Goal: Task Accomplishment & Management: Manage account settings

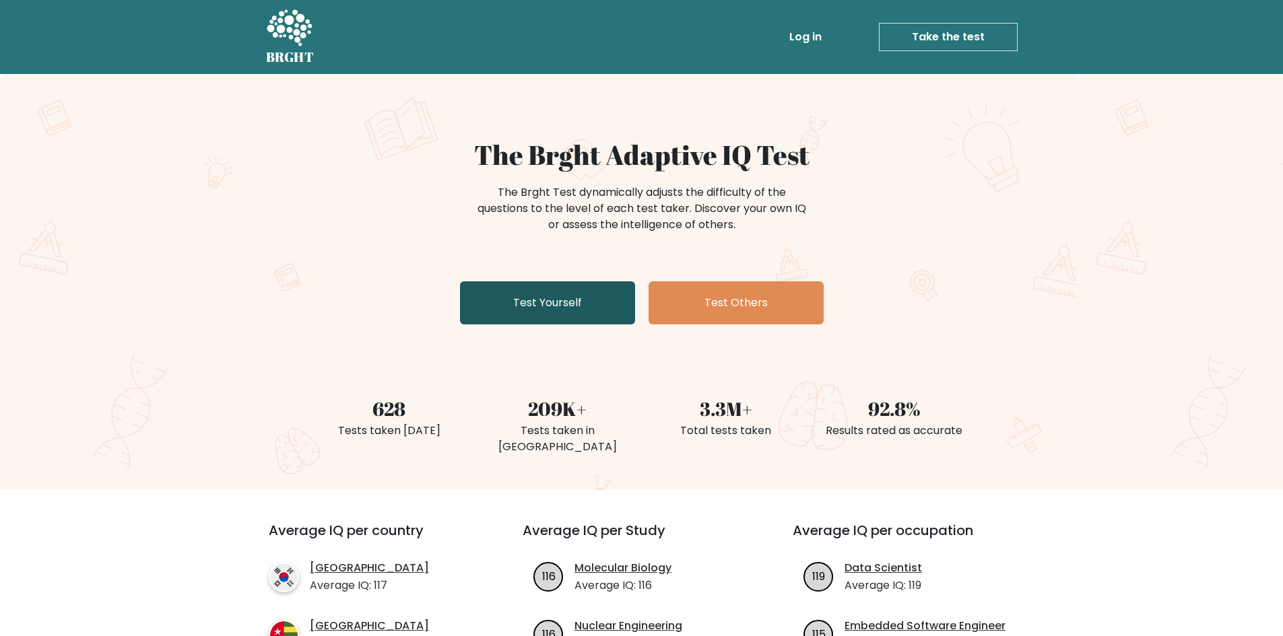
click at [534, 320] on link "Test Yourself" at bounding box center [547, 302] width 175 height 43
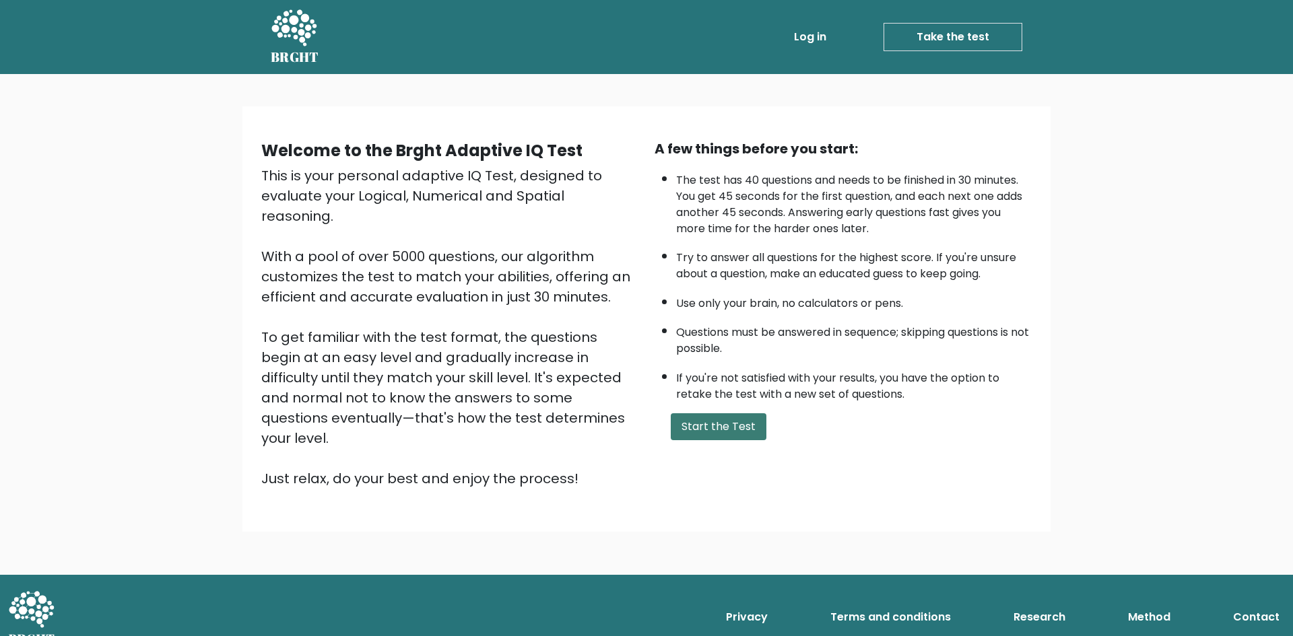
click at [725, 425] on button "Start the Test" at bounding box center [719, 426] width 96 height 27
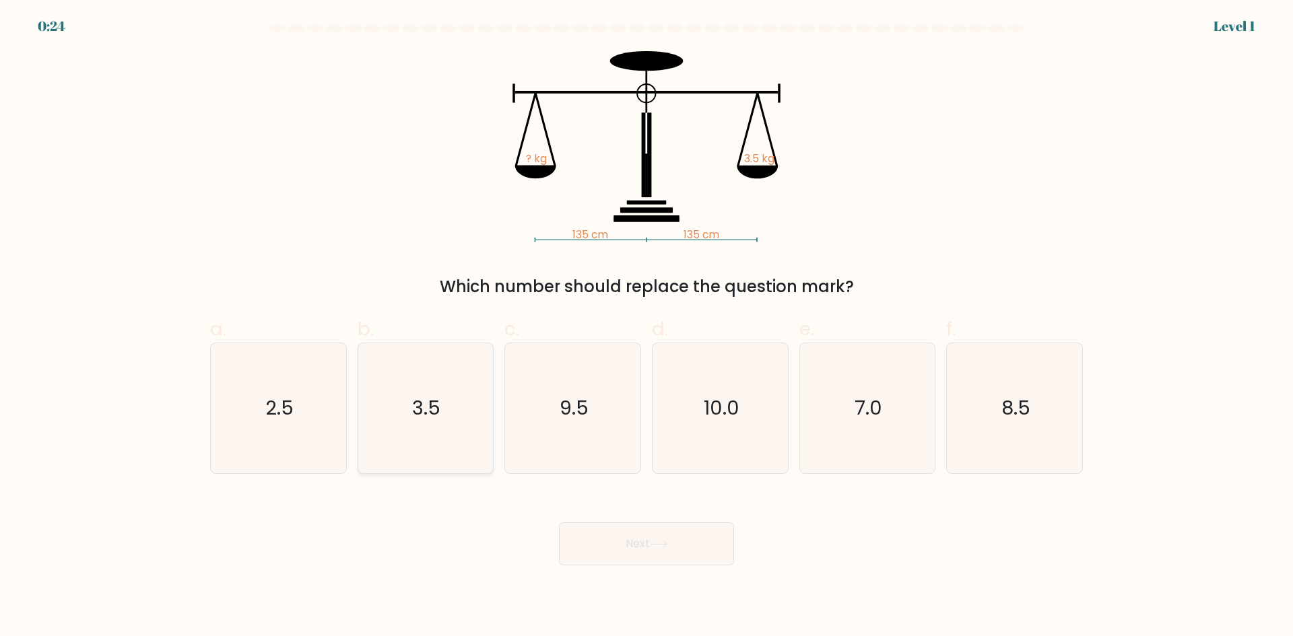
click at [444, 421] on icon "3.5" at bounding box center [425, 408] width 130 height 130
click at [646, 327] on input "b. 3.5" at bounding box center [646, 322] width 1 height 9
radio input "true"
click at [634, 542] on button "Next" at bounding box center [646, 543] width 175 height 43
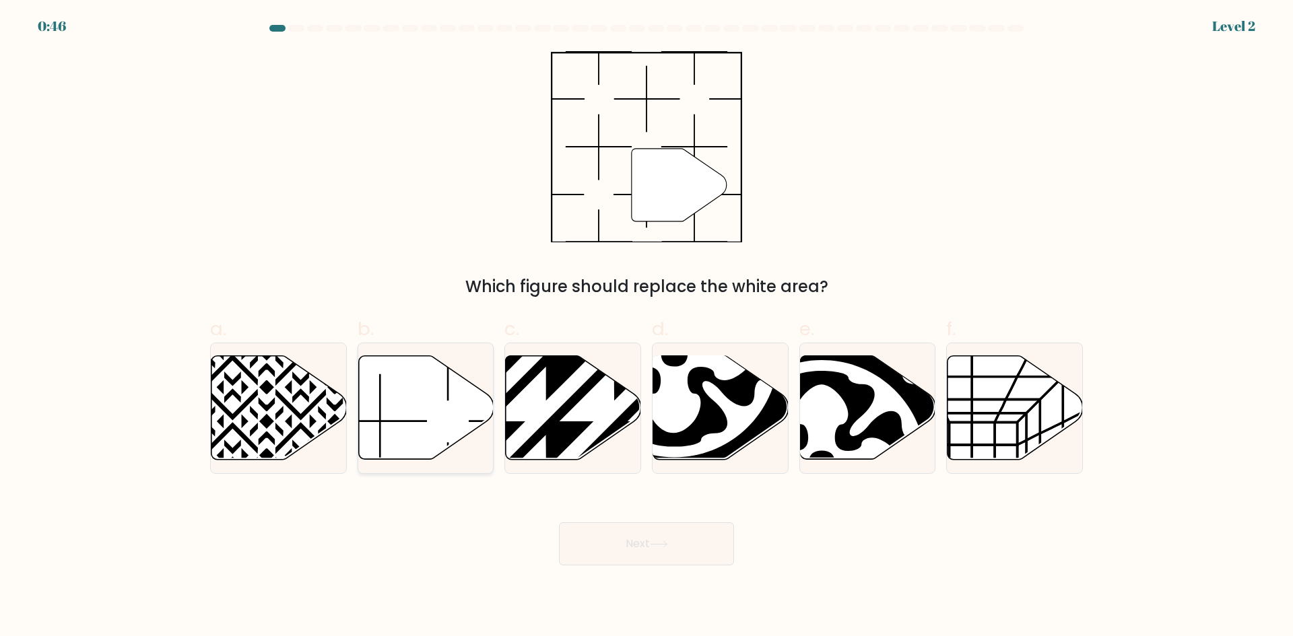
click at [427, 390] on icon at bounding box center [425, 408] width 135 height 104
click at [646, 327] on input "b." at bounding box center [646, 322] width 1 height 9
radio input "true"
click at [644, 541] on button "Next" at bounding box center [646, 543] width 175 height 43
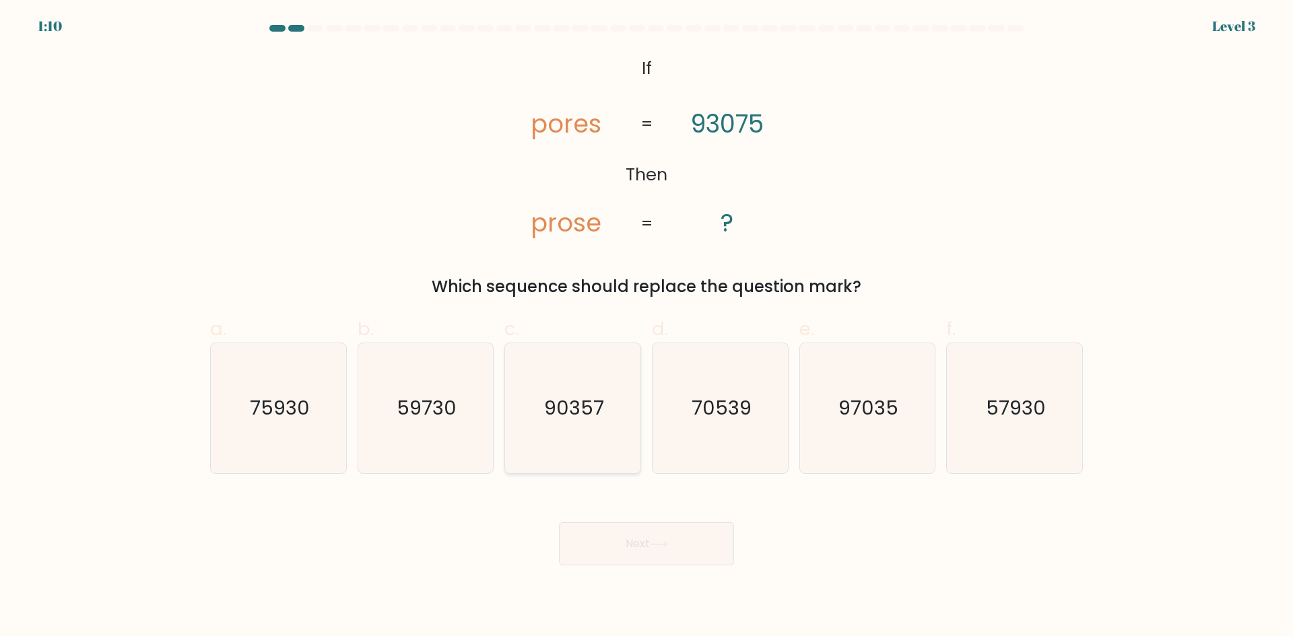
click at [565, 430] on icon "90357" at bounding box center [573, 408] width 130 height 130
click at [646, 327] on input "c. 90357" at bounding box center [646, 322] width 1 height 9
radio input "true"
click at [683, 544] on button "Next" at bounding box center [646, 543] width 175 height 43
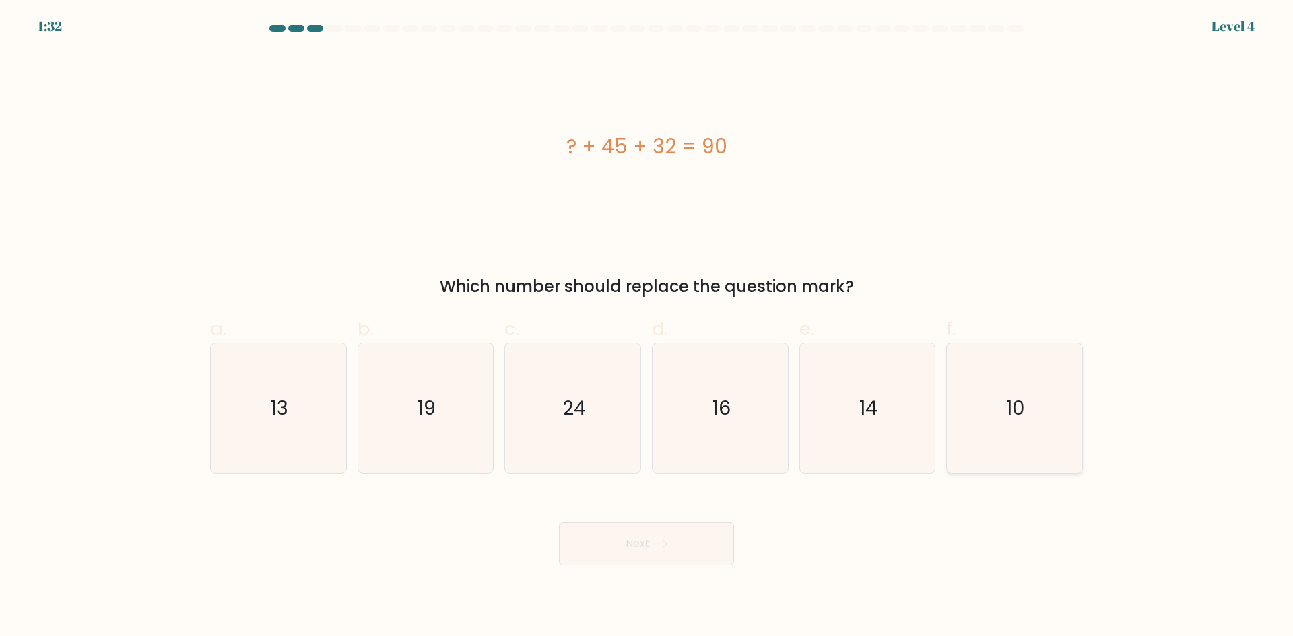
click at [969, 351] on icon "10" at bounding box center [1014, 408] width 130 height 130
click at [647, 327] on input "f. 10" at bounding box center [646, 322] width 1 height 9
radio input "true"
click at [664, 533] on button "Next" at bounding box center [646, 543] width 175 height 43
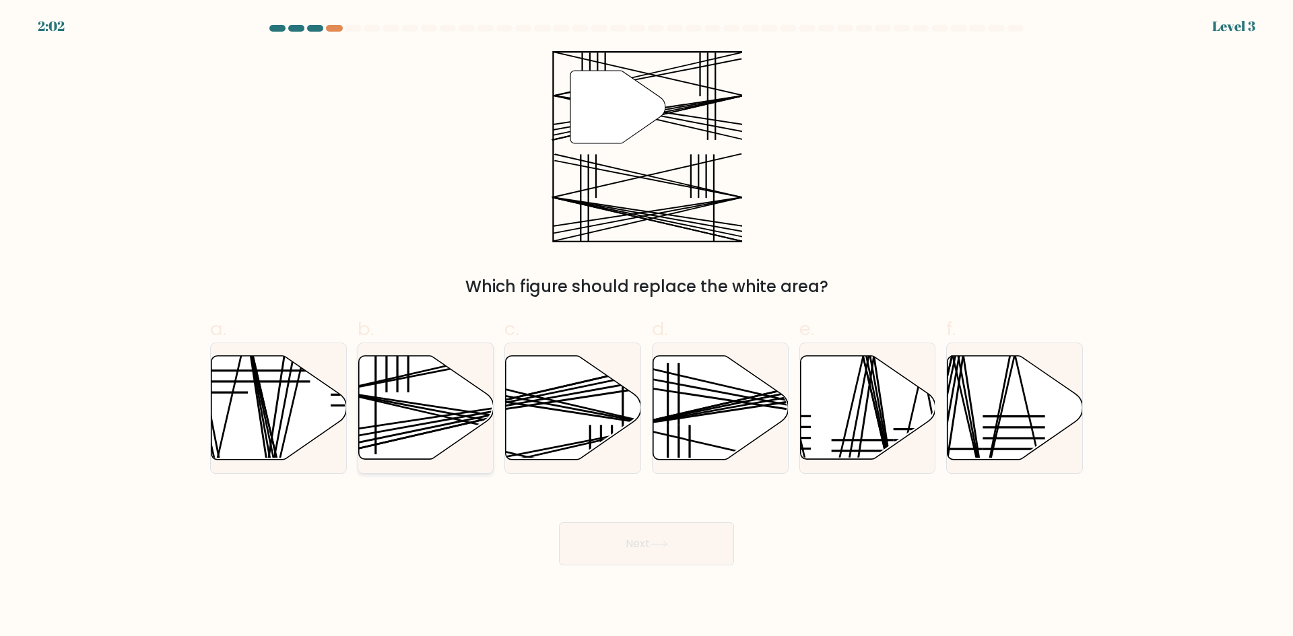
click at [376, 422] on line at bounding box center [376, 424] width 0 height 62
click at [646, 327] on input "b." at bounding box center [646, 322] width 1 height 9
radio input "true"
click at [621, 547] on button "Next" at bounding box center [646, 543] width 175 height 43
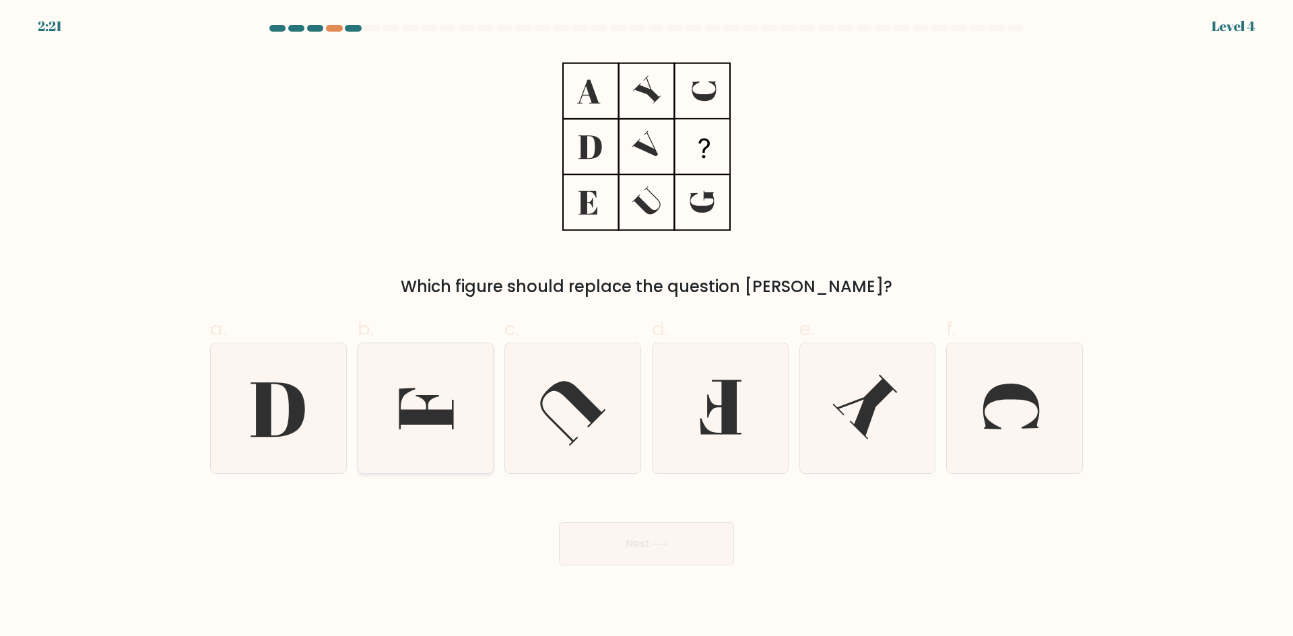
click at [448, 385] on icon at bounding box center [425, 408] width 130 height 130
click at [646, 327] on input "b." at bounding box center [646, 322] width 1 height 9
radio input "true"
click at [611, 549] on button "Next" at bounding box center [646, 543] width 175 height 43
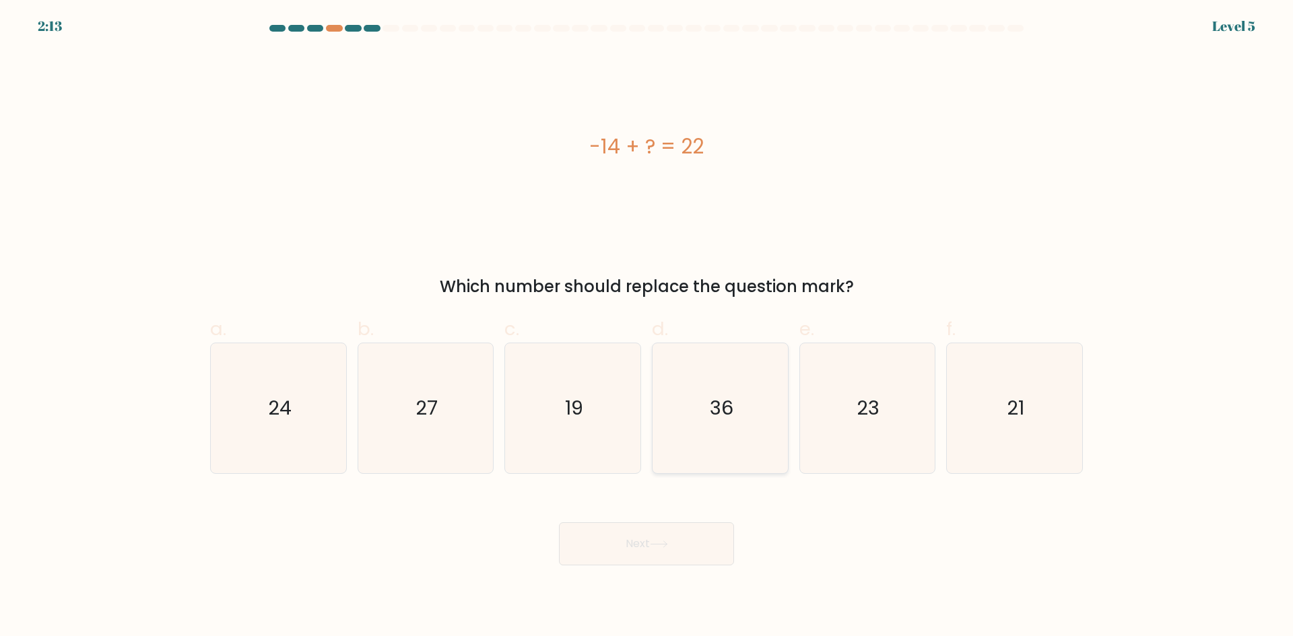
click at [746, 416] on icon "36" at bounding box center [720, 408] width 130 height 130
click at [647, 327] on input "d. 36" at bounding box center [646, 322] width 1 height 9
radio input "true"
click at [655, 543] on icon at bounding box center [659, 544] width 18 height 7
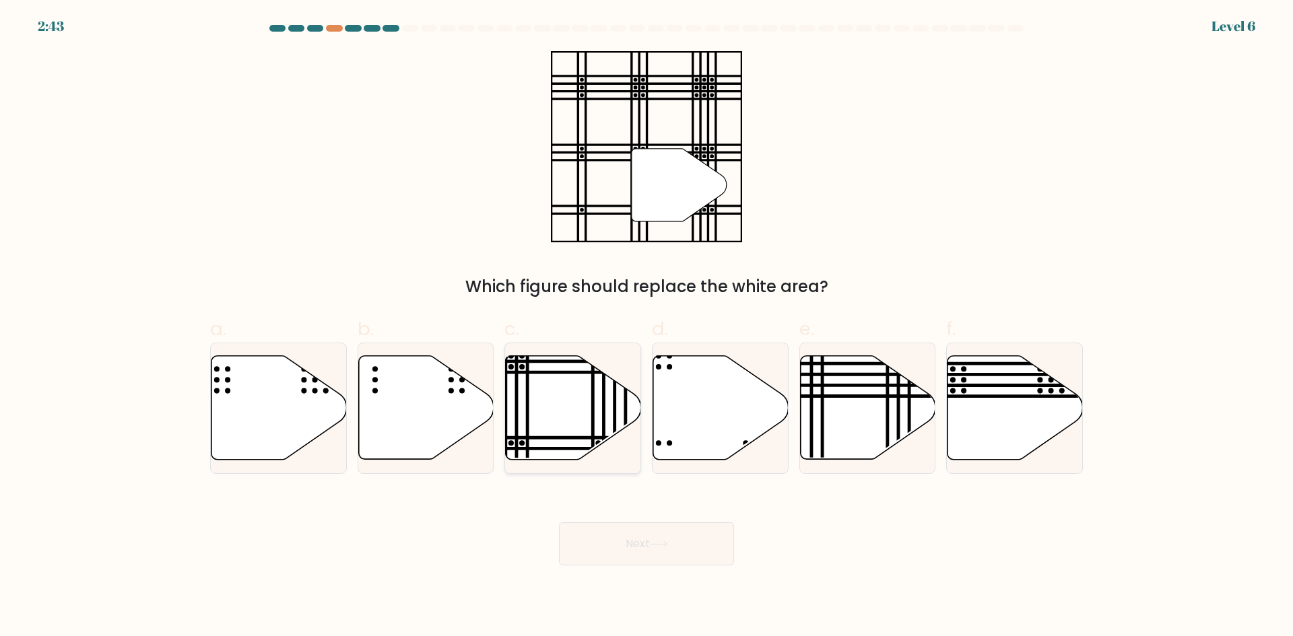
click at [555, 452] on icon at bounding box center [573, 408] width 135 height 104
click at [646, 327] on input "c." at bounding box center [646, 322] width 1 height 9
radio input "true"
click at [646, 543] on button "Next" at bounding box center [646, 543] width 175 height 43
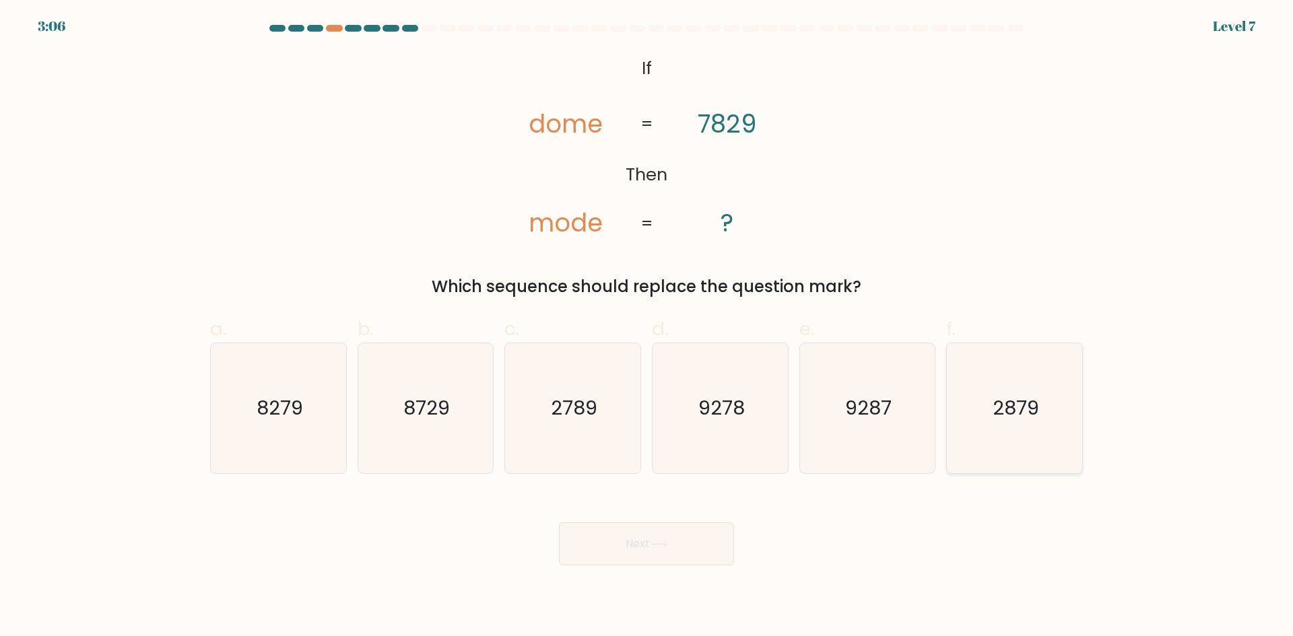
click at [1001, 435] on icon "2879" at bounding box center [1014, 408] width 130 height 130
click at [647, 327] on input "f. 2879" at bounding box center [646, 322] width 1 height 9
radio input "true"
click at [704, 533] on button "Next" at bounding box center [646, 543] width 175 height 43
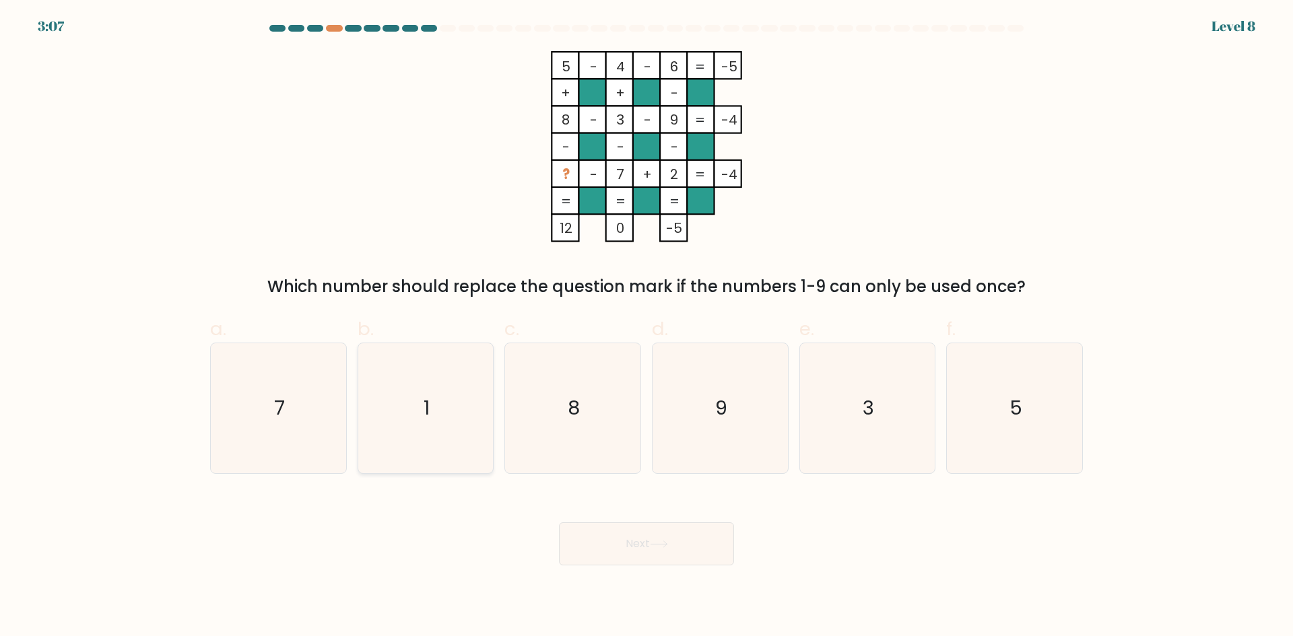
click at [472, 426] on icon "1" at bounding box center [425, 408] width 130 height 130
click at [646, 327] on input "b. 1" at bounding box center [646, 322] width 1 height 9
radio input "true"
click at [640, 535] on button "Next" at bounding box center [646, 543] width 175 height 43
click at [679, 550] on button "Next" at bounding box center [646, 543] width 175 height 43
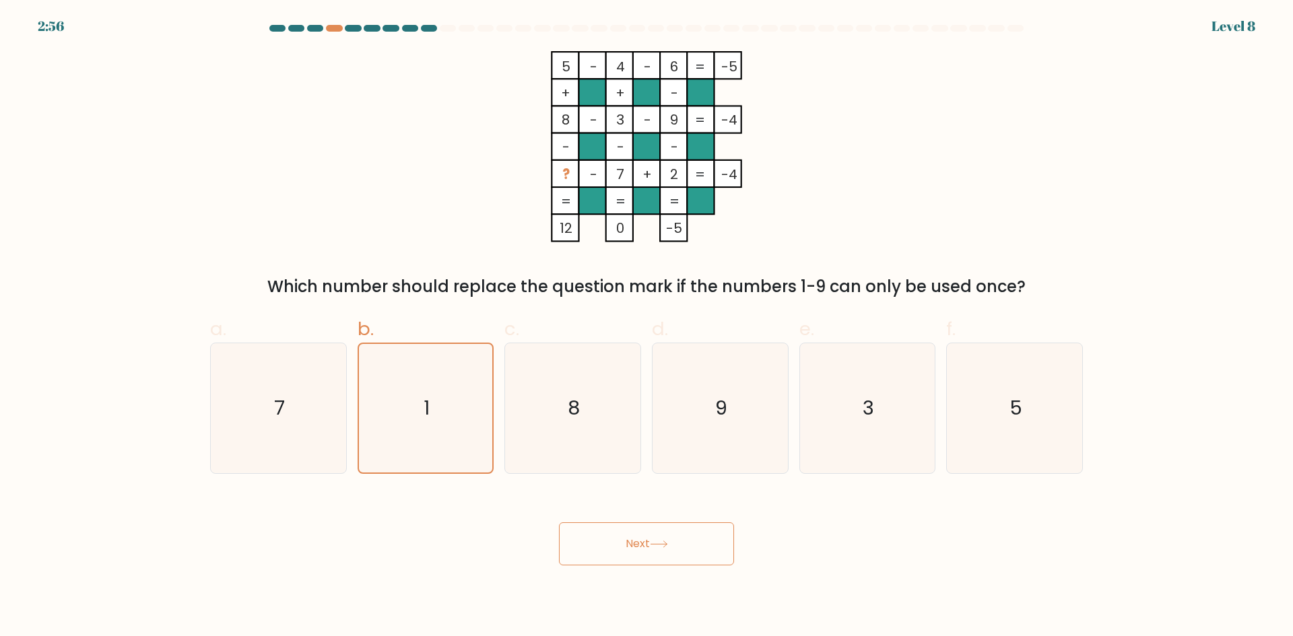
click at [988, 510] on div "Next" at bounding box center [646, 527] width 889 height 75
click at [647, 531] on button "Next" at bounding box center [646, 543] width 175 height 43
click at [676, 554] on button "Next" at bounding box center [646, 543] width 175 height 43
click at [677, 550] on button "Next" at bounding box center [646, 543] width 175 height 43
click at [679, 549] on button "Next" at bounding box center [646, 543] width 175 height 43
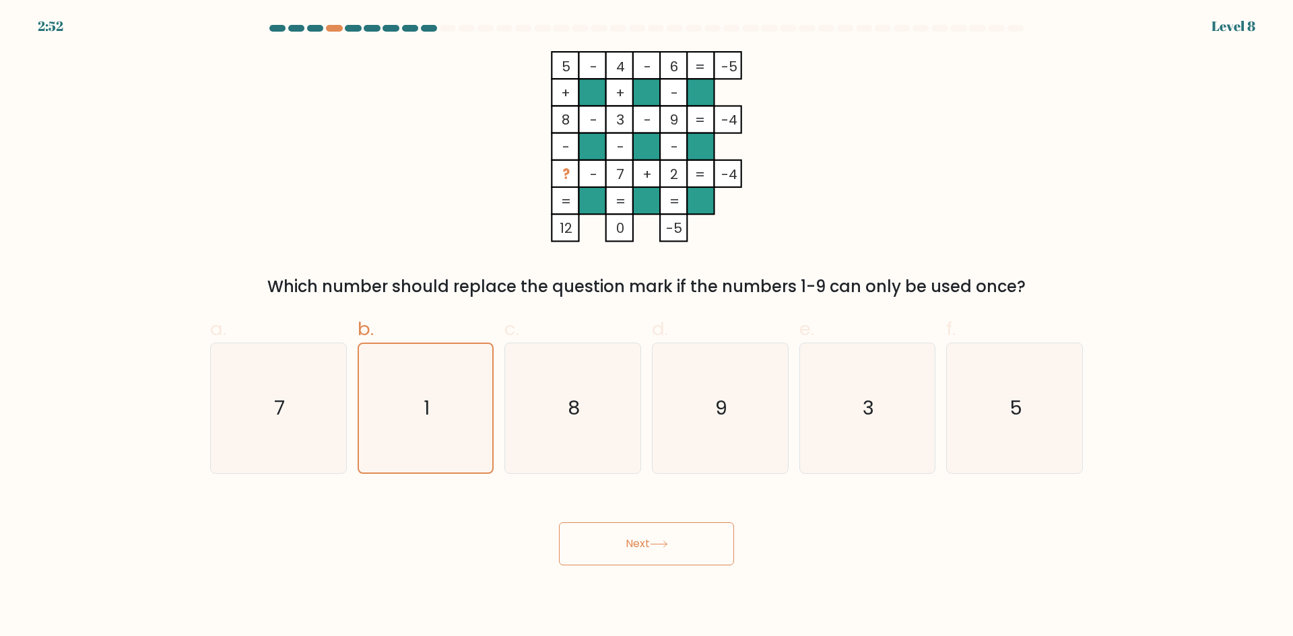
click at [679, 549] on button "Next" at bounding box center [646, 543] width 175 height 43
click at [616, 541] on button "Next" at bounding box center [646, 543] width 175 height 43
click at [650, 549] on button "Next" at bounding box center [646, 543] width 175 height 43
click at [648, 547] on button "Next" at bounding box center [646, 543] width 175 height 43
click at [649, 533] on button "Next" at bounding box center [646, 543] width 175 height 43
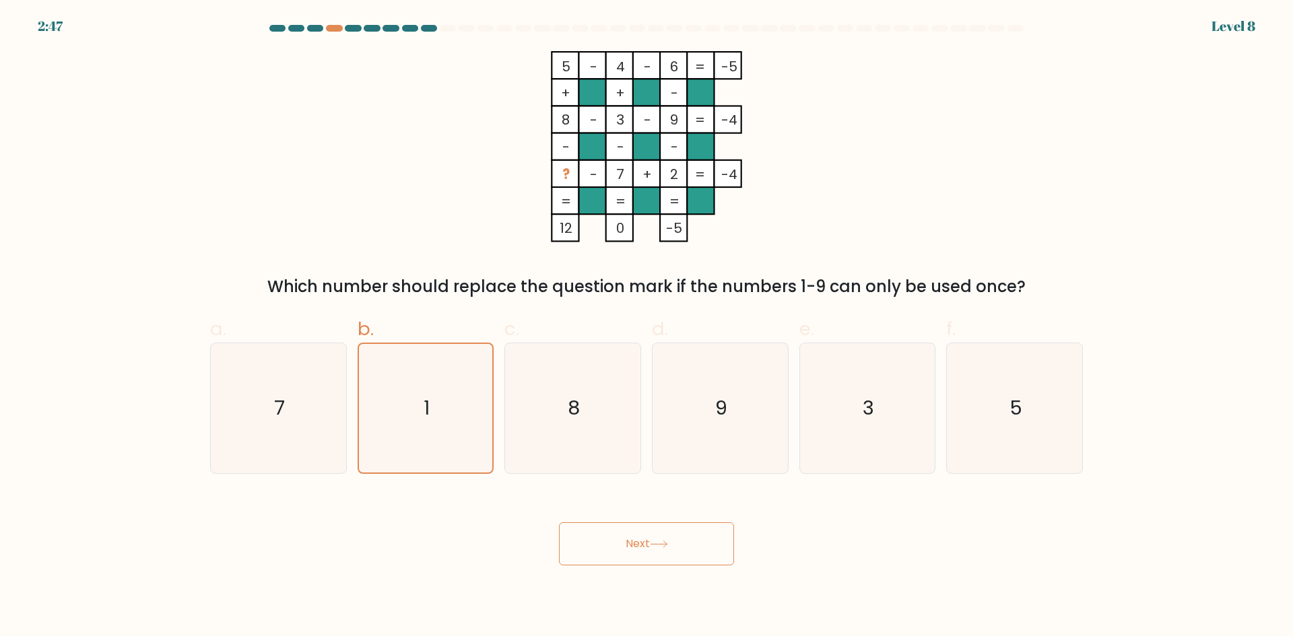
click at [648, 531] on button "Next" at bounding box center [646, 543] width 175 height 43
click at [649, 531] on button "Next" at bounding box center [646, 543] width 175 height 43
click at [1037, 320] on label "f. 5" at bounding box center [1014, 394] width 137 height 159
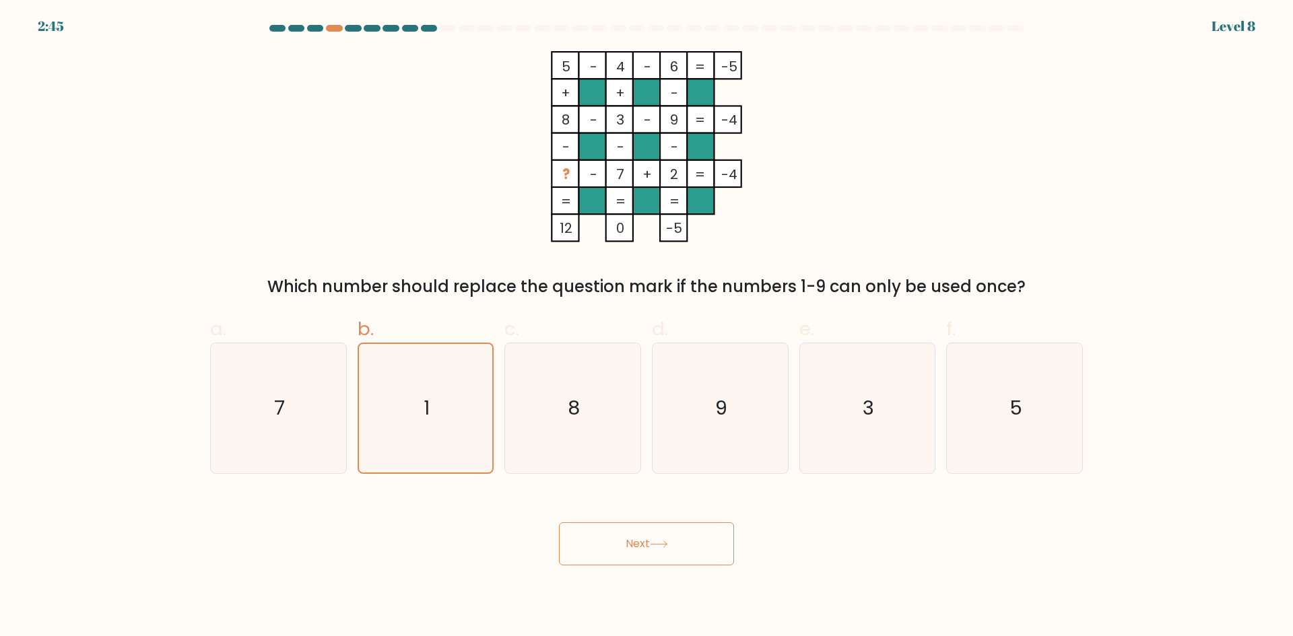
click at [647, 320] on input "f. 5" at bounding box center [646, 322] width 1 height 9
radio input "true"
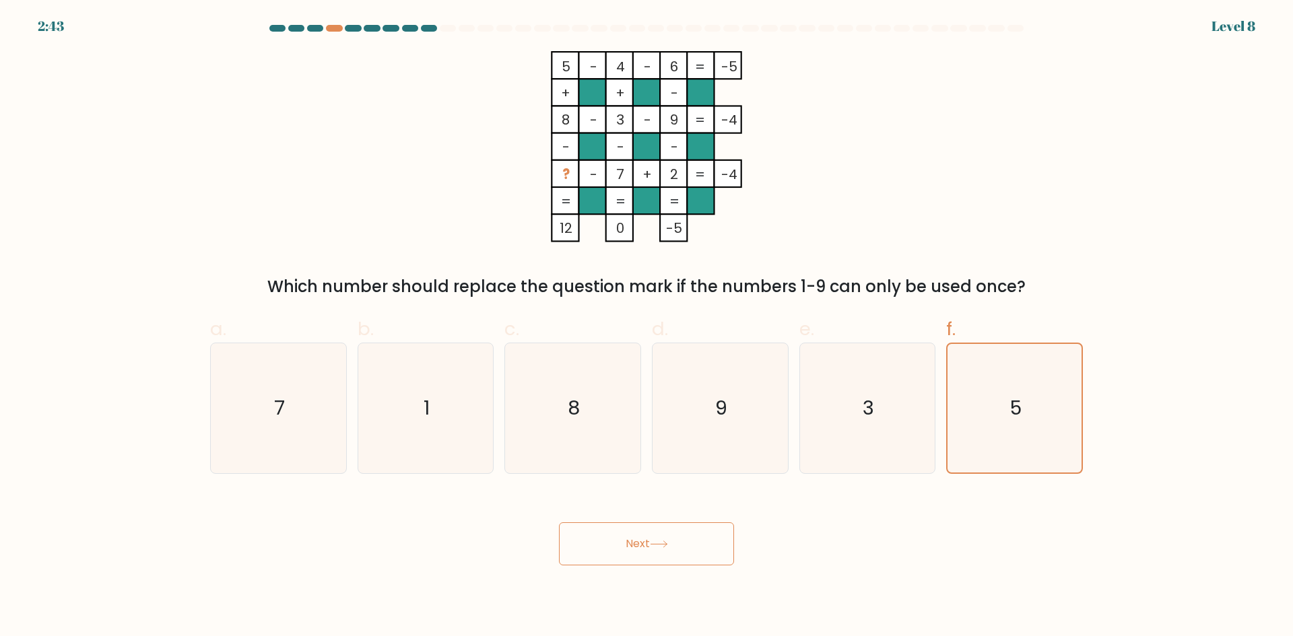
drag, startPoint x: 275, startPoint y: 63, endPoint x: 342, endPoint y: 77, distance: 68.1
click at [311, 72] on div "5 - 4 - 6 -5 + + - 8 - 3 - 9 -4 - - - ? - 7 + 2 = -4 = = = = 12 0 -5 = Which nu…" at bounding box center [646, 175] width 889 height 248
click at [447, 102] on icon "5 - 4 - 6 -5 + + - 8 - 3 - 9 -4 - - - ? - 7 + 2 = -4 = = = = 12 0 -5 =" at bounding box center [646, 146] width 404 height 191
click at [622, 83] on icon "5 - 4 - 6 -5 + + - 8 - 3 - 9 -4 - - - ? - 7 + 2 = -4 = = = = 12 0 -5 =" at bounding box center [646, 146] width 404 height 191
click at [563, 170] on tspan "?" at bounding box center [565, 174] width 7 height 19
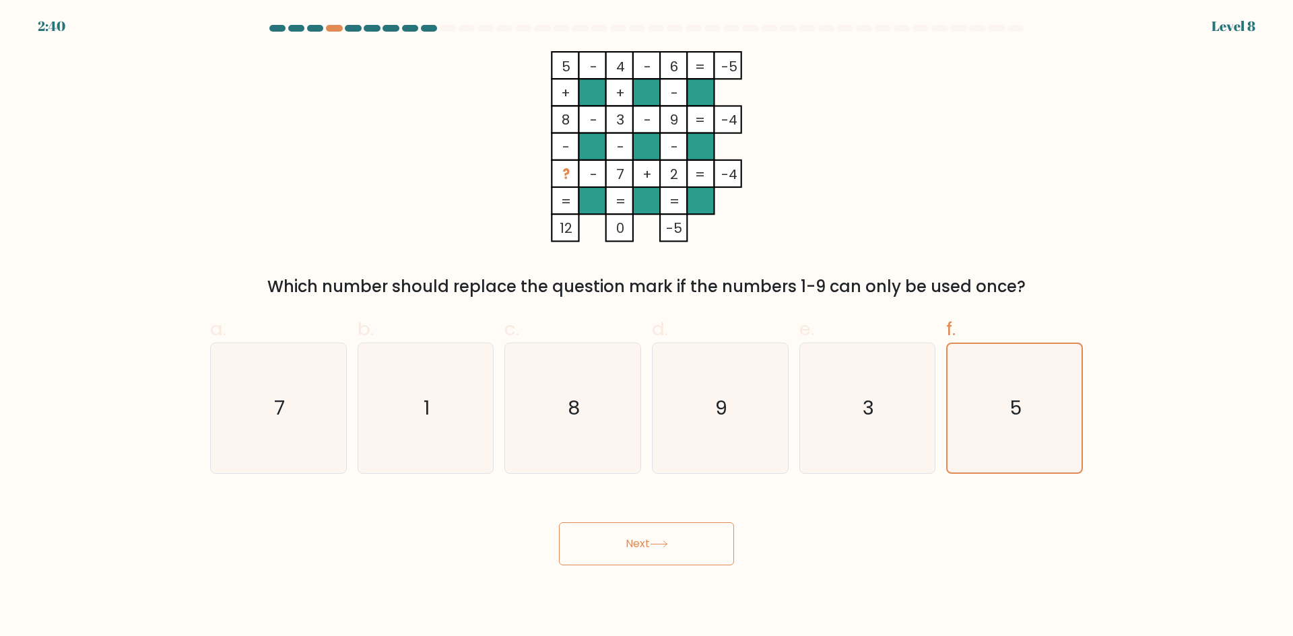
click at [568, 174] on tspan "?" at bounding box center [565, 174] width 7 height 19
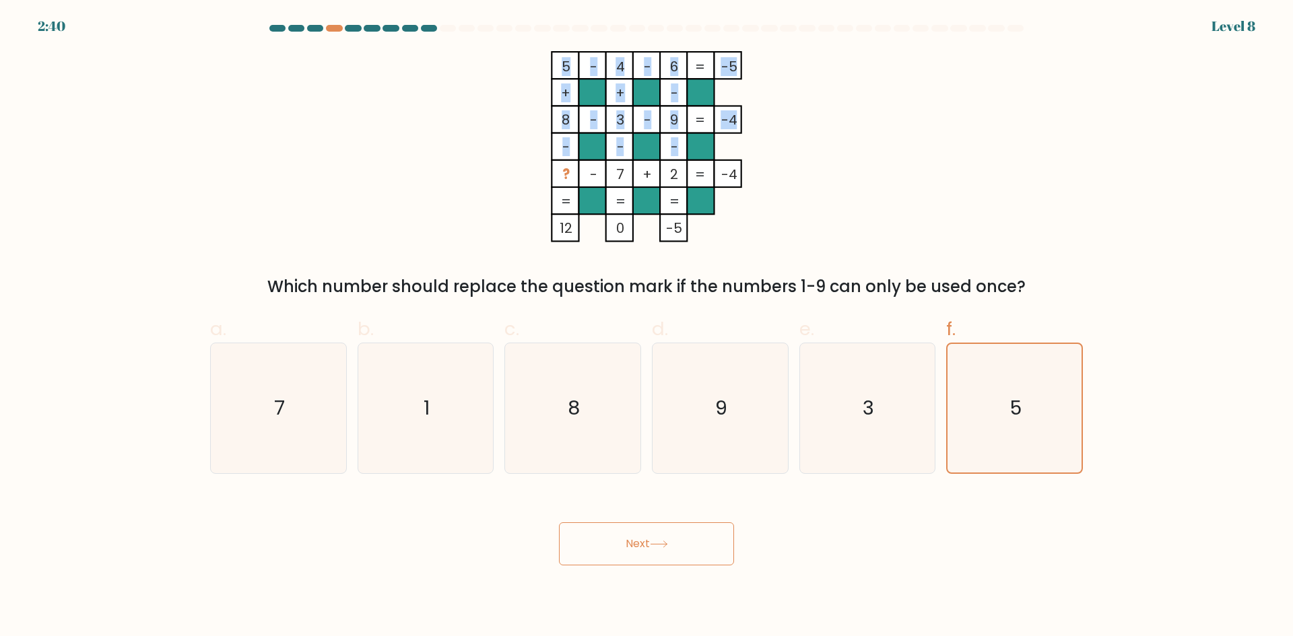
drag, startPoint x: 572, startPoint y: 173, endPoint x: 555, endPoint y: 173, distance: 16.8
click at [551, 178] on icon "5 - 4 - 6 -5 + + - 8 - 3 - 9 -4 - - - ? - 7 + 2 = -4 = = = = 12 0 -5 =" at bounding box center [646, 146] width 404 height 191
click at [561, 172] on icon "5 - 4 - 6 -5 + + - 8 - 3 - 9 -4 - - - ? - 7 + 2 = -4 = = = = 12 0 -5 =" at bounding box center [646, 146] width 404 height 191
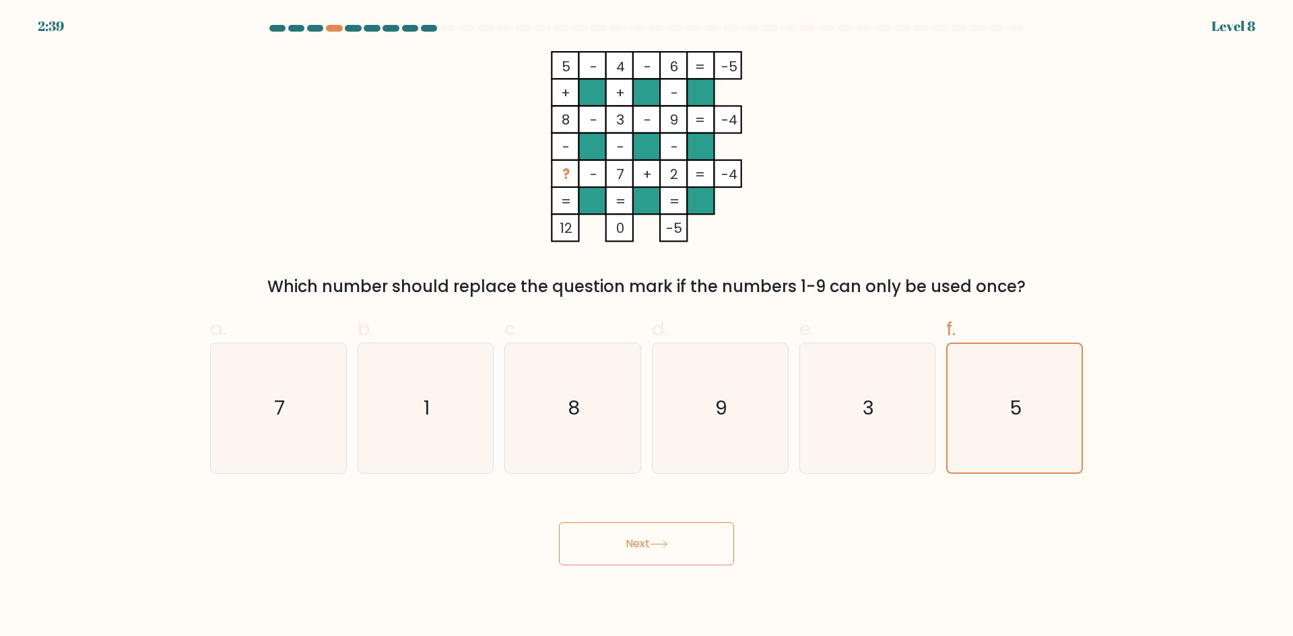
click at [689, 141] on rect at bounding box center [700, 146] width 27 height 27
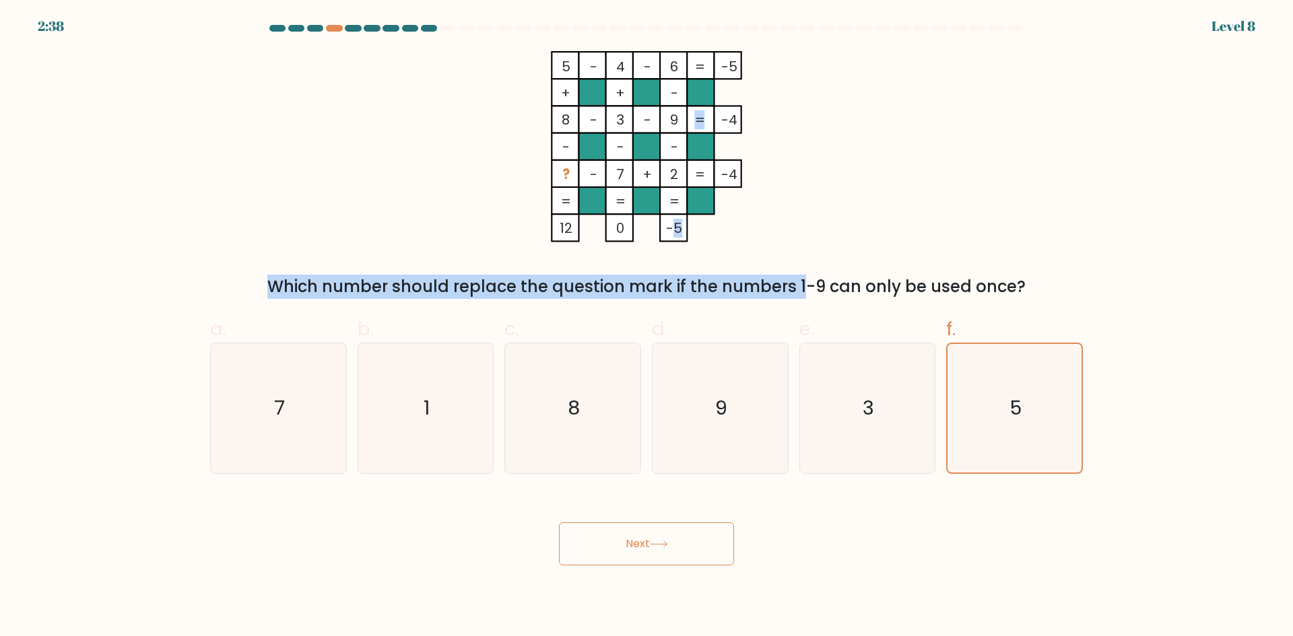
drag, startPoint x: 687, startPoint y: 246, endPoint x: 691, endPoint y: 263, distance: 16.7
click at [688, 251] on div "5 - 4 - 6 -5 + + - 8 - 3 - 9 -4 - - - ? - 7 + 2 = -4 = = = = 12 0 -5 = Which nu…" at bounding box center [646, 175] width 889 height 248
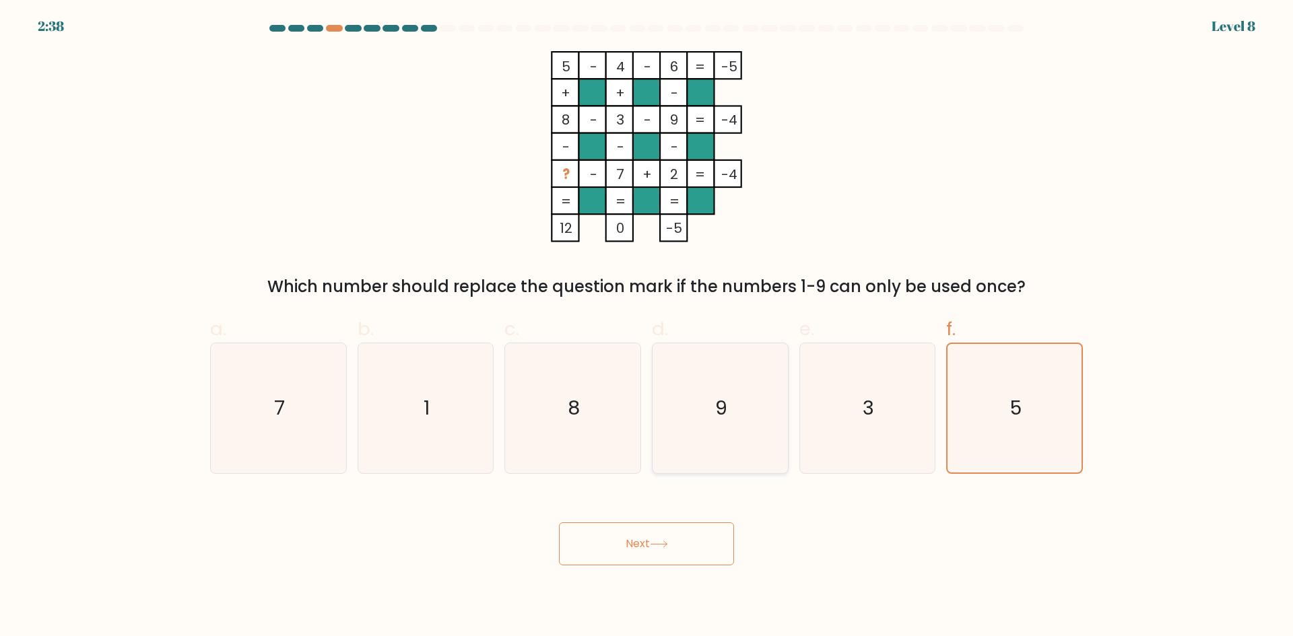
click at [693, 380] on icon "9" at bounding box center [720, 408] width 130 height 130
click at [647, 327] on input "d. 9" at bounding box center [646, 322] width 1 height 9
radio input "true"
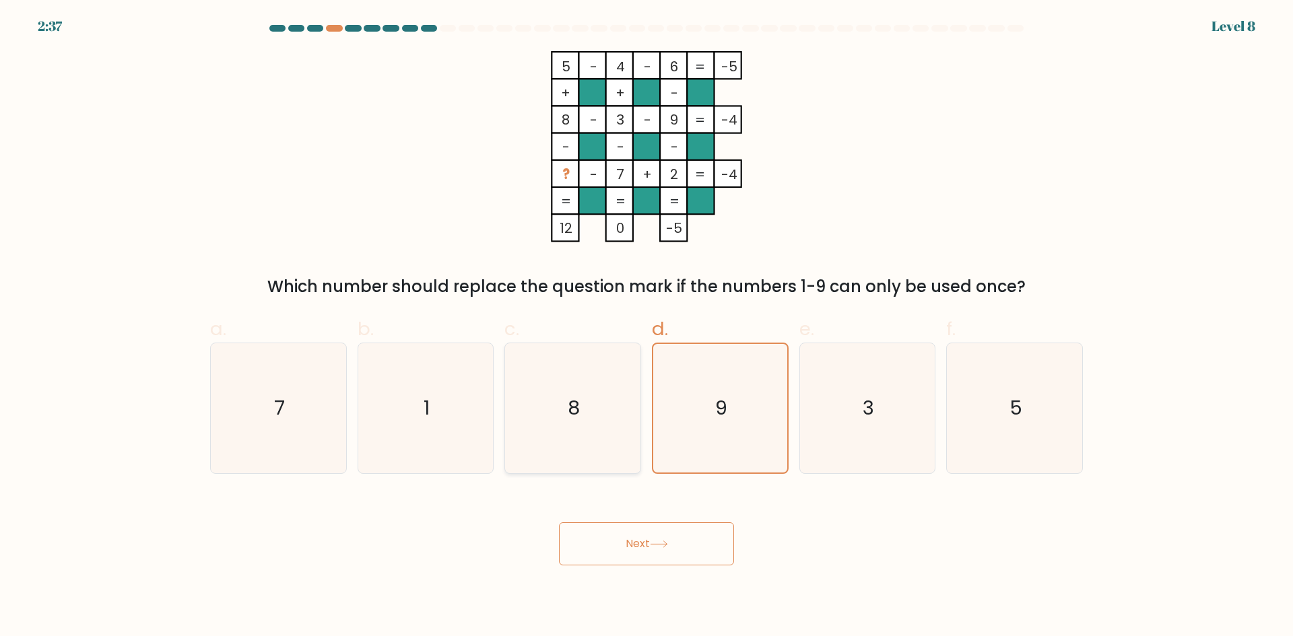
click at [568, 409] on icon "8" at bounding box center [573, 408] width 130 height 130
click at [646, 327] on input "c. 8" at bounding box center [646, 322] width 1 height 9
radio input "true"
click at [440, 405] on icon "1" at bounding box center [425, 408] width 130 height 130
click at [646, 327] on input "b. 1" at bounding box center [646, 322] width 1 height 9
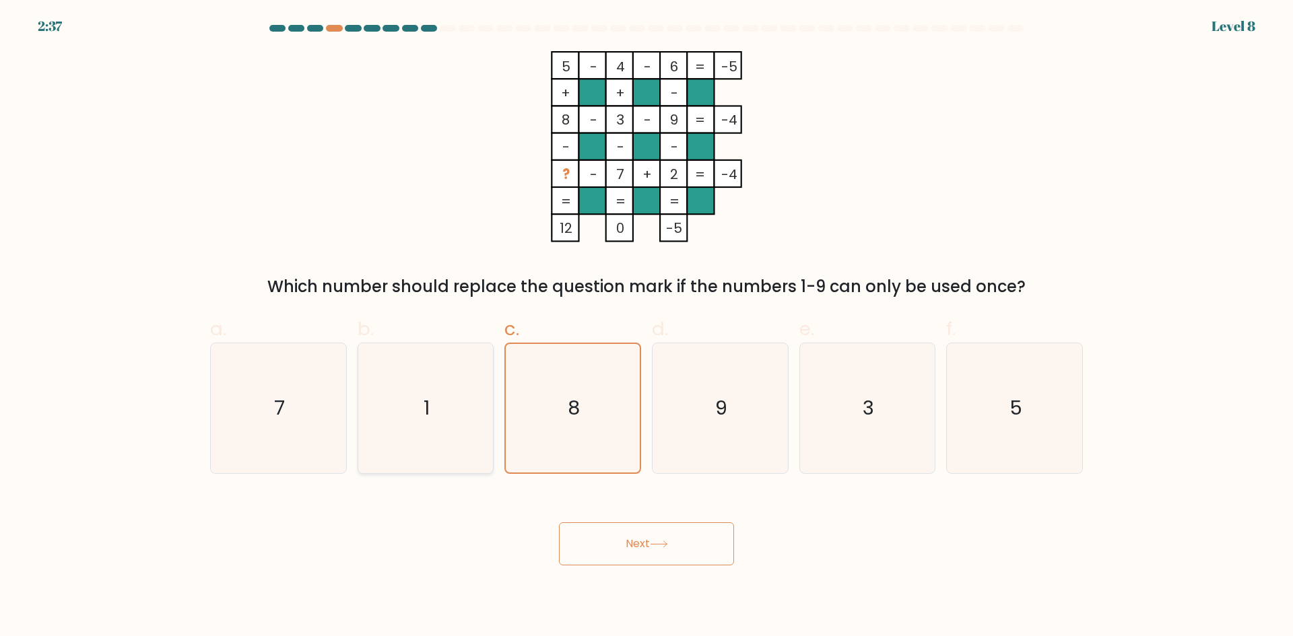
radio input "true"
click at [604, 552] on button "Next" at bounding box center [646, 543] width 175 height 43
click at [707, 558] on button "Next" at bounding box center [646, 543] width 175 height 43
click at [700, 551] on button "Next" at bounding box center [646, 543] width 175 height 43
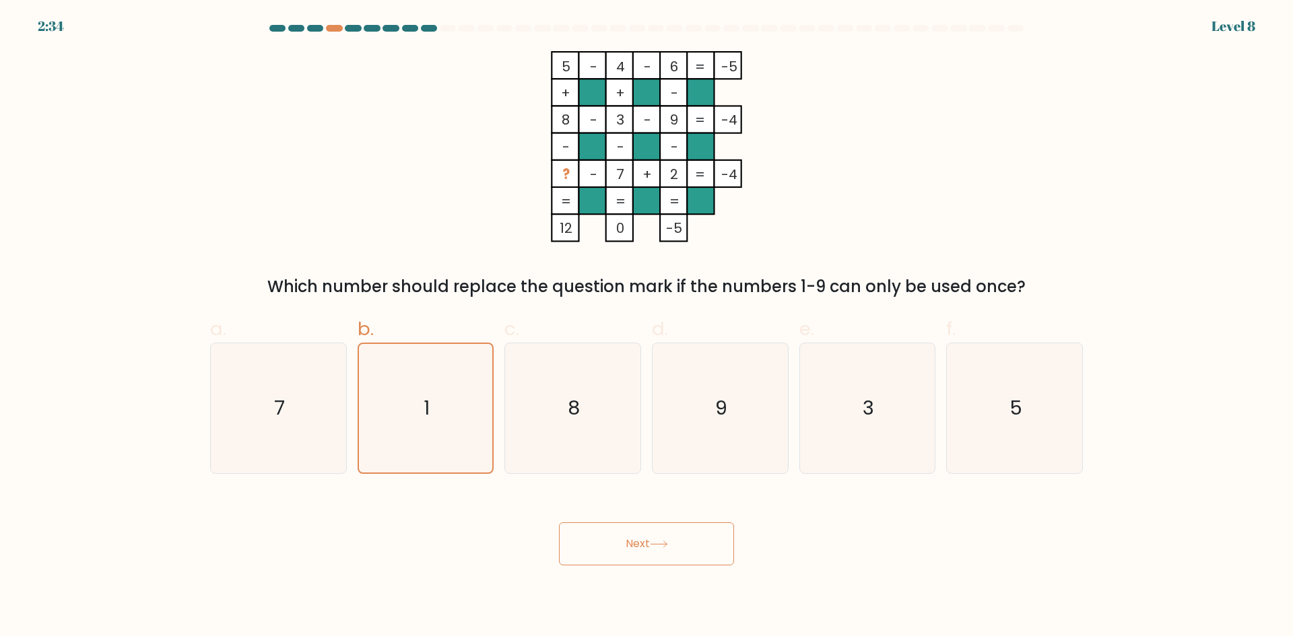
click at [709, 561] on button "Next" at bounding box center [646, 543] width 175 height 43
click at [943, 496] on div "Next" at bounding box center [646, 527] width 889 height 75
drag, startPoint x: 871, startPoint y: 298, endPoint x: 1060, endPoint y: 298, distance: 188.5
click at [1060, 298] on div "Which number should replace the question mark if the numbers 1-9 can only be us…" at bounding box center [646, 287] width 856 height 24
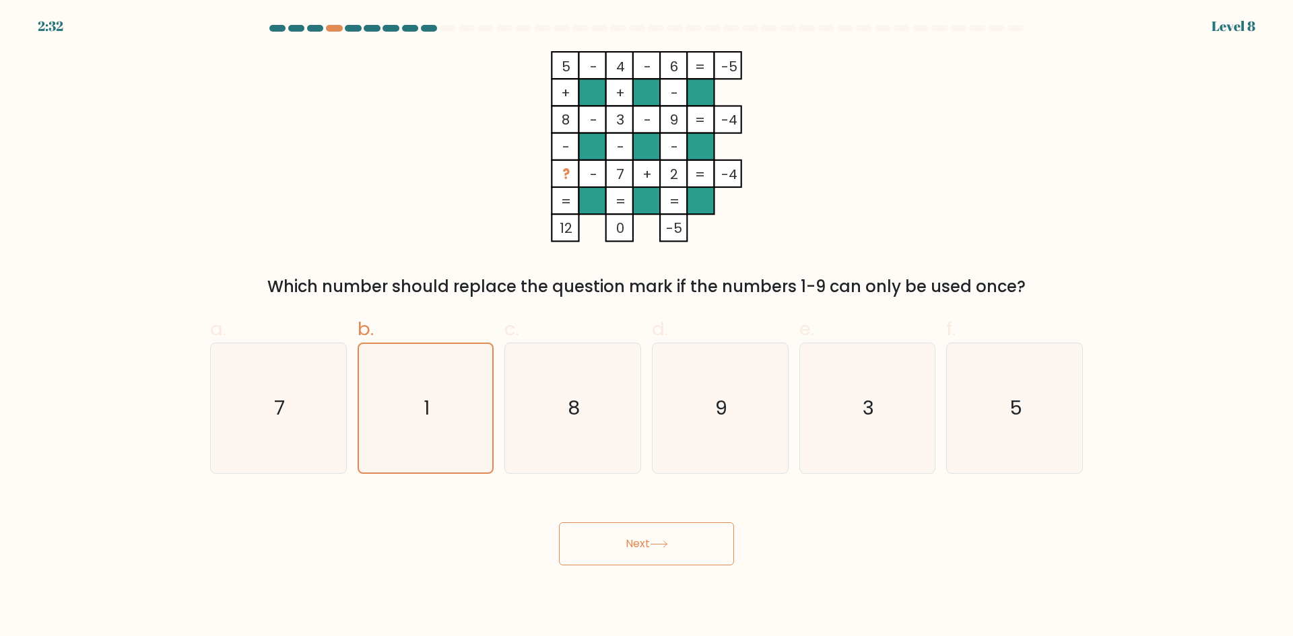
click at [1035, 276] on div "Which number should replace the question mark if the numbers 1-9 can only be us…" at bounding box center [646, 287] width 856 height 24
click at [995, 262] on div "5 - 4 - 6 -5 + + - 8 - 3 - 9 -4 - - - ? - 7 + 2 = -4 = = = = 12 0 -5 = Which nu…" at bounding box center [646, 175] width 889 height 248
click at [944, 281] on div "Which number should replace the question mark if the numbers 1-9 can only be us…" at bounding box center [646, 287] width 856 height 24
click at [941, 283] on div "Which number should replace the question mark if the numbers 1-9 can only be us…" at bounding box center [646, 287] width 856 height 24
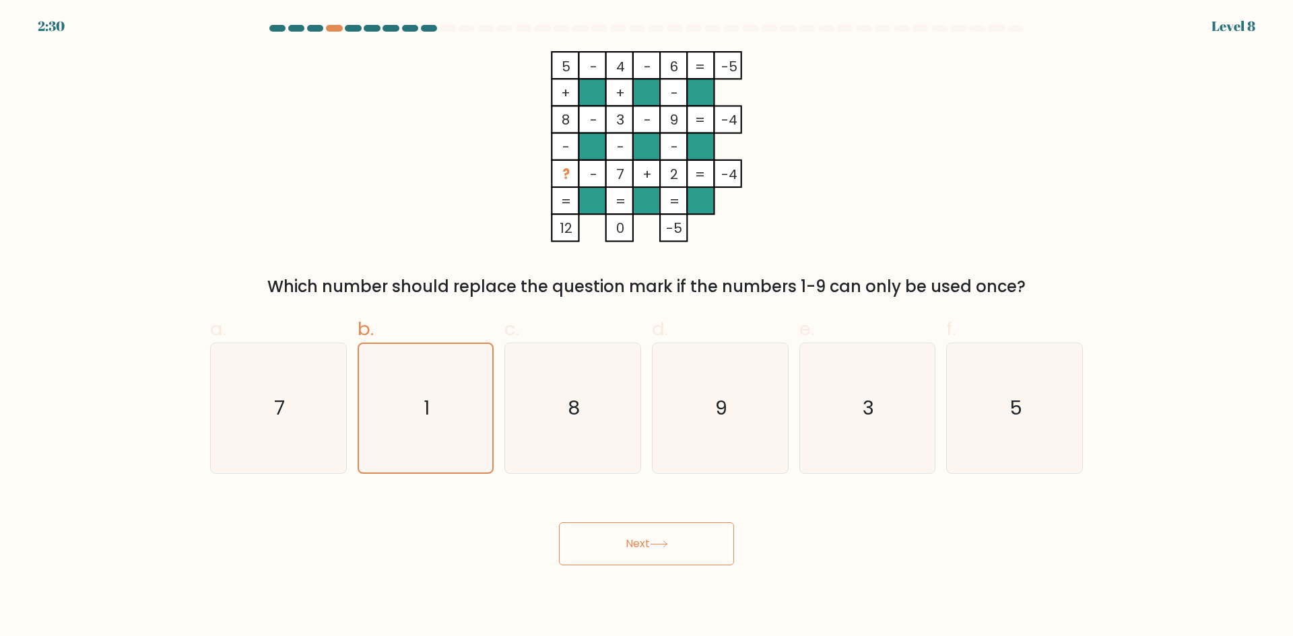
drag, startPoint x: 385, startPoint y: 200, endPoint x: 660, endPoint y: 77, distance: 301.1
click at [387, 196] on div "5 - 4 - 6 -5 + + - 8 - 3 - 9 -4 - - - ? - 7 + 2 = -4 = = = = 12 0 -5 = Which nu…" at bounding box center [646, 175] width 889 height 248
click at [403, 447] on icon "1" at bounding box center [425, 408] width 129 height 129
click at [646, 327] on input "b. 1" at bounding box center [646, 322] width 1 height 9
drag, startPoint x: 409, startPoint y: 444, endPoint x: 424, endPoint y: 442, distance: 15.6
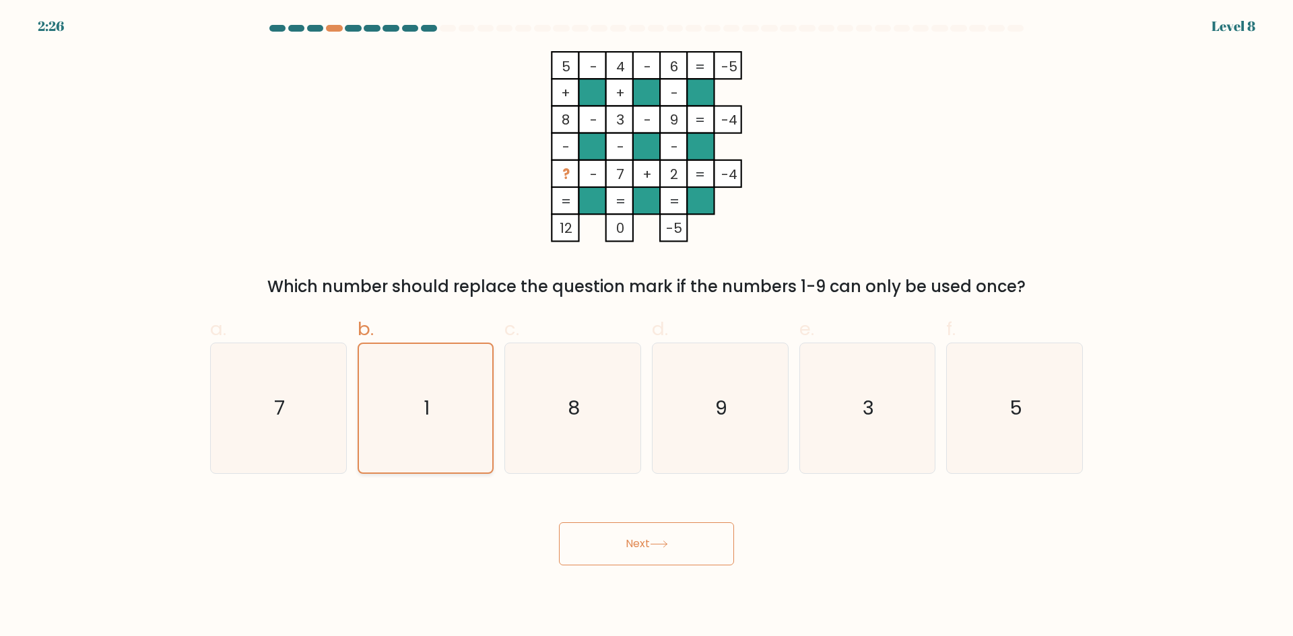
click at [411, 444] on icon "1" at bounding box center [425, 408] width 129 height 129
click at [646, 327] on input "b. 1" at bounding box center [646, 322] width 1 height 9
click at [605, 559] on button "Next" at bounding box center [646, 543] width 175 height 43
click at [753, 554] on div "Next" at bounding box center [646, 527] width 889 height 75
click at [677, 541] on button "Next" at bounding box center [646, 543] width 175 height 43
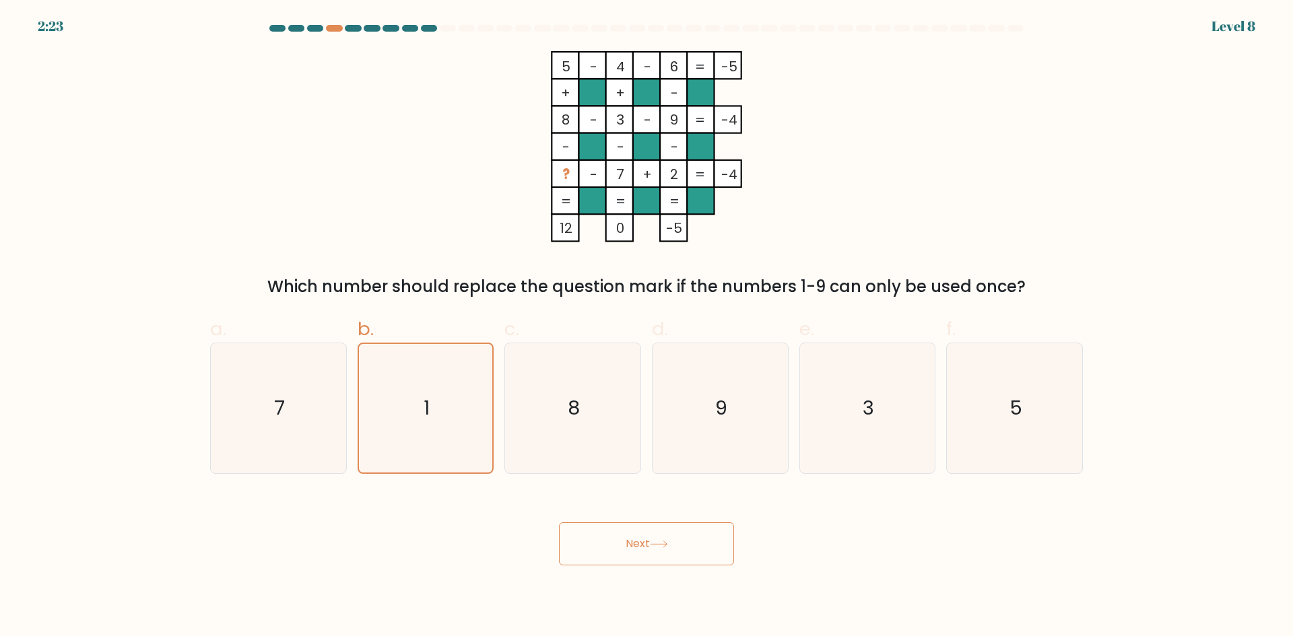
click at [559, 522] on button "Next" at bounding box center [646, 543] width 175 height 43
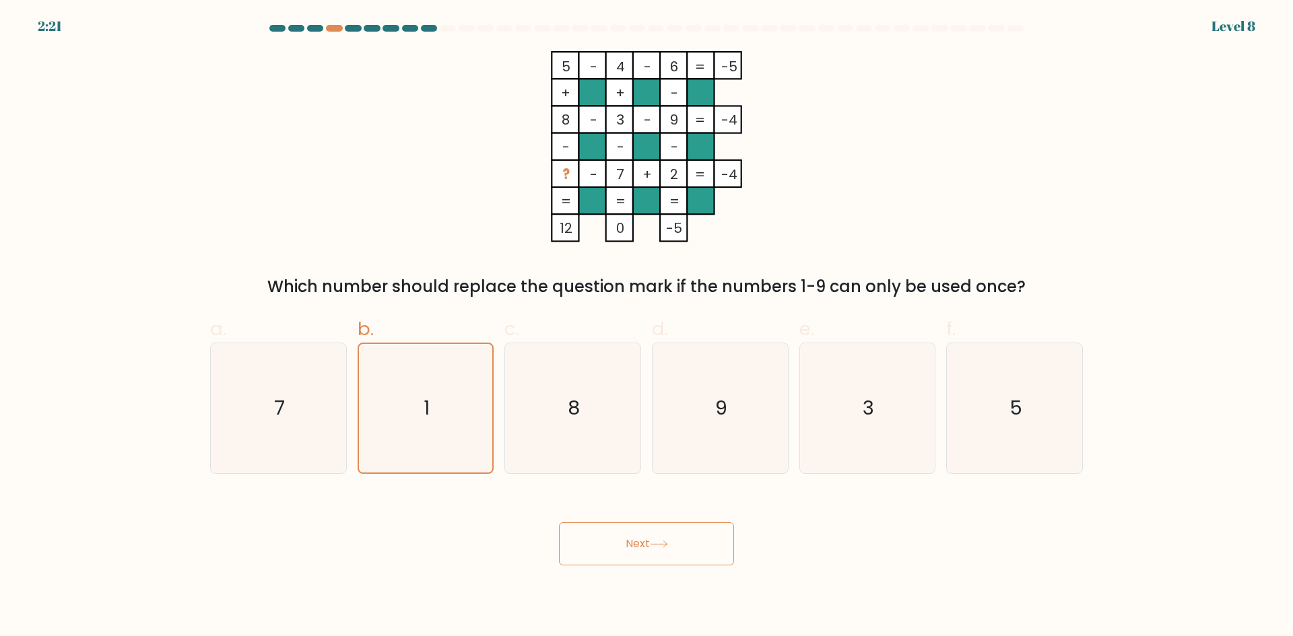
click at [559, 522] on button "Next" at bounding box center [646, 543] width 175 height 43
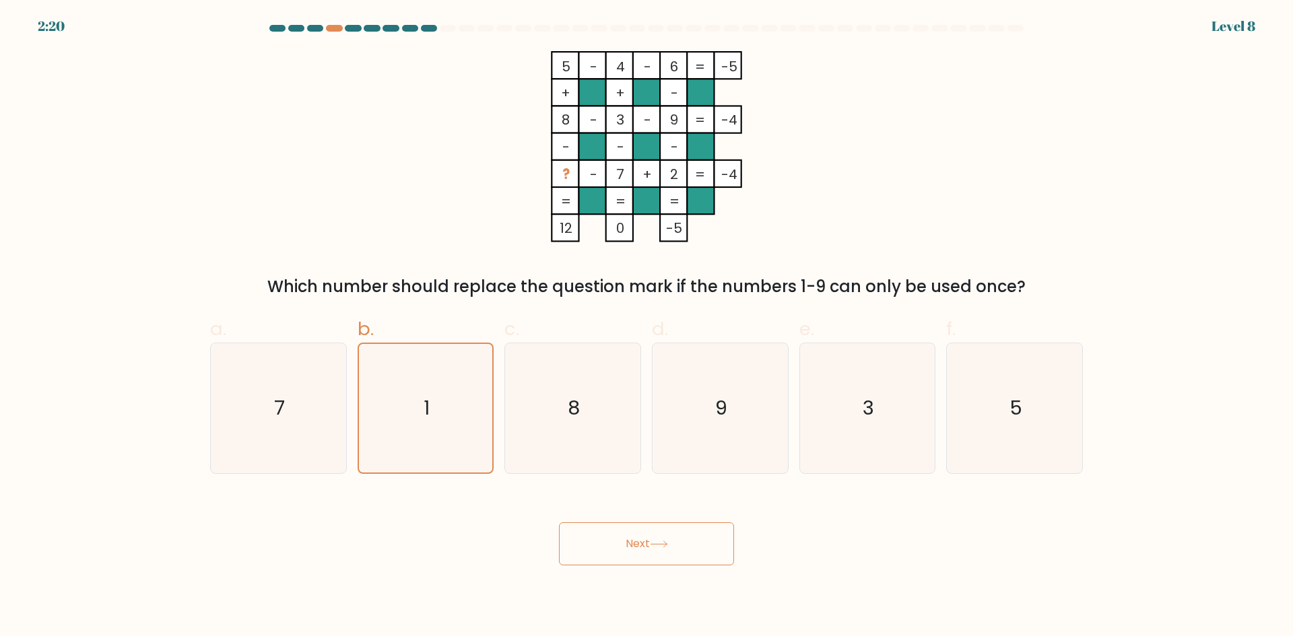
click at [559, 522] on button "Next" at bounding box center [646, 543] width 175 height 43
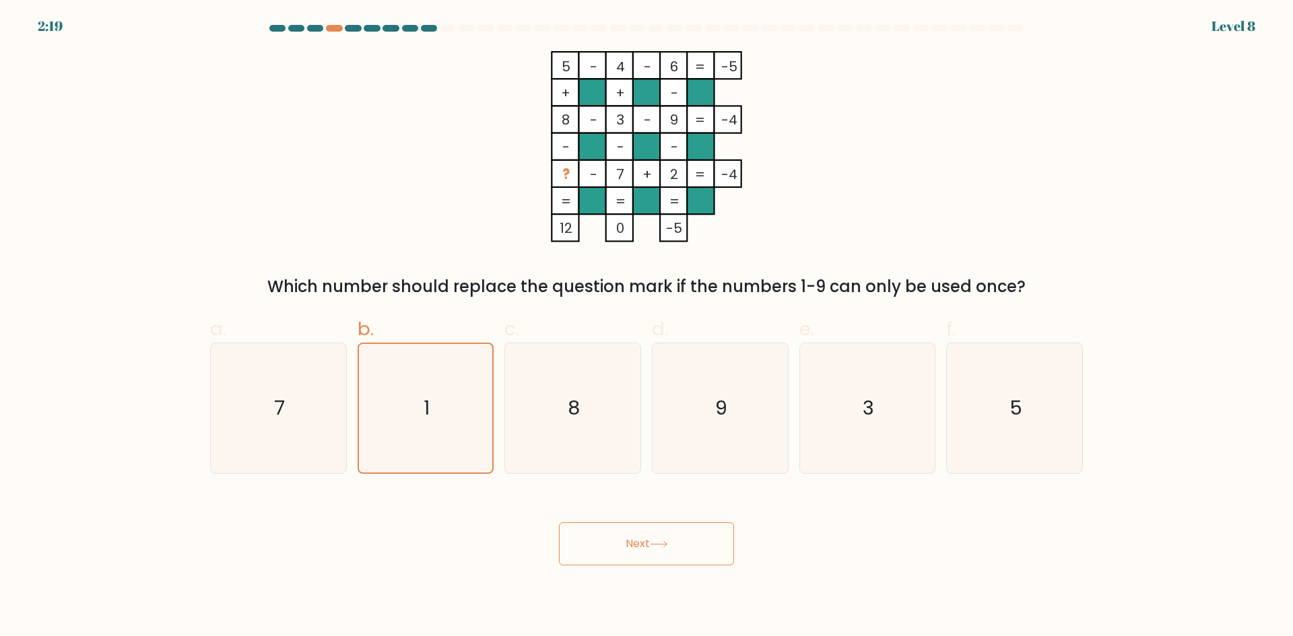
click at [559, 522] on button "Next" at bounding box center [646, 543] width 175 height 43
click at [660, 523] on button "Next" at bounding box center [646, 543] width 175 height 43
click at [555, 412] on icon "8" at bounding box center [573, 408] width 130 height 130
click at [646, 327] on input "c. 8" at bounding box center [646, 322] width 1 height 9
radio input "true"
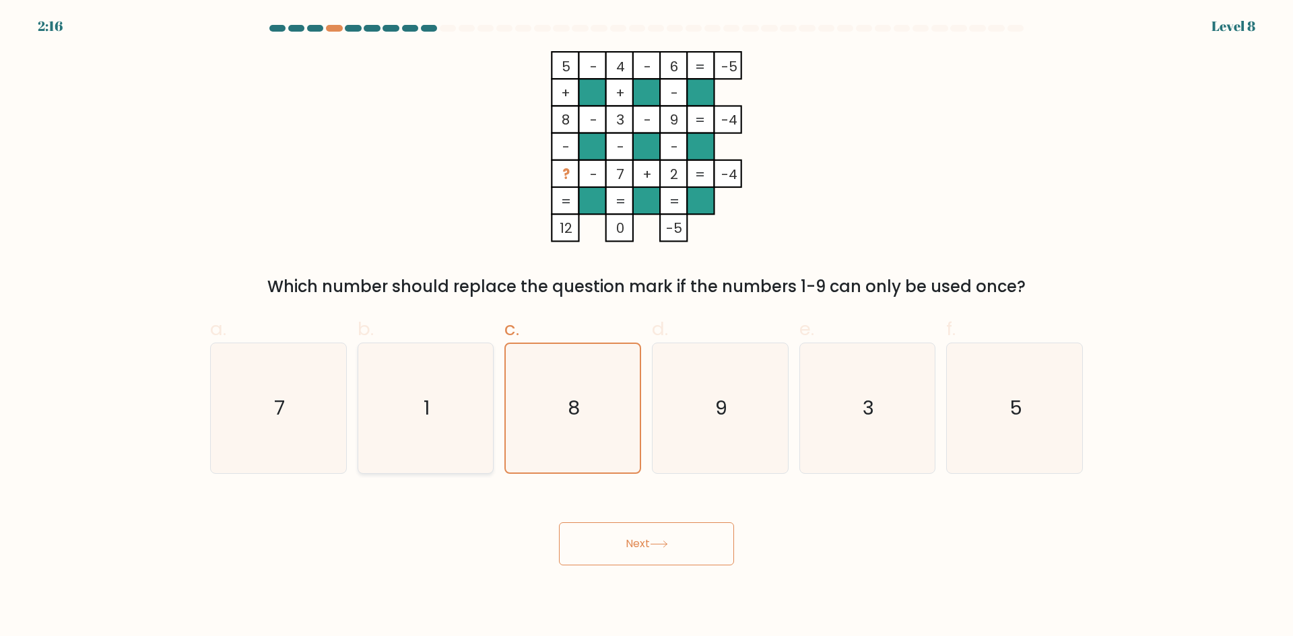
click at [471, 415] on icon "1" at bounding box center [425, 408] width 130 height 130
click at [646, 327] on input "b. 1" at bounding box center [646, 322] width 1 height 9
radio input "true"
click at [600, 564] on button "Next" at bounding box center [646, 543] width 175 height 43
click at [603, 559] on button "Next" at bounding box center [646, 543] width 175 height 43
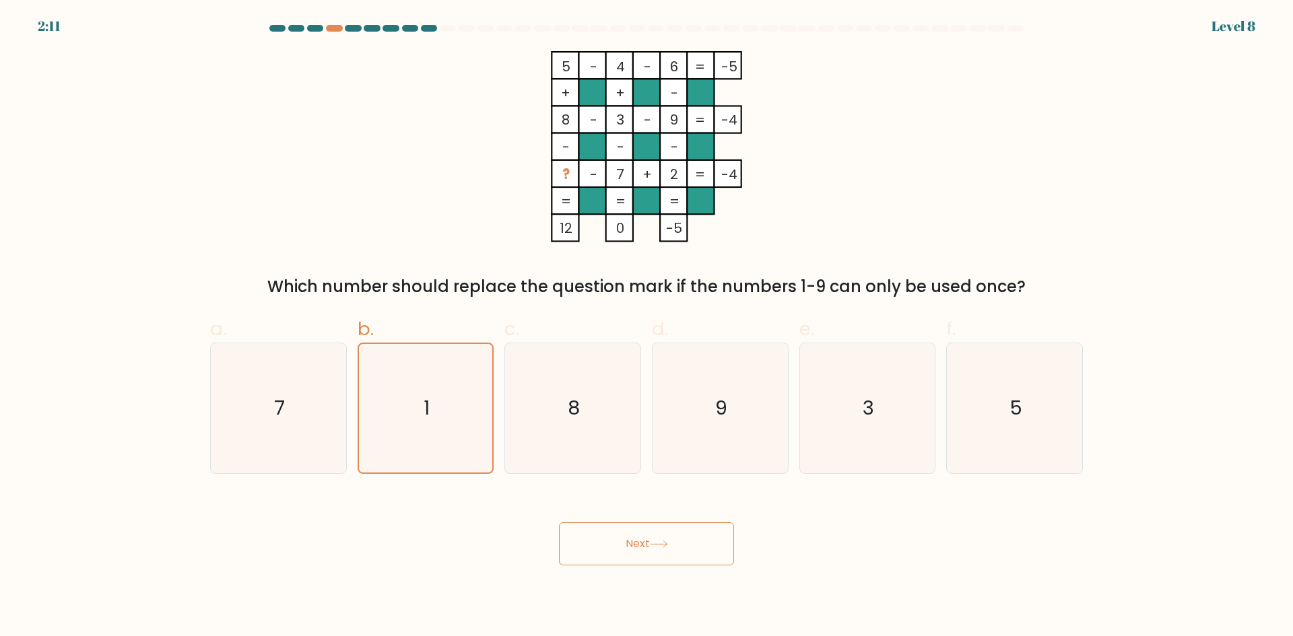
click at [608, 565] on button "Next" at bounding box center [646, 543] width 175 height 43
click at [611, 546] on button "Next" at bounding box center [646, 543] width 175 height 43
click at [616, 544] on button "Next" at bounding box center [646, 543] width 175 height 43
click at [417, 425] on icon "1" at bounding box center [425, 408] width 129 height 129
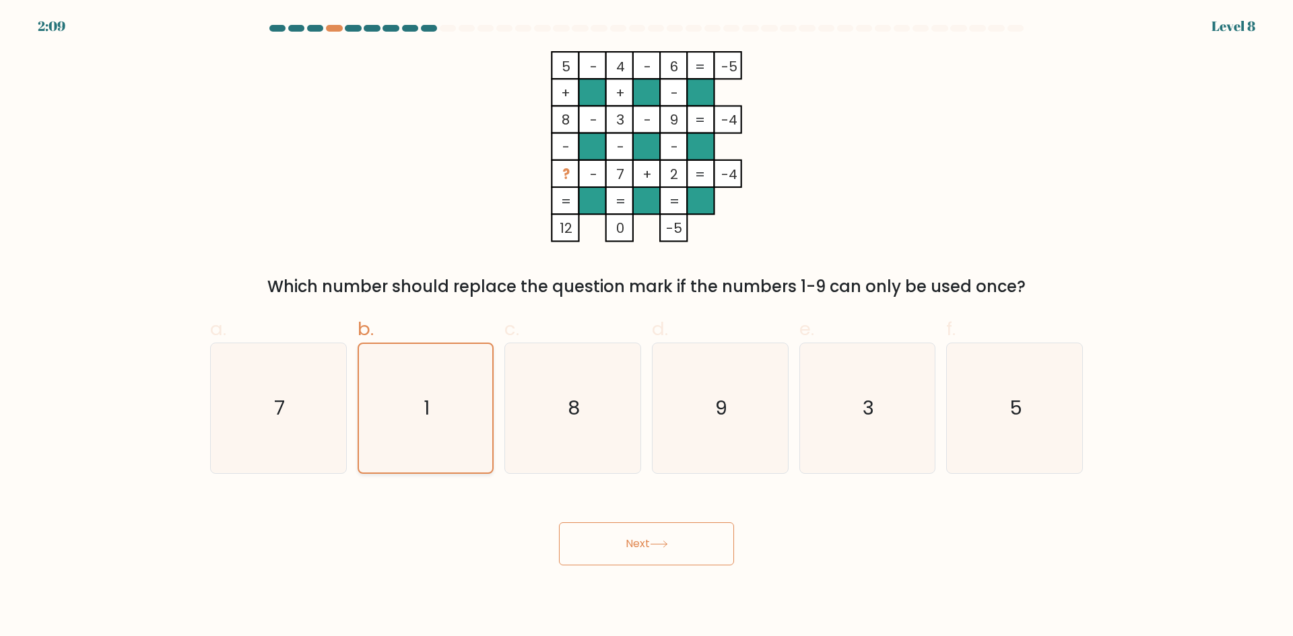
click at [646, 327] on input "b. 1" at bounding box center [646, 322] width 1 height 9
click at [426, 420] on text "1" at bounding box center [426, 408] width 6 height 27
click at [646, 327] on input "b. 1" at bounding box center [646, 322] width 1 height 9
radio input "true"
click at [646, 541] on button "Next" at bounding box center [646, 543] width 175 height 43
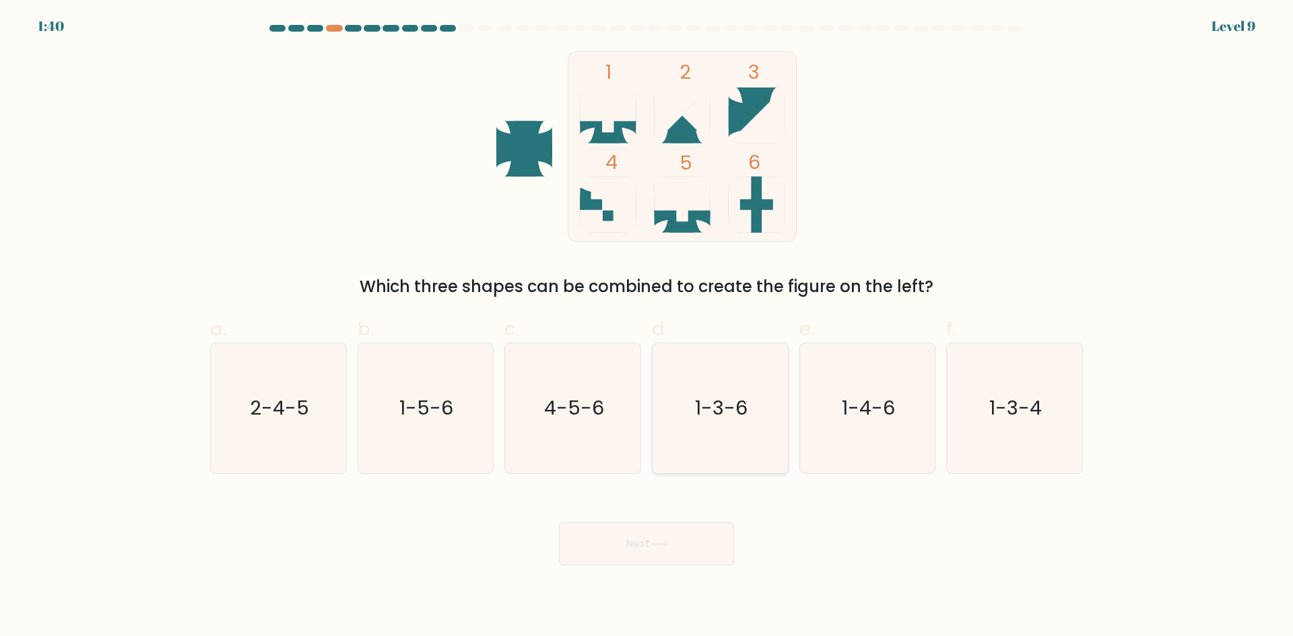
click at [716, 430] on icon "1-3-6" at bounding box center [720, 408] width 130 height 130
click at [647, 327] on input "d. 1-3-6" at bounding box center [646, 322] width 1 height 9
radio input "true"
click at [678, 553] on button "Next" at bounding box center [646, 543] width 175 height 43
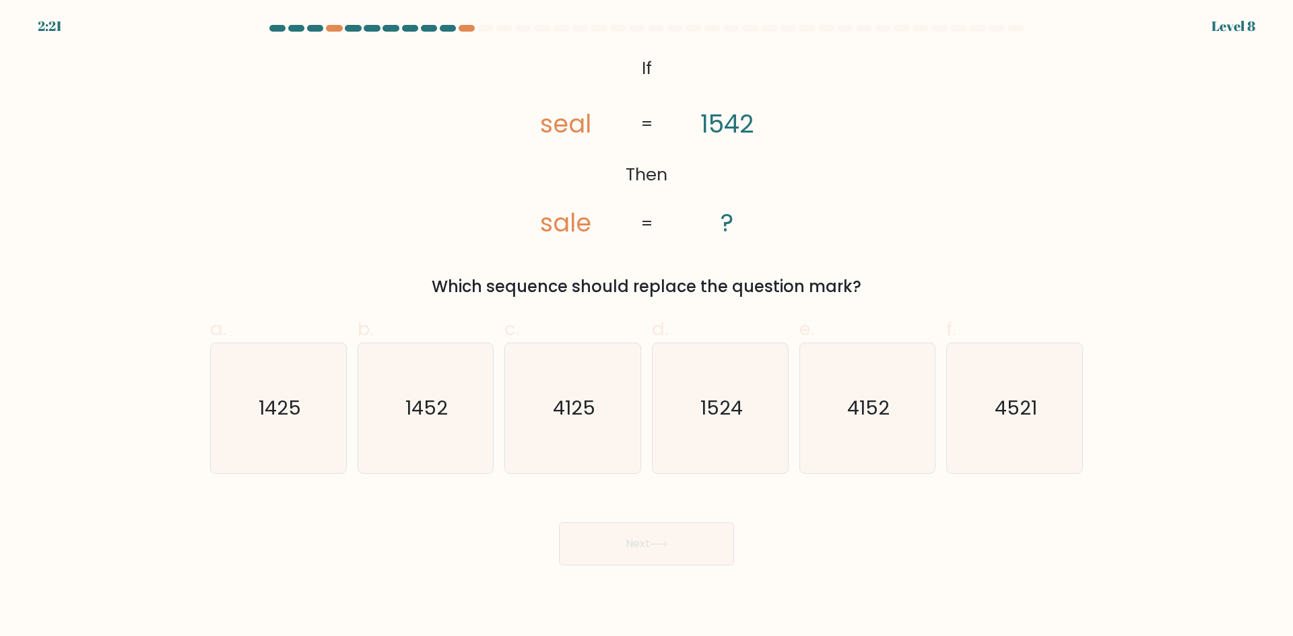
click at [678, 553] on button "Next" at bounding box center [646, 543] width 175 height 43
click at [860, 181] on div "@import url('https://fonts.googleapis.com/css?family=Abril+Fatface:400,100,100i…" at bounding box center [646, 175] width 889 height 248
click at [309, 435] on icon "1425" at bounding box center [278, 408] width 130 height 130
click at [646, 327] on input "a. 1425" at bounding box center [646, 322] width 1 height 9
radio input "true"
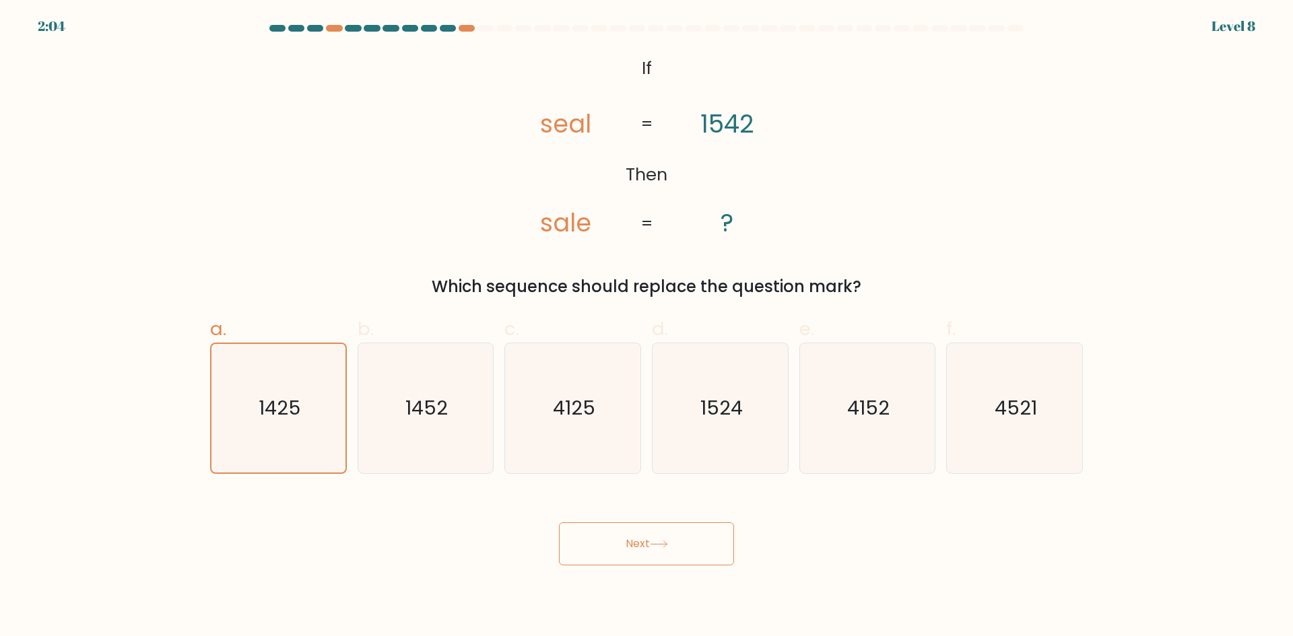
click at [612, 531] on button "Next" at bounding box center [646, 543] width 175 height 43
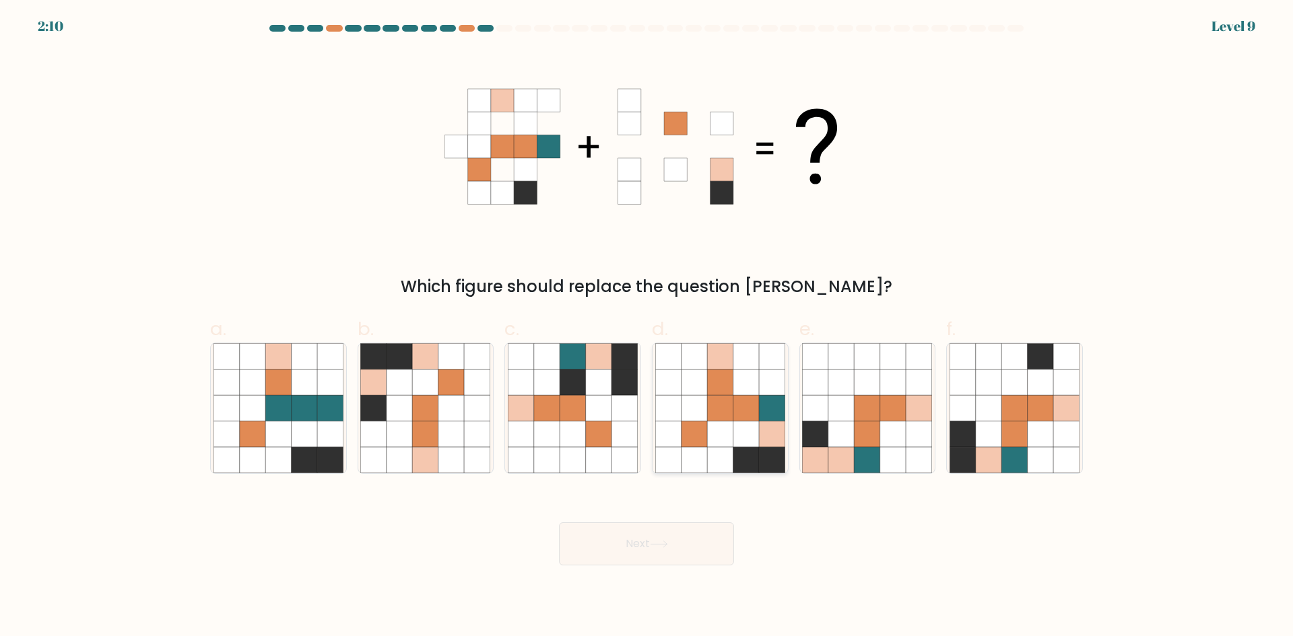
click at [697, 428] on icon at bounding box center [694, 434] width 26 height 26
click at [647, 327] on input "d." at bounding box center [646, 322] width 1 height 9
radio input "true"
click at [266, 409] on icon at bounding box center [278, 408] width 26 height 26
click at [646, 327] on input "a." at bounding box center [646, 322] width 1 height 9
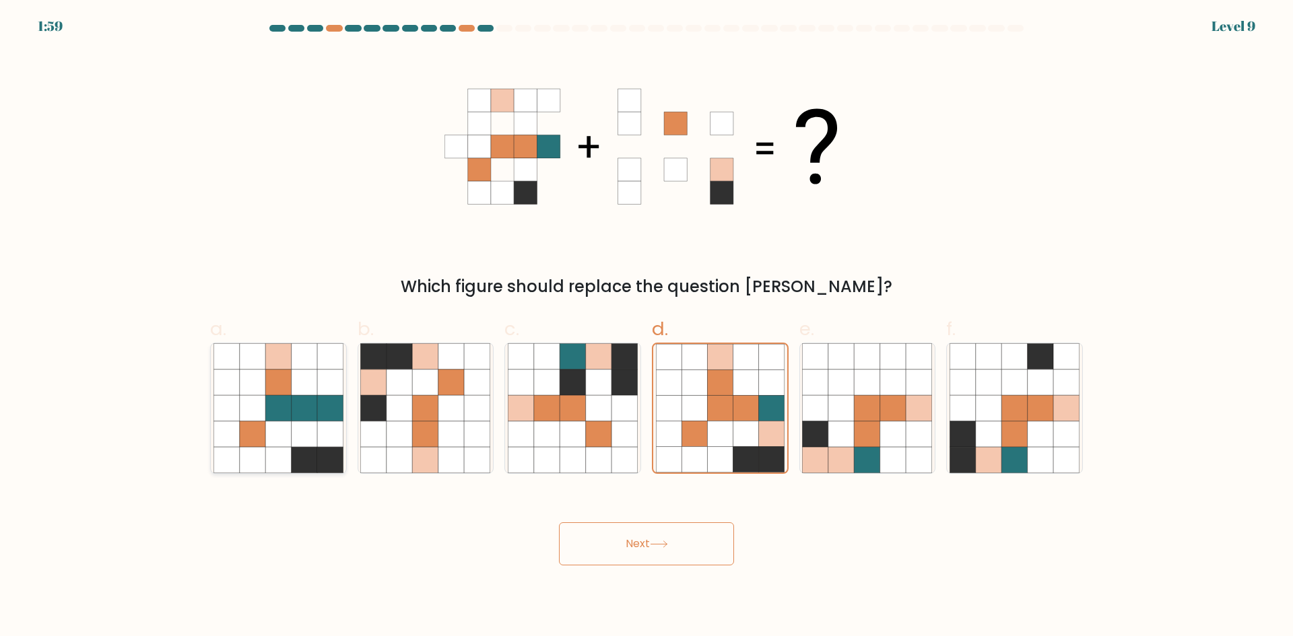
radio input "true"
click at [645, 539] on button "Next" at bounding box center [646, 543] width 175 height 43
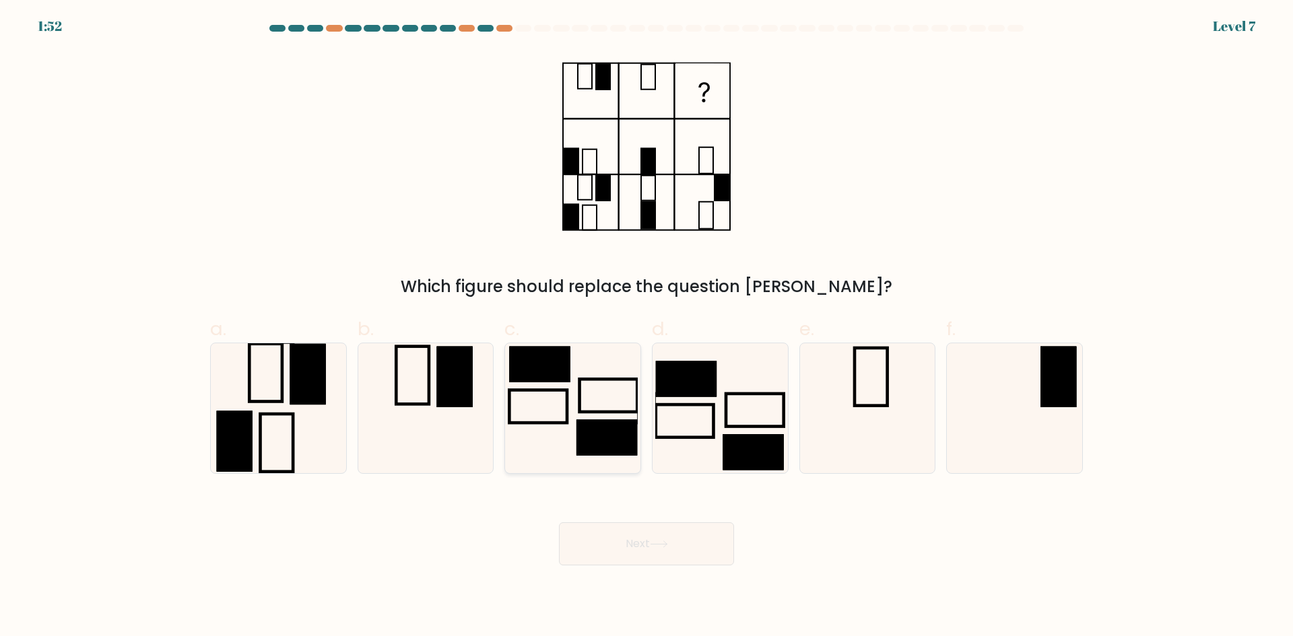
click at [595, 448] on rect at bounding box center [606, 437] width 61 height 36
click at [646, 327] on input "c." at bounding box center [646, 322] width 1 height 9
radio input "true"
click at [655, 554] on button "Next" at bounding box center [646, 543] width 175 height 43
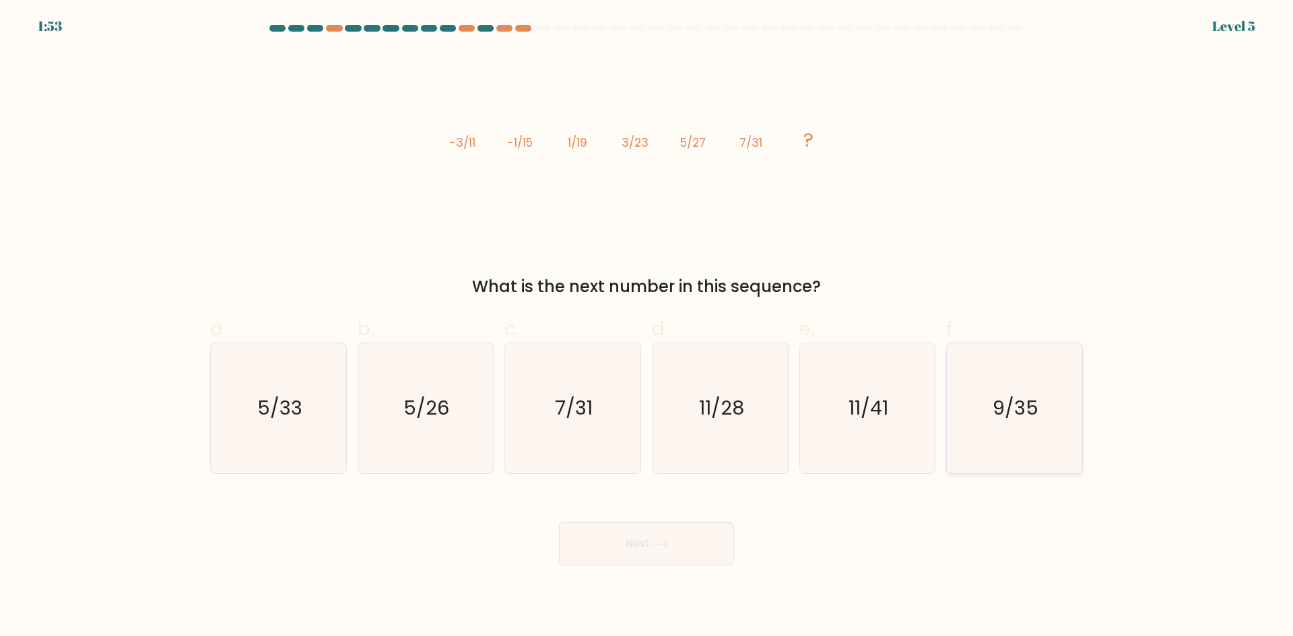
click at [985, 420] on icon "9/35" at bounding box center [1014, 408] width 130 height 130
click at [647, 327] on input "f. 9/35" at bounding box center [646, 322] width 1 height 9
radio input "true"
click at [672, 560] on button "Next" at bounding box center [646, 543] width 175 height 43
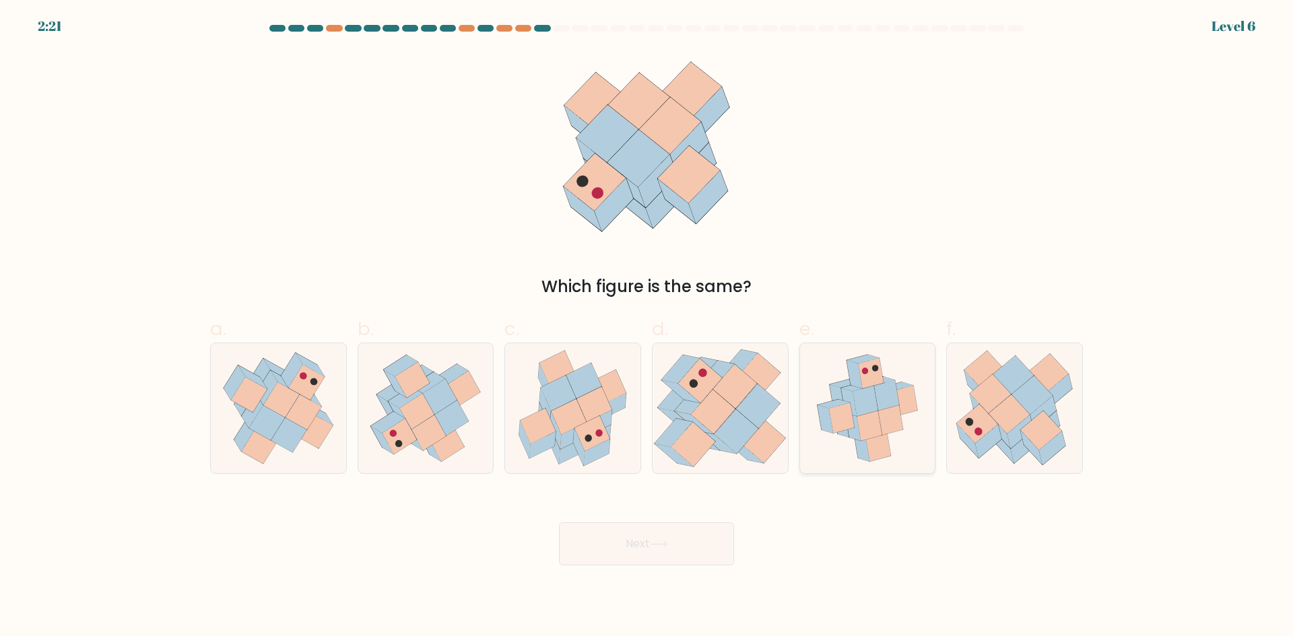
click at [878, 425] on icon at bounding box center [868, 426] width 25 height 30
click at [647, 327] on input "e." at bounding box center [646, 322] width 1 height 9
radio input "true"
click at [676, 559] on button "Next" at bounding box center [646, 543] width 175 height 43
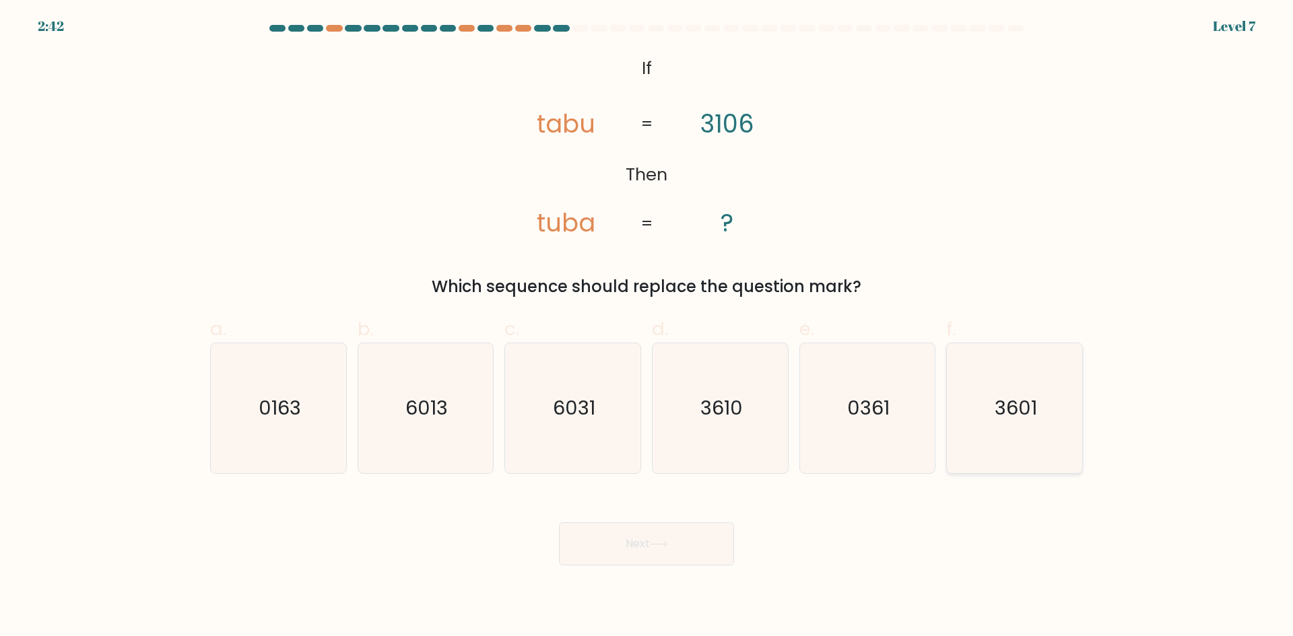
click at [1022, 438] on icon "3601" at bounding box center [1014, 408] width 130 height 130
click at [647, 327] on input "f. 3601" at bounding box center [646, 322] width 1 height 9
radio input "true"
click at [598, 537] on button "Next" at bounding box center [646, 543] width 175 height 43
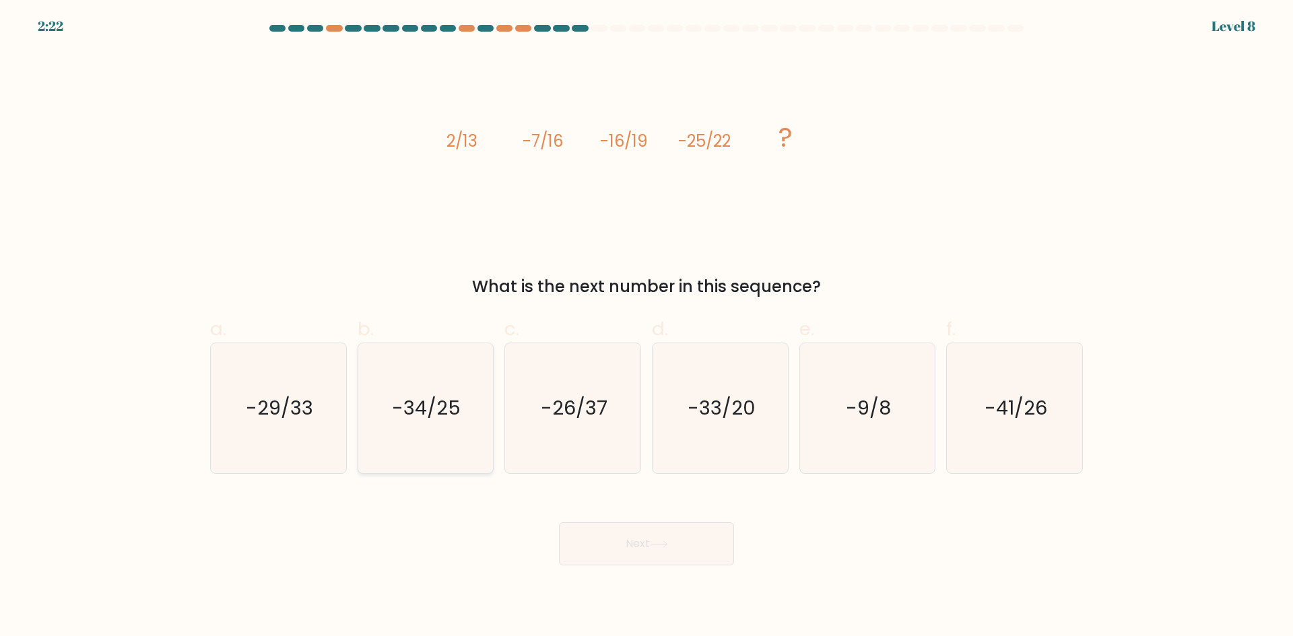
click at [423, 436] on icon "-34/25" at bounding box center [425, 408] width 130 height 130
click at [646, 327] on input "b. -34/25" at bounding box center [646, 322] width 1 height 9
radio input "true"
click at [652, 561] on button "Next" at bounding box center [646, 543] width 175 height 43
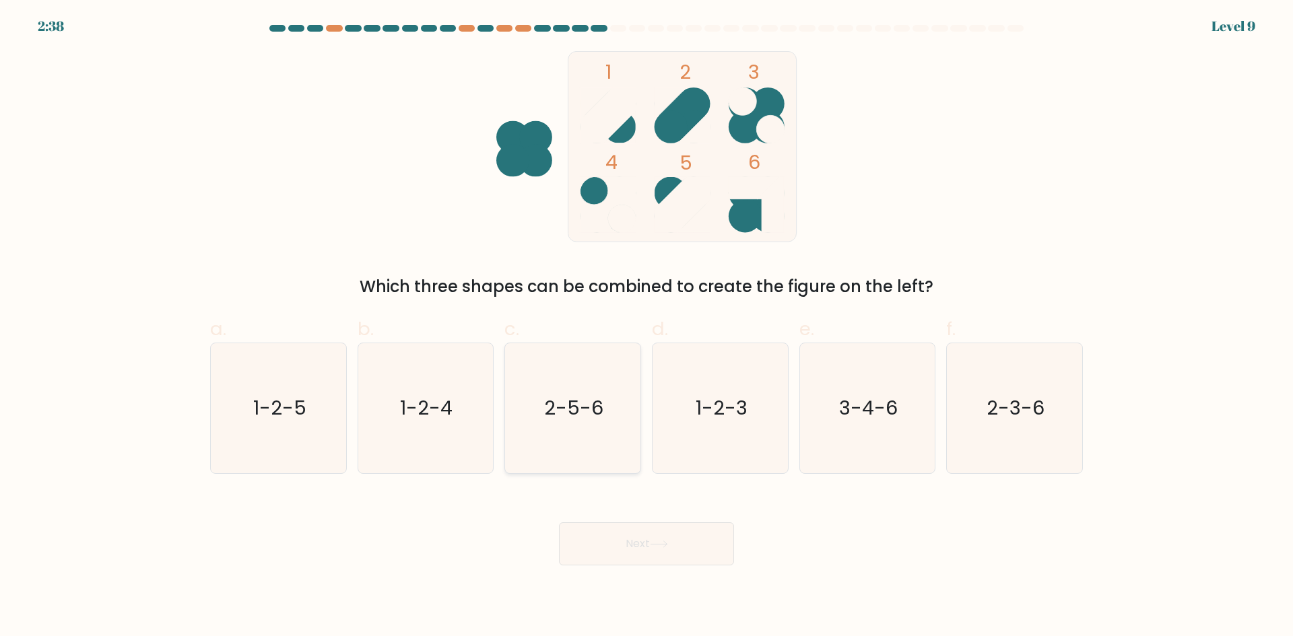
click at [584, 419] on text "2-5-6" at bounding box center [574, 408] width 59 height 27
click at [646, 327] on input "c. 2-5-6" at bounding box center [646, 322] width 1 height 9
radio input "true"
click at [290, 419] on text "1-2-5" at bounding box center [279, 408] width 53 height 27
click at [646, 327] on input "a. 1-2-5" at bounding box center [646, 322] width 1 height 9
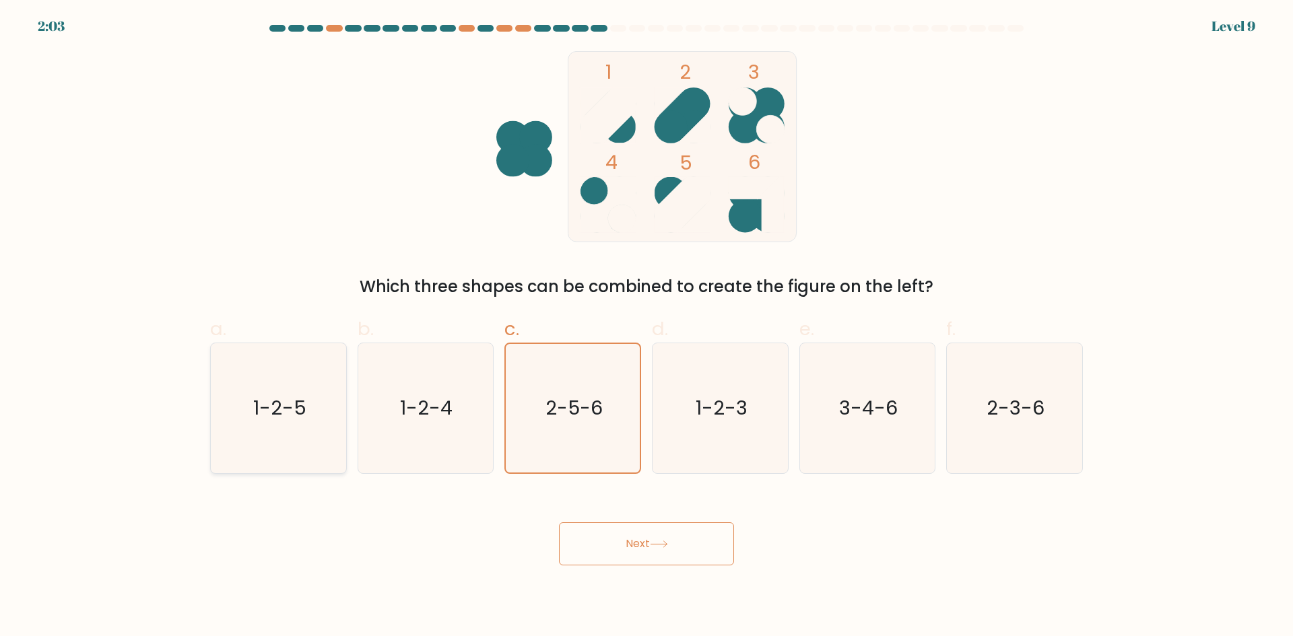
radio input "true"
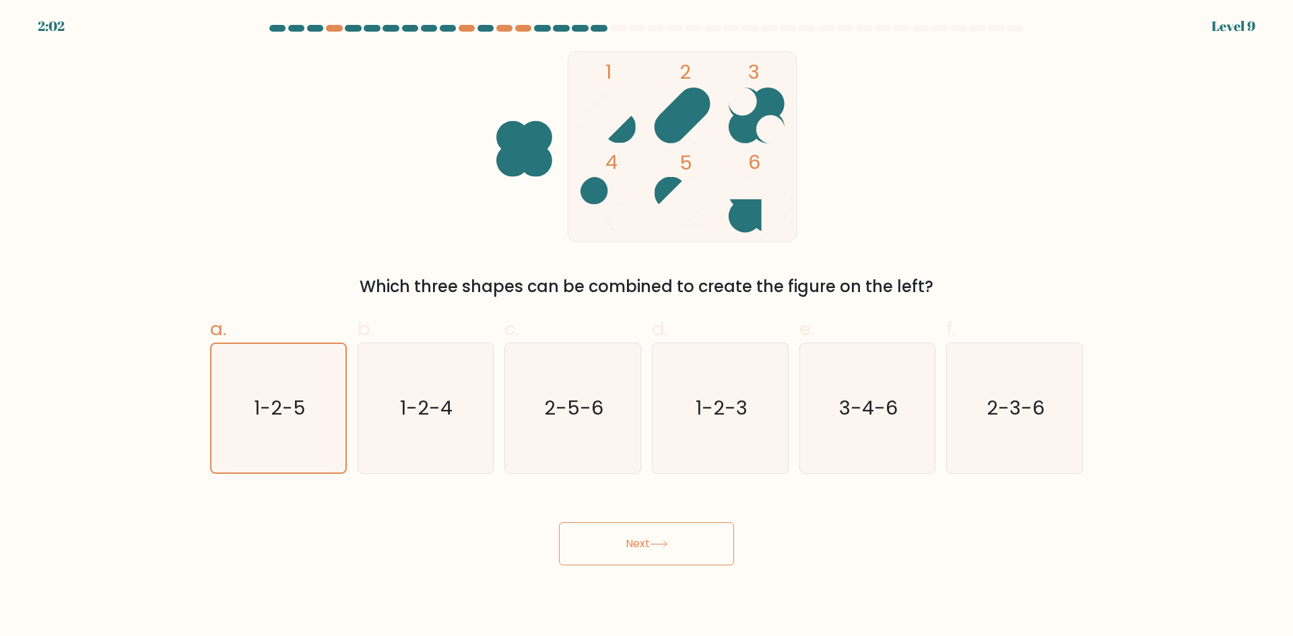
click at [632, 552] on button "Next" at bounding box center [646, 543] width 175 height 43
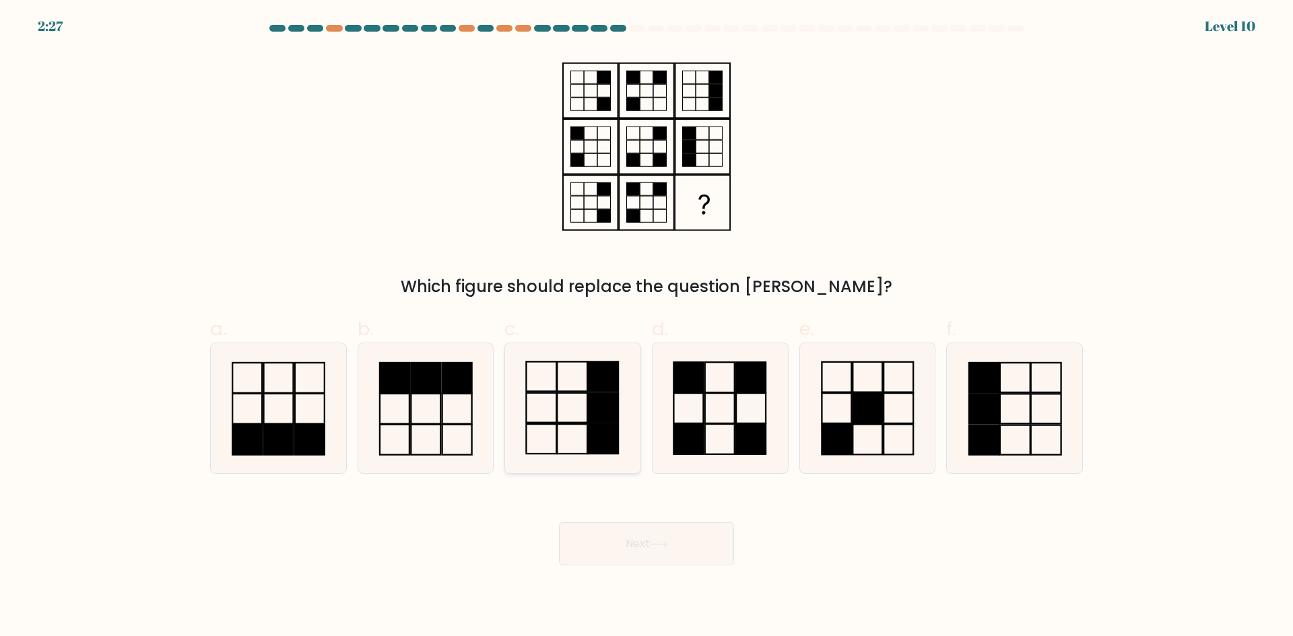
click at [596, 434] on rect at bounding box center [603, 439] width 30 height 30
click at [646, 327] on input "c." at bounding box center [646, 322] width 1 height 9
radio input "true"
click at [678, 555] on button "Next" at bounding box center [646, 543] width 175 height 43
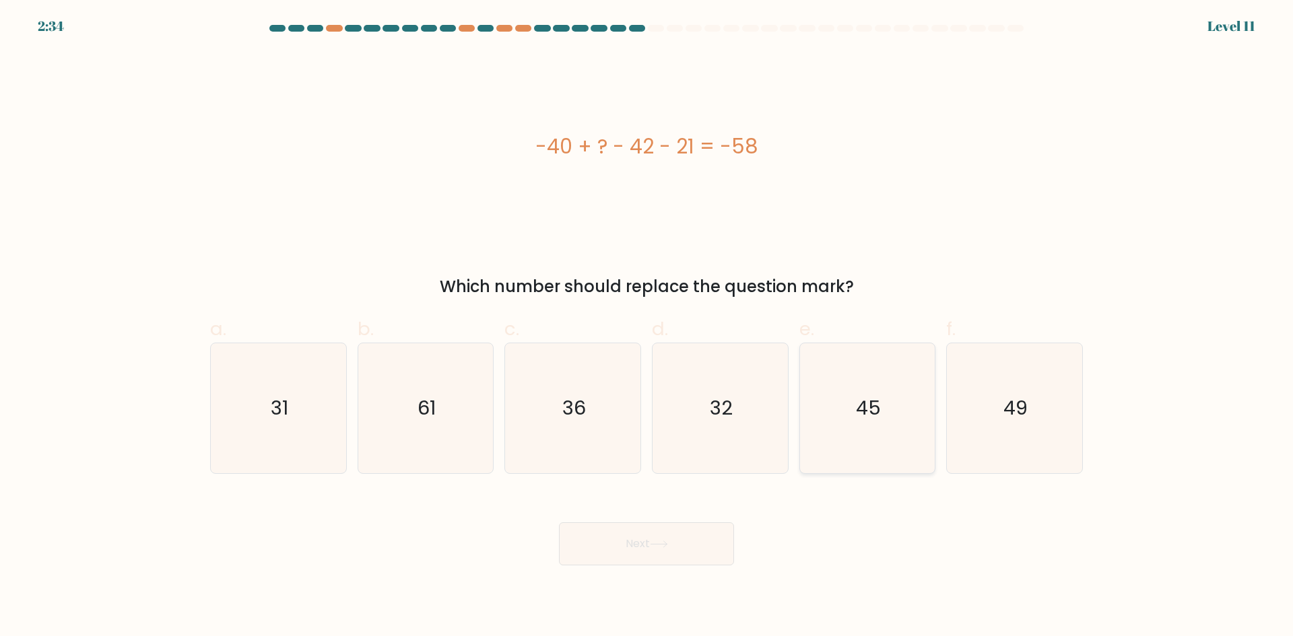
click at [872, 428] on icon "45" at bounding box center [867, 408] width 130 height 130
click at [647, 327] on input "e. 45" at bounding box center [646, 322] width 1 height 9
radio input "true"
click at [720, 546] on button "Next" at bounding box center [646, 543] width 175 height 43
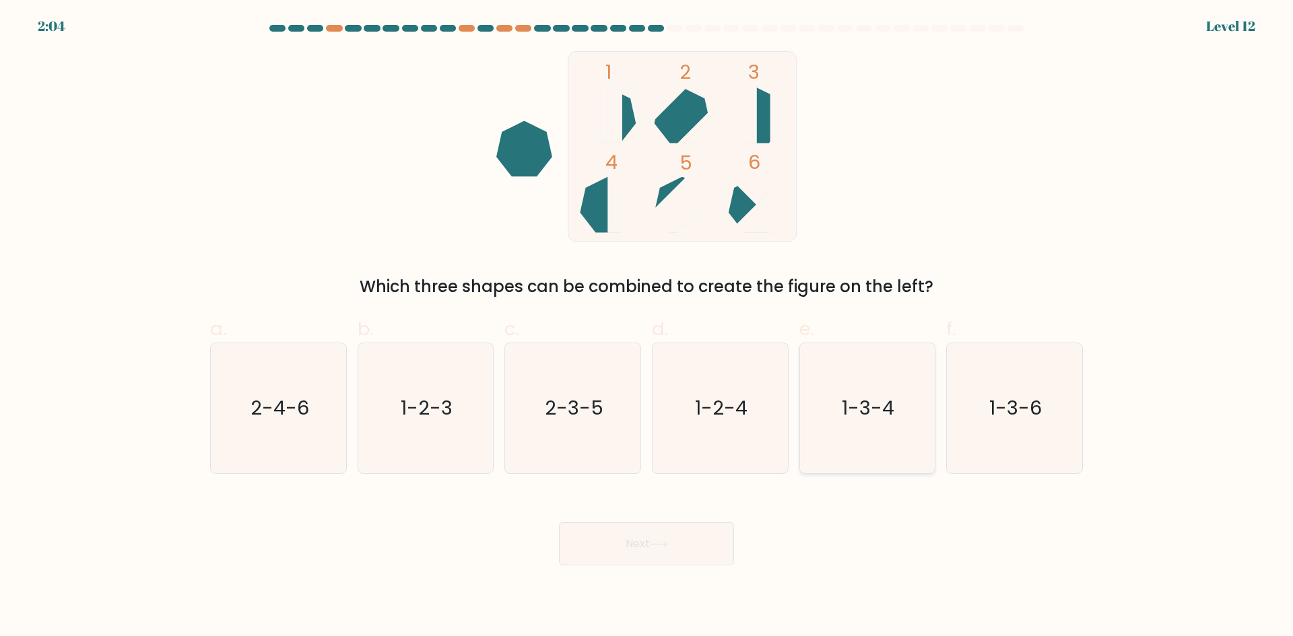
click at [842, 432] on icon "1-3-4" at bounding box center [867, 408] width 130 height 130
click at [647, 327] on input "e. 1-3-4" at bounding box center [646, 322] width 1 height 9
radio input "true"
click at [669, 534] on button "Next" at bounding box center [646, 543] width 175 height 43
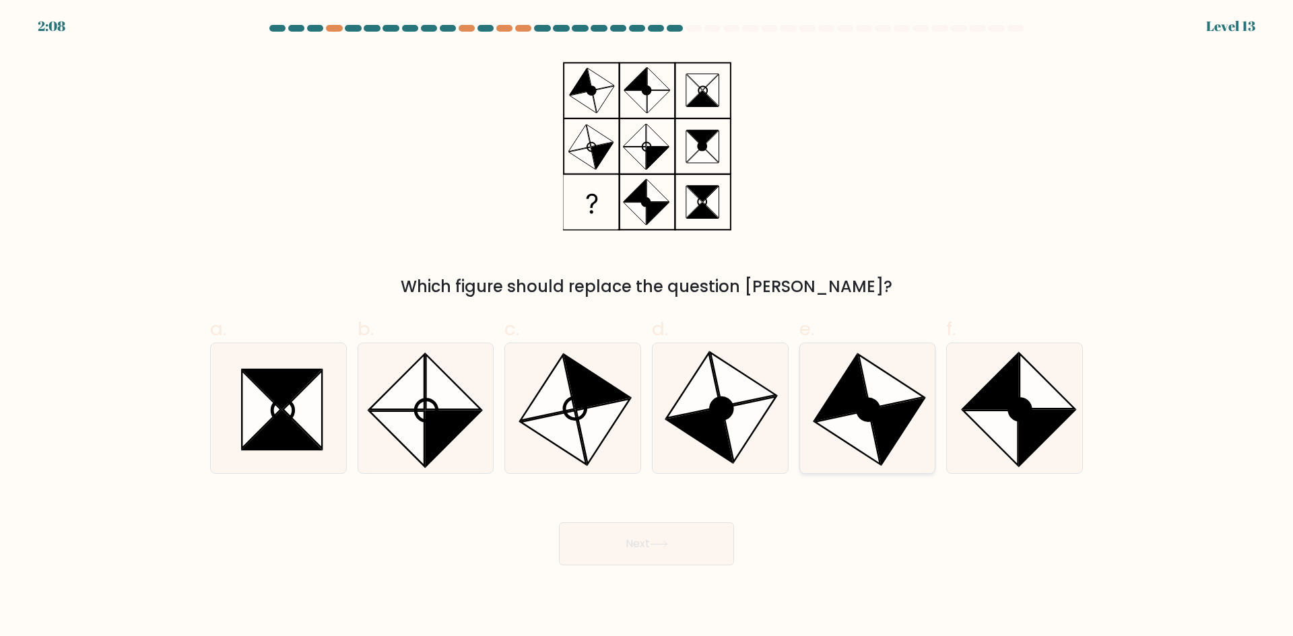
click at [871, 423] on icon at bounding box center [847, 438] width 65 height 54
click at [647, 327] on input "e." at bounding box center [646, 322] width 1 height 9
radio input "true"
click at [669, 559] on button "Next" at bounding box center [646, 543] width 175 height 43
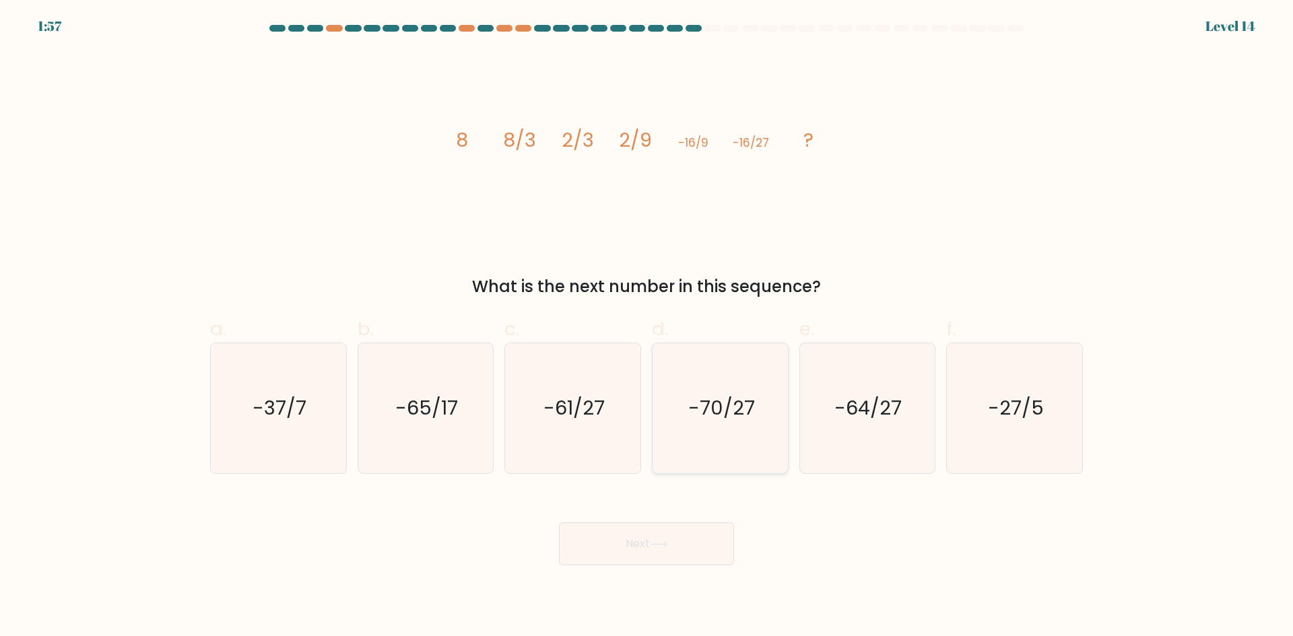
click at [689, 418] on text "-70/27" at bounding box center [721, 408] width 67 height 27
click at [647, 327] on input "d. -70/27" at bounding box center [646, 322] width 1 height 9
radio input "true"
click at [672, 547] on button "Next" at bounding box center [646, 543] width 175 height 43
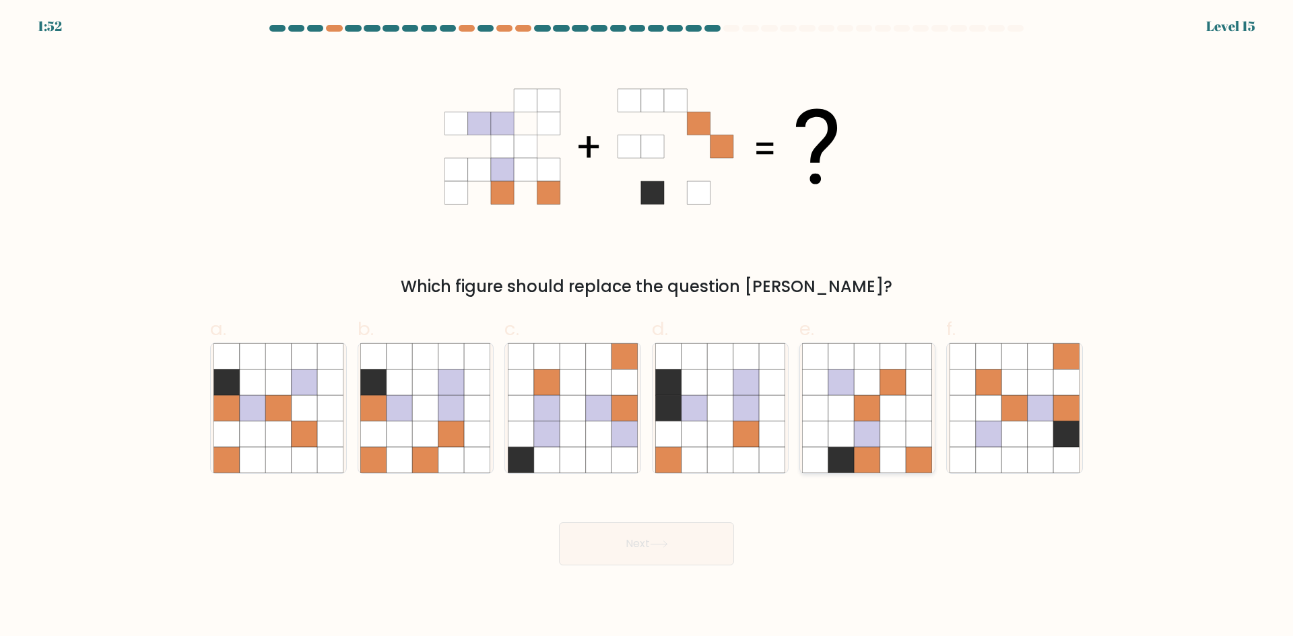
click at [896, 439] on icon at bounding box center [893, 434] width 26 height 26
click at [647, 327] on input "e." at bounding box center [646, 322] width 1 height 9
radio input "true"
click at [626, 551] on button "Next" at bounding box center [646, 543] width 175 height 43
click at [626, 549] on button "Next" at bounding box center [646, 543] width 175 height 43
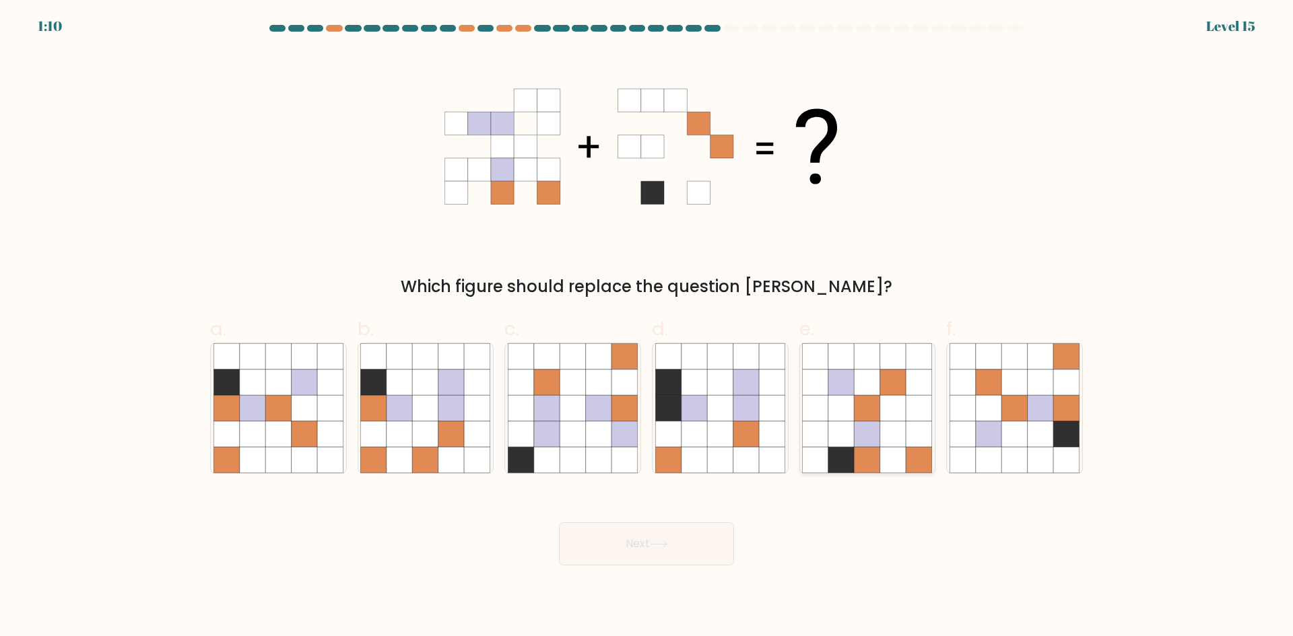
click at [863, 446] on icon at bounding box center [867, 434] width 26 height 26
click at [647, 327] on input "e." at bounding box center [646, 322] width 1 height 9
radio input "true"
click at [708, 544] on button "Next" at bounding box center [646, 543] width 175 height 43
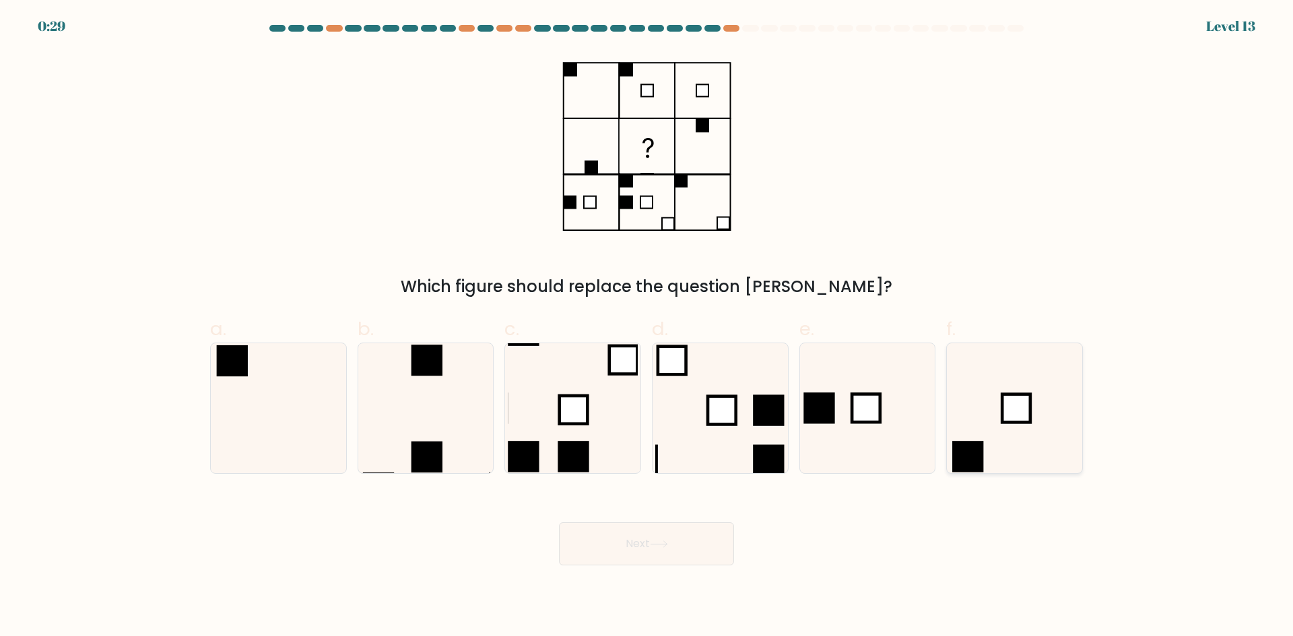
click at [986, 454] on icon at bounding box center [1014, 408] width 130 height 130
click at [647, 327] on input "f." at bounding box center [646, 322] width 1 height 9
radio input "true"
click at [681, 547] on button "Next" at bounding box center [646, 543] width 175 height 43
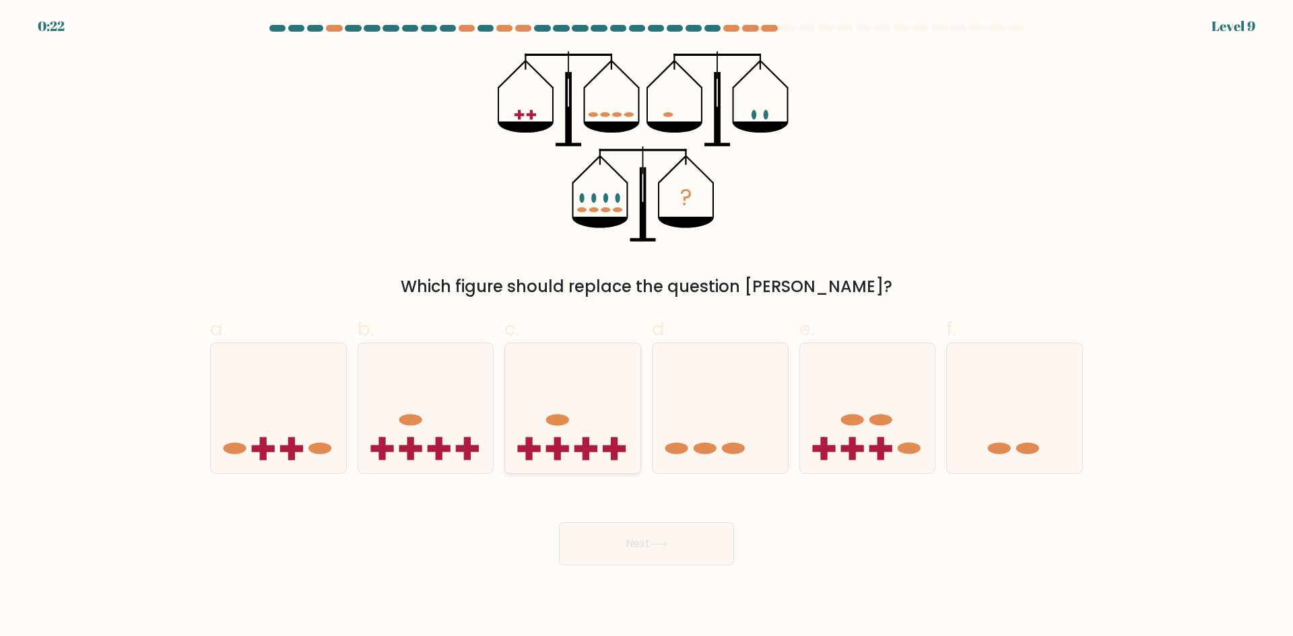
click at [553, 446] on rect at bounding box center [557, 449] width 23 height 7
click at [646, 327] on input "c." at bounding box center [646, 322] width 1 height 9
radio input "true"
click at [675, 531] on button "Next" at bounding box center [646, 543] width 175 height 43
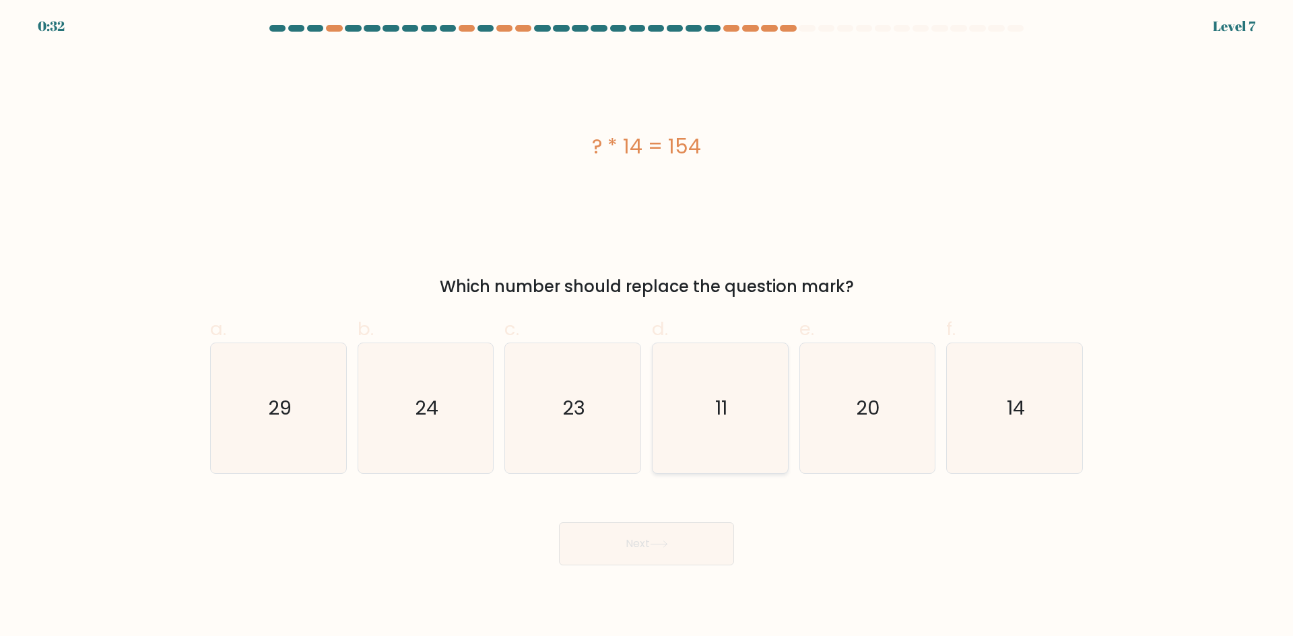
click at [693, 434] on icon "11" at bounding box center [720, 408] width 130 height 130
click at [647, 327] on input "d. 11" at bounding box center [646, 322] width 1 height 9
radio input "true"
click at [652, 543] on button "Next" at bounding box center [646, 543] width 175 height 43
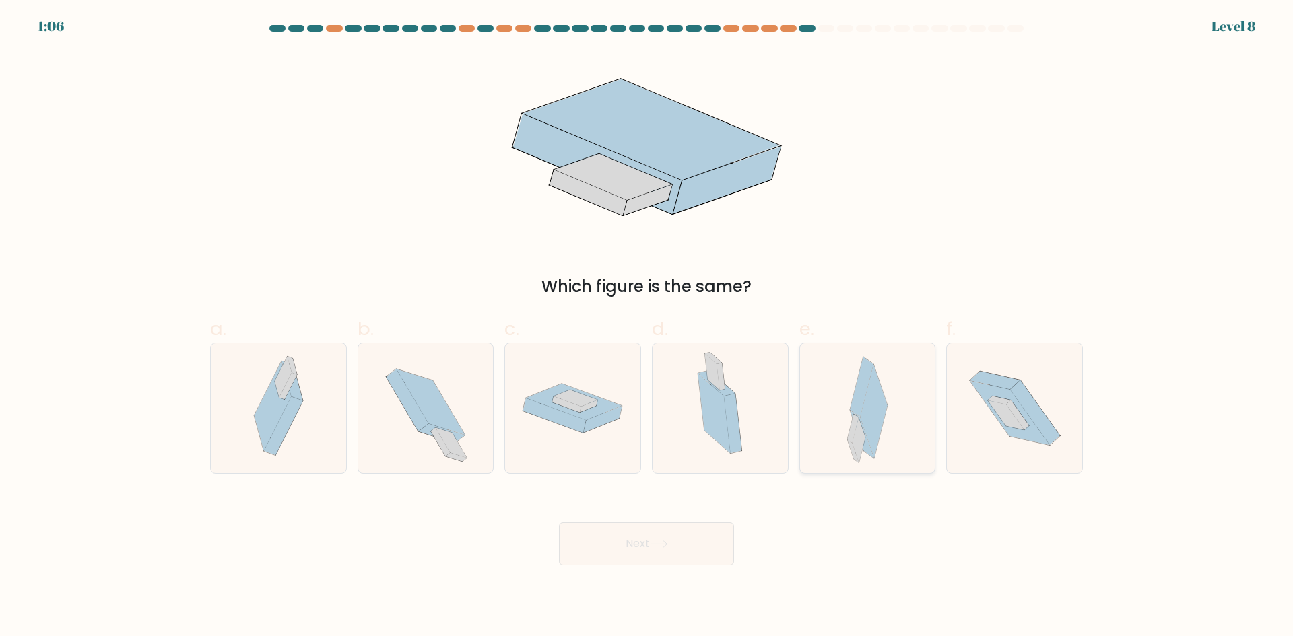
click at [842, 452] on div at bounding box center [867, 408] width 137 height 131
click at [647, 327] on input "e." at bounding box center [646, 322] width 1 height 9
radio input "true"
click at [688, 541] on button "Next" at bounding box center [646, 543] width 175 height 43
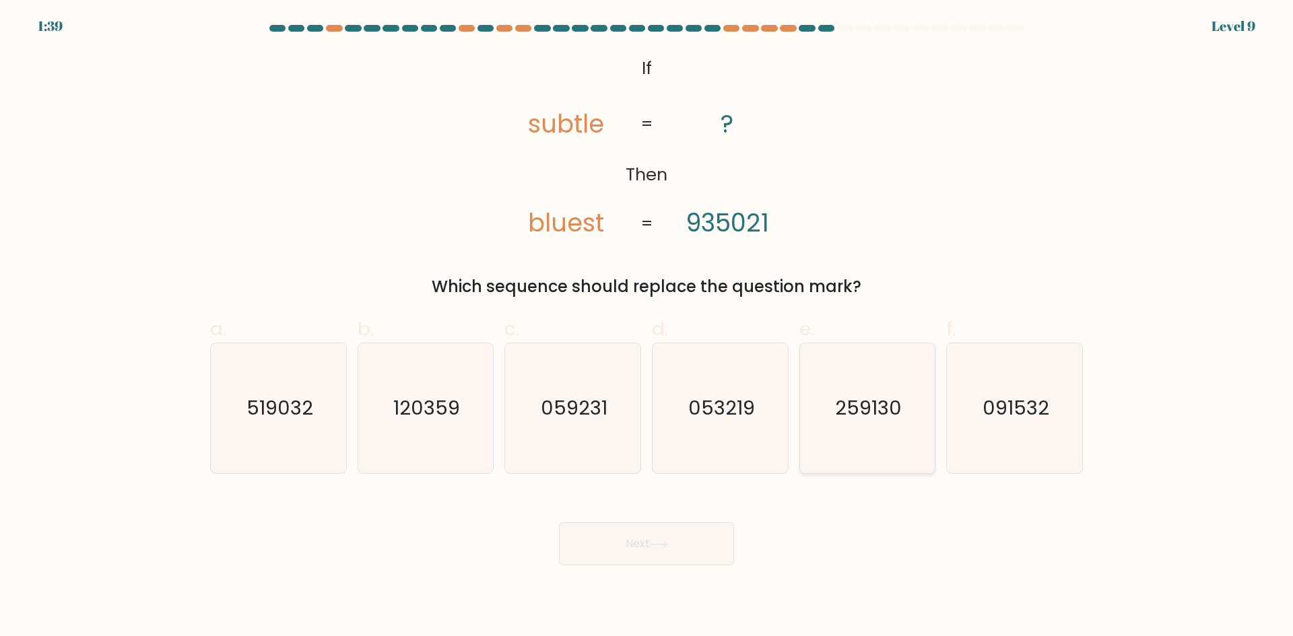
click at [862, 410] on text "259130" at bounding box center [868, 408] width 67 height 27
click at [647, 327] on input "e. 259130" at bounding box center [646, 322] width 1 height 9
radio input "true"
click at [699, 549] on button "Next" at bounding box center [646, 543] width 175 height 43
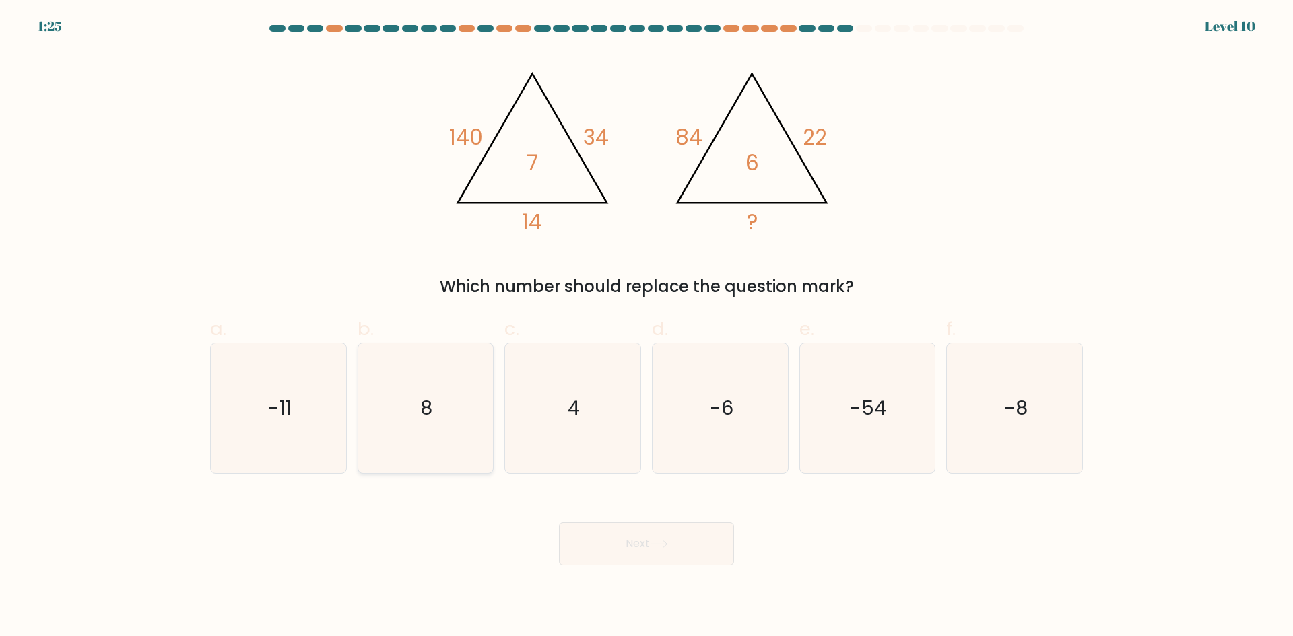
click at [414, 443] on icon "8" at bounding box center [425, 408] width 130 height 130
click at [646, 327] on input "b. 8" at bounding box center [646, 322] width 1 height 9
radio input "true"
click at [615, 558] on button "Next" at bounding box center [646, 543] width 175 height 43
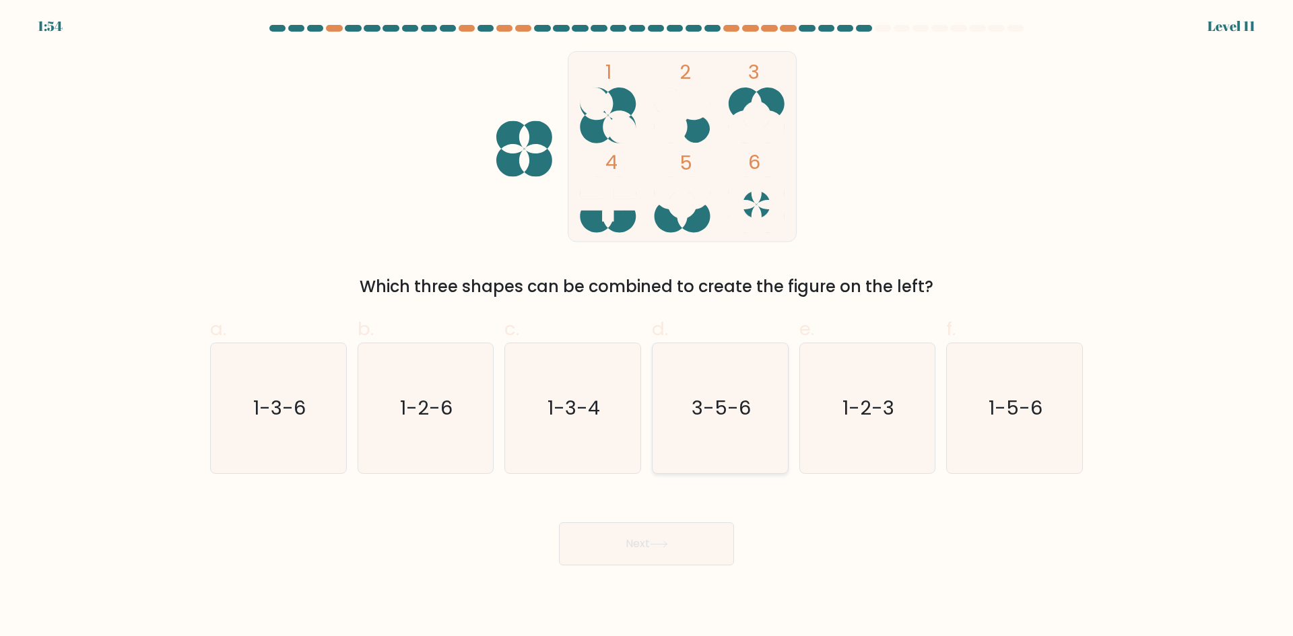
click at [766, 427] on icon "3-5-6" at bounding box center [720, 408] width 130 height 130
click at [647, 327] on input "d. 3-5-6" at bounding box center [646, 322] width 1 height 9
radio input "true"
click at [690, 561] on button "Next" at bounding box center [646, 543] width 175 height 43
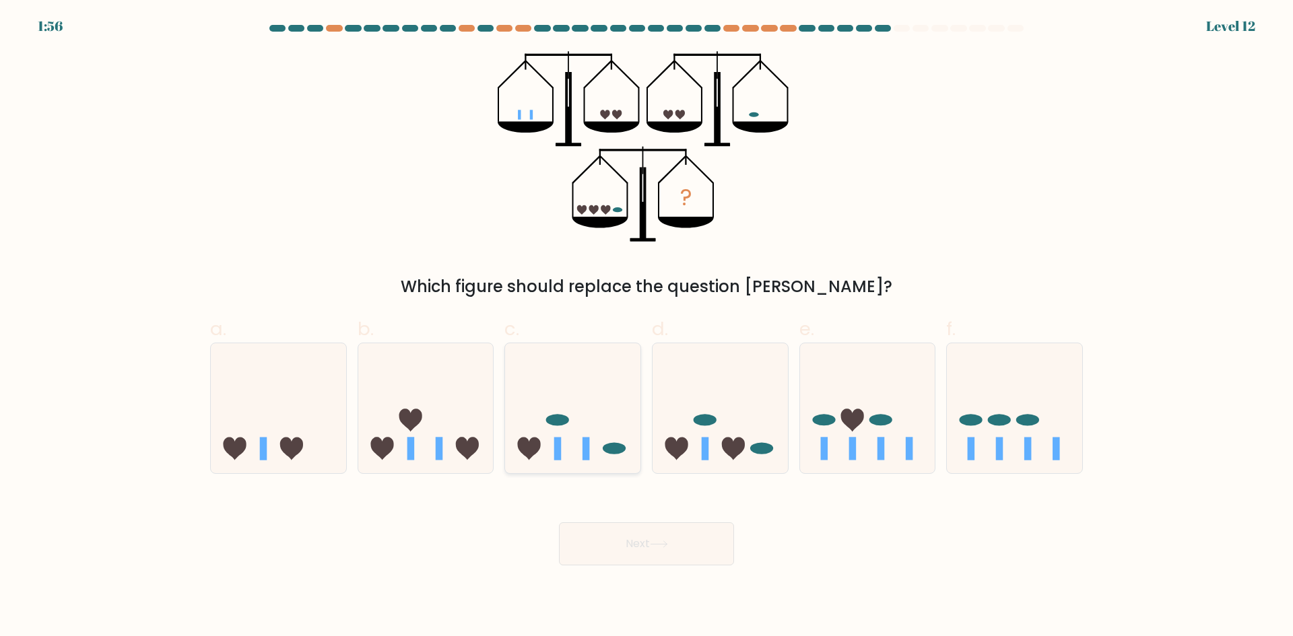
click at [565, 440] on icon at bounding box center [572, 408] width 135 height 112
click at [646, 327] on input "c." at bounding box center [646, 322] width 1 height 9
radio input "true"
click at [625, 525] on button "Next" at bounding box center [646, 543] width 175 height 43
click at [654, 540] on button "Next" at bounding box center [646, 543] width 175 height 43
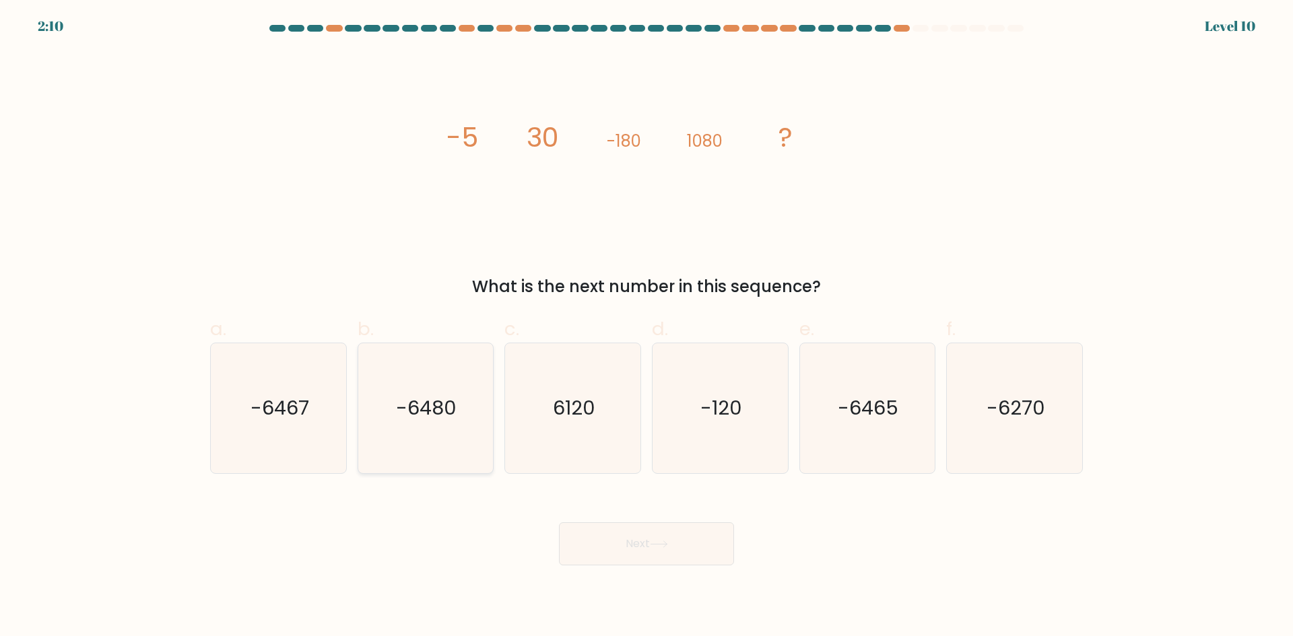
drag, startPoint x: 432, startPoint y: 426, endPoint x: 465, endPoint y: 435, distance: 34.8
click at [432, 426] on icon "-6480" at bounding box center [425, 408] width 130 height 130
click at [646, 327] on input "b. -6480" at bounding box center [646, 322] width 1 height 9
radio input "true"
click at [626, 548] on button "Next" at bounding box center [646, 543] width 175 height 43
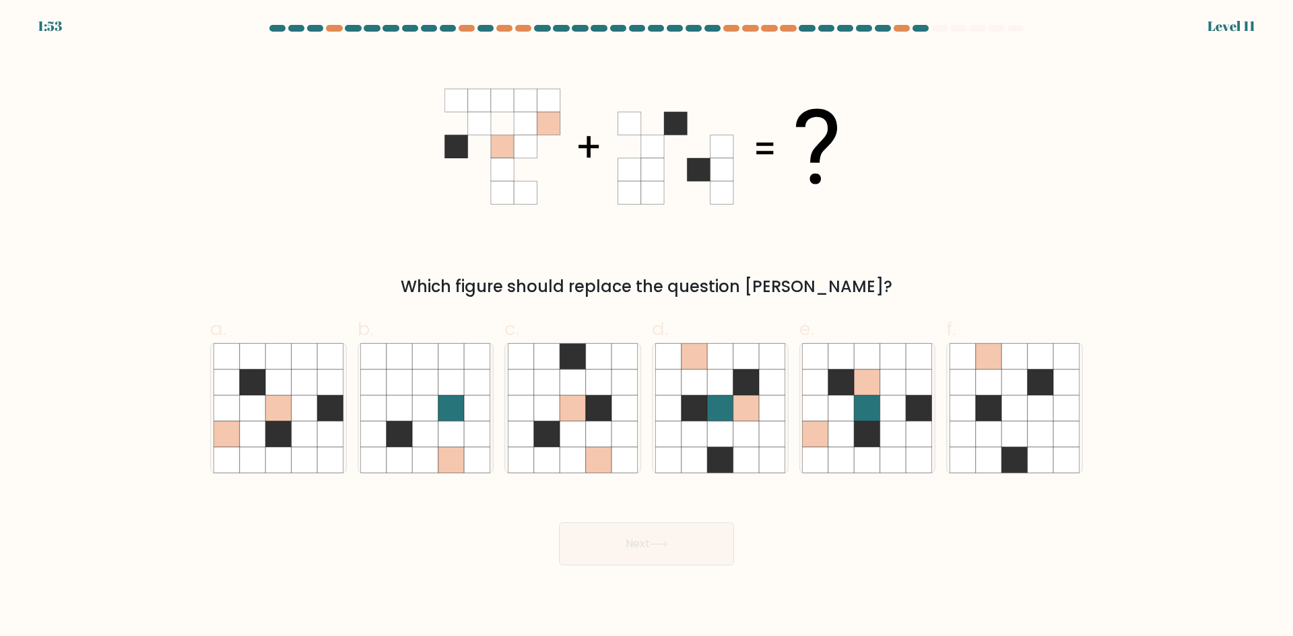
drag, startPoint x: 327, startPoint y: 447, endPoint x: 355, endPoint y: 470, distance: 36.4
click at [329, 446] on icon at bounding box center [278, 408] width 130 height 130
click at [646, 327] on input "a." at bounding box center [646, 322] width 1 height 9
radio input "true"
click at [635, 528] on button "Next" at bounding box center [646, 543] width 175 height 43
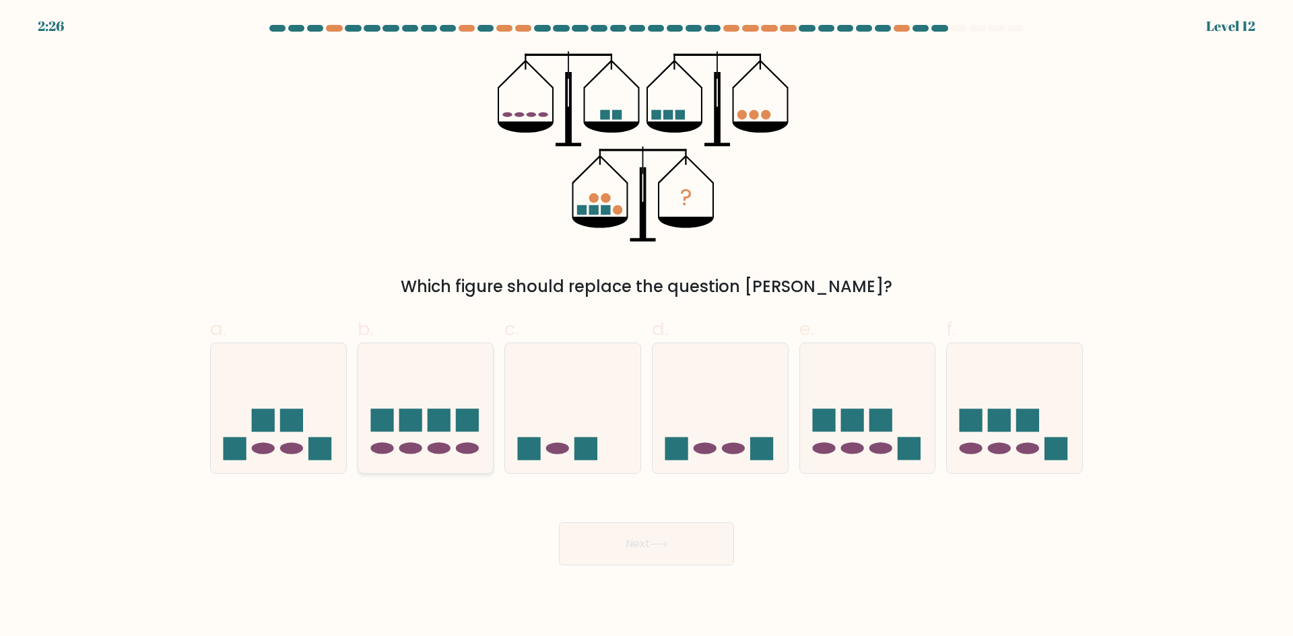
click at [483, 448] on icon at bounding box center [425, 408] width 135 height 112
click at [646, 327] on input "b." at bounding box center [646, 322] width 1 height 9
radio input "true"
click at [632, 542] on button "Next" at bounding box center [646, 543] width 175 height 43
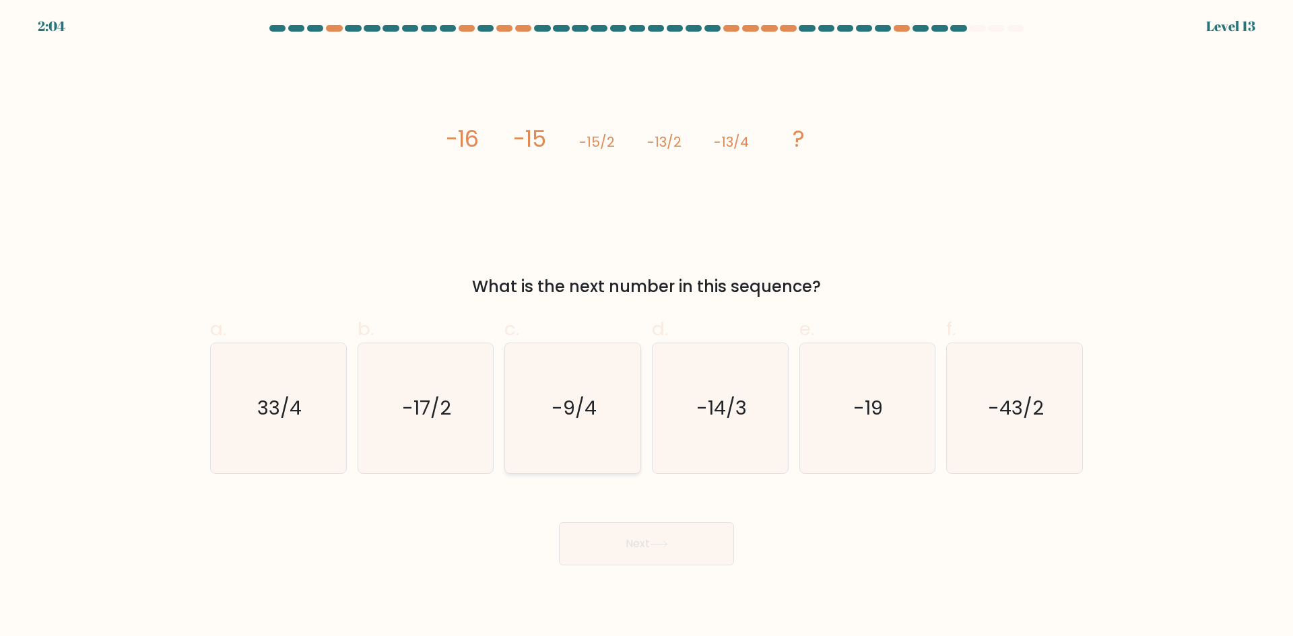
click at [607, 419] on icon "-9/4" at bounding box center [573, 408] width 130 height 130
click at [646, 327] on input "c. -9/4" at bounding box center [646, 322] width 1 height 9
radio input "true"
click at [636, 554] on button "Next" at bounding box center [646, 543] width 175 height 43
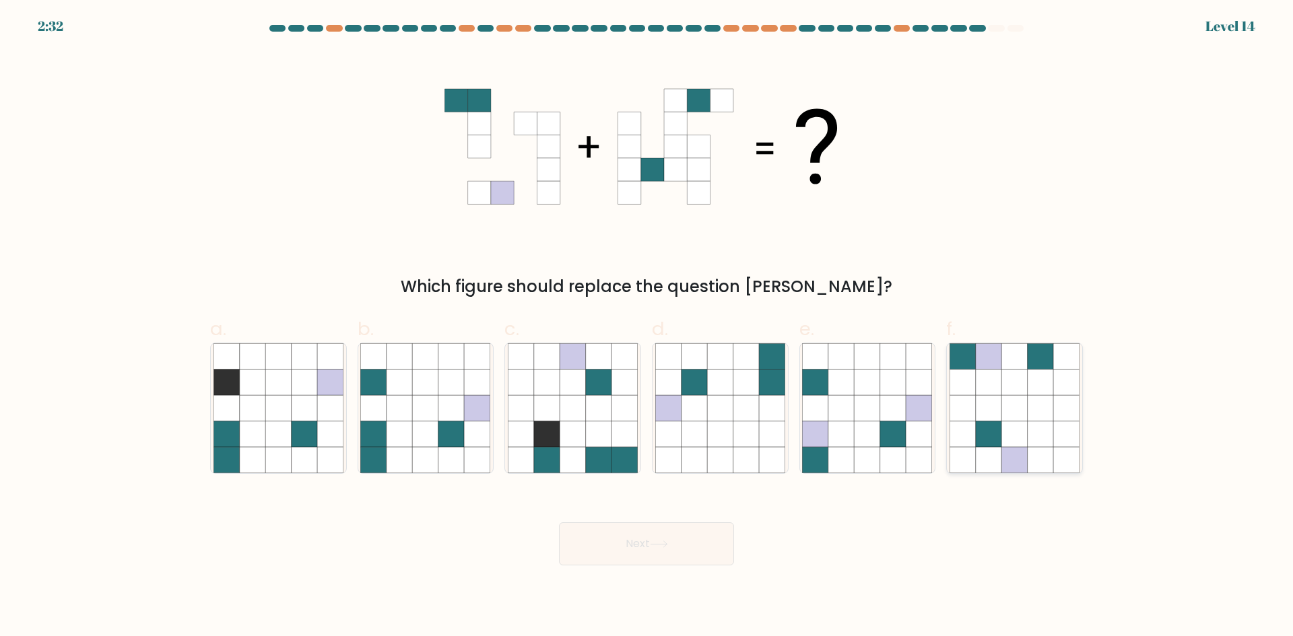
click at [1033, 455] on icon at bounding box center [1040, 460] width 26 height 26
click at [647, 327] on input "f." at bounding box center [646, 322] width 1 height 9
radio input "true"
click at [646, 529] on button "Next" at bounding box center [646, 543] width 175 height 43
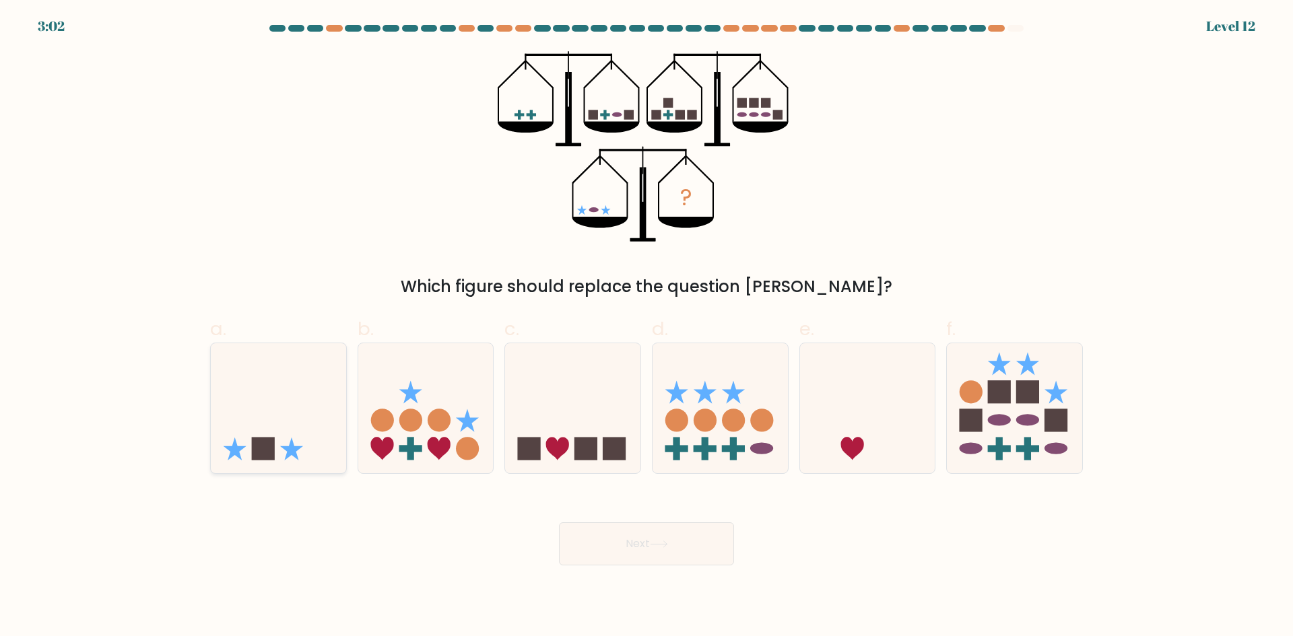
click at [274, 423] on icon at bounding box center [278, 408] width 135 height 112
click at [646, 327] on input "a." at bounding box center [646, 322] width 1 height 9
radio input "true"
click at [652, 552] on button "Next" at bounding box center [646, 543] width 175 height 43
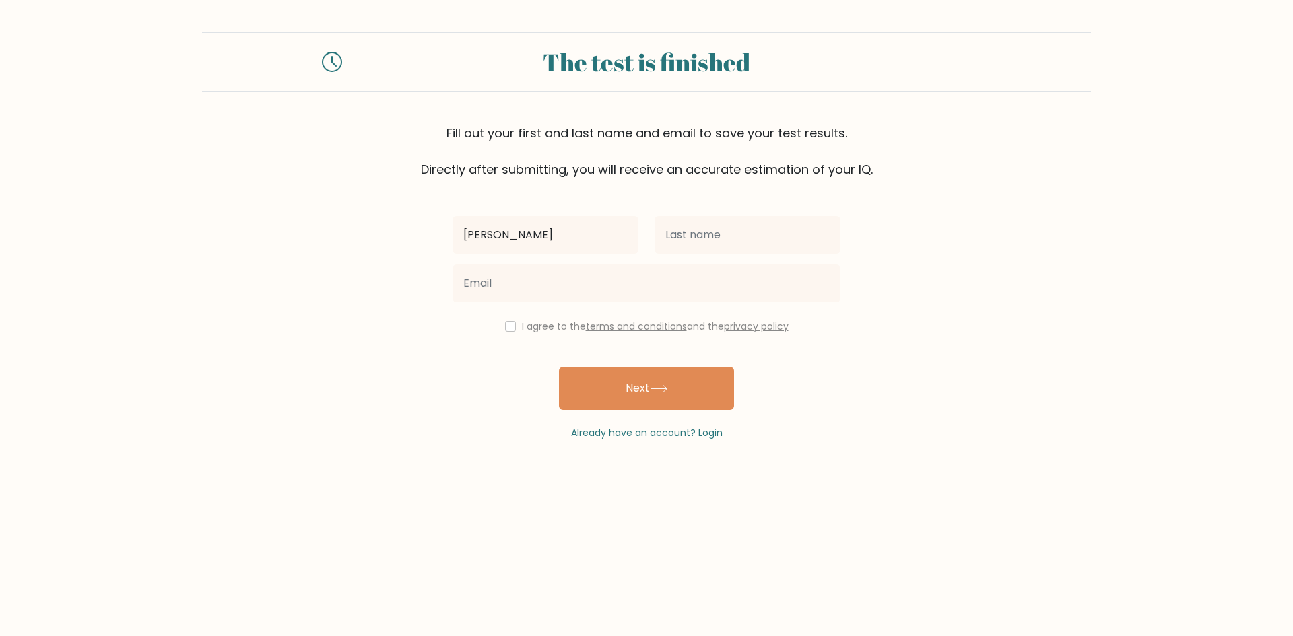
type input "[PERSON_NAME]"
click at [695, 243] on input "text" at bounding box center [747, 235] width 186 height 38
type input "macabare"
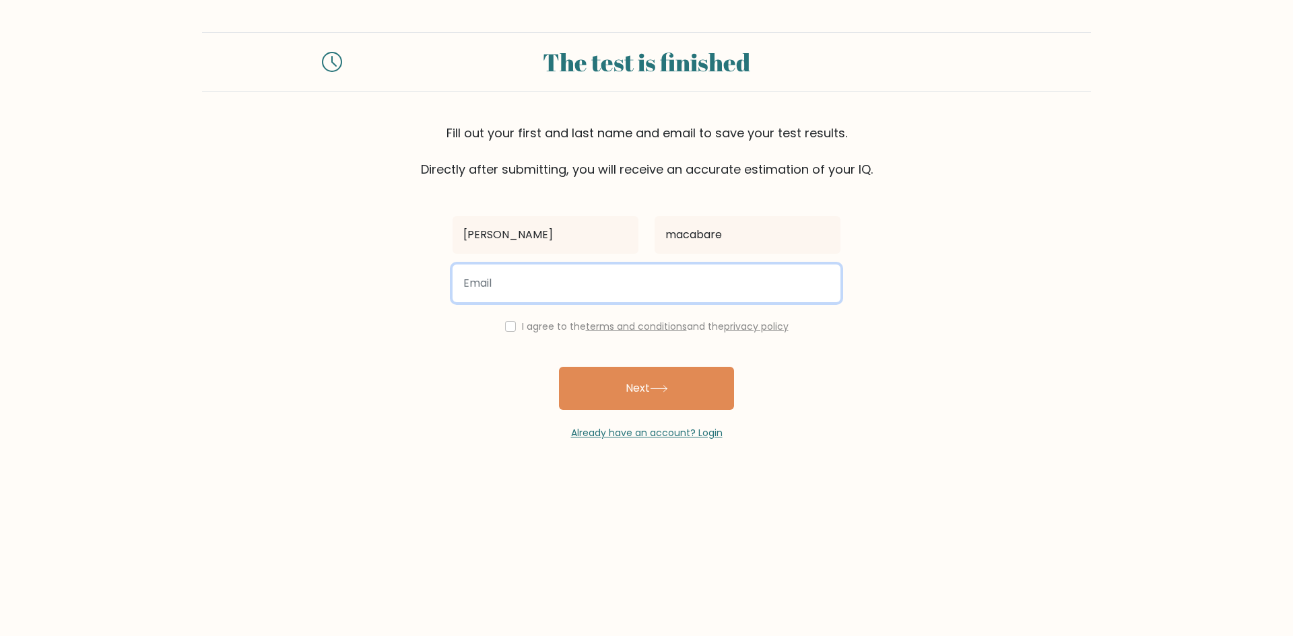
click at [636, 294] on input "email" at bounding box center [646, 284] width 388 height 38
type input "[EMAIL_ADDRESS][PERSON_NAME][DOMAIN_NAME]"
click at [559, 367] on button "Next" at bounding box center [646, 388] width 175 height 43
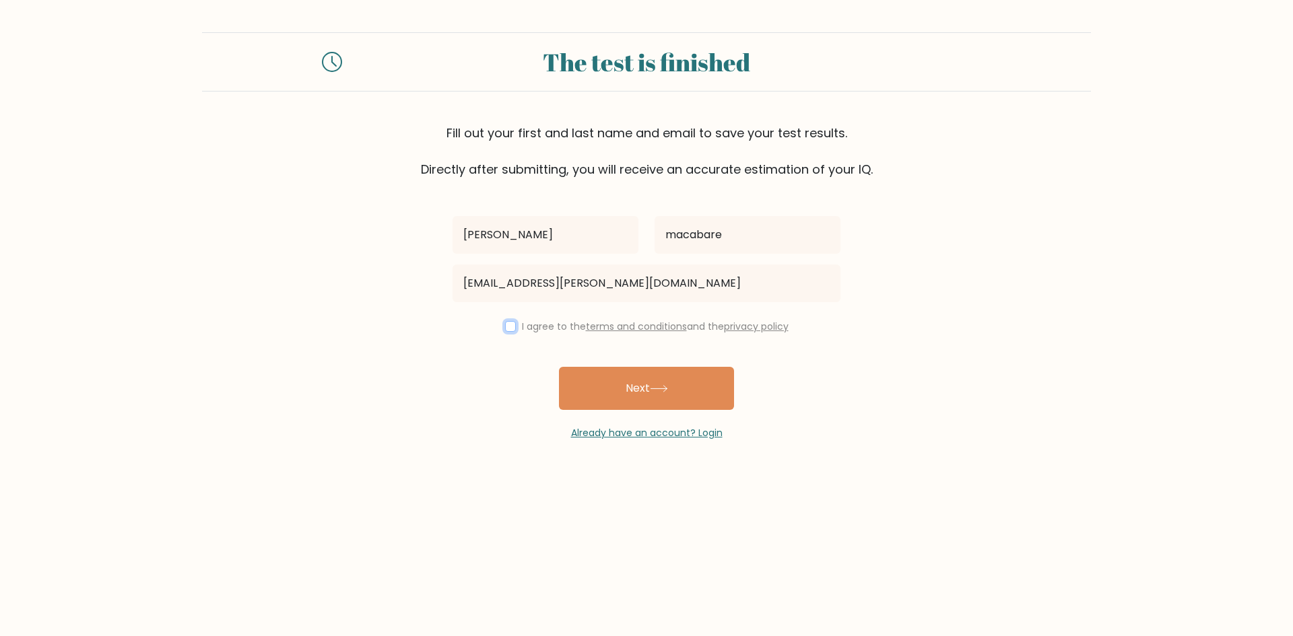
click at [505, 326] on input "checkbox" at bounding box center [510, 326] width 11 height 11
checkbox input "true"
click at [629, 399] on button "Next" at bounding box center [646, 388] width 175 height 43
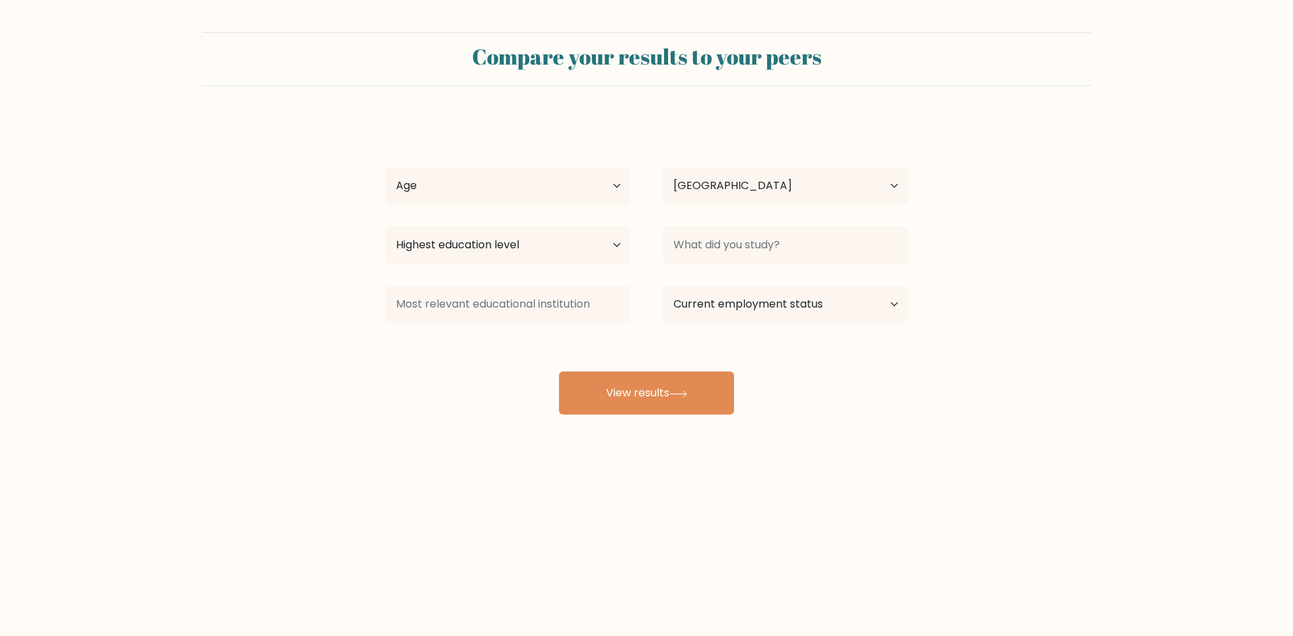
select select "PH"
click at [493, 199] on select "Age Under [DEMOGRAPHIC_DATA] [DEMOGRAPHIC_DATA] [DEMOGRAPHIC_DATA] [DEMOGRAPHIC…" at bounding box center [507, 186] width 245 height 38
select select "25_34"
click at [385, 167] on select "Age Under [DEMOGRAPHIC_DATA] [DEMOGRAPHIC_DATA] [DEMOGRAPHIC_DATA] [DEMOGRAPHIC…" at bounding box center [507, 186] width 245 height 38
click at [554, 244] on select "Highest education level No schooling Primary Lower Secondary Upper Secondary Oc…" at bounding box center [507, 245] width 245 height 38
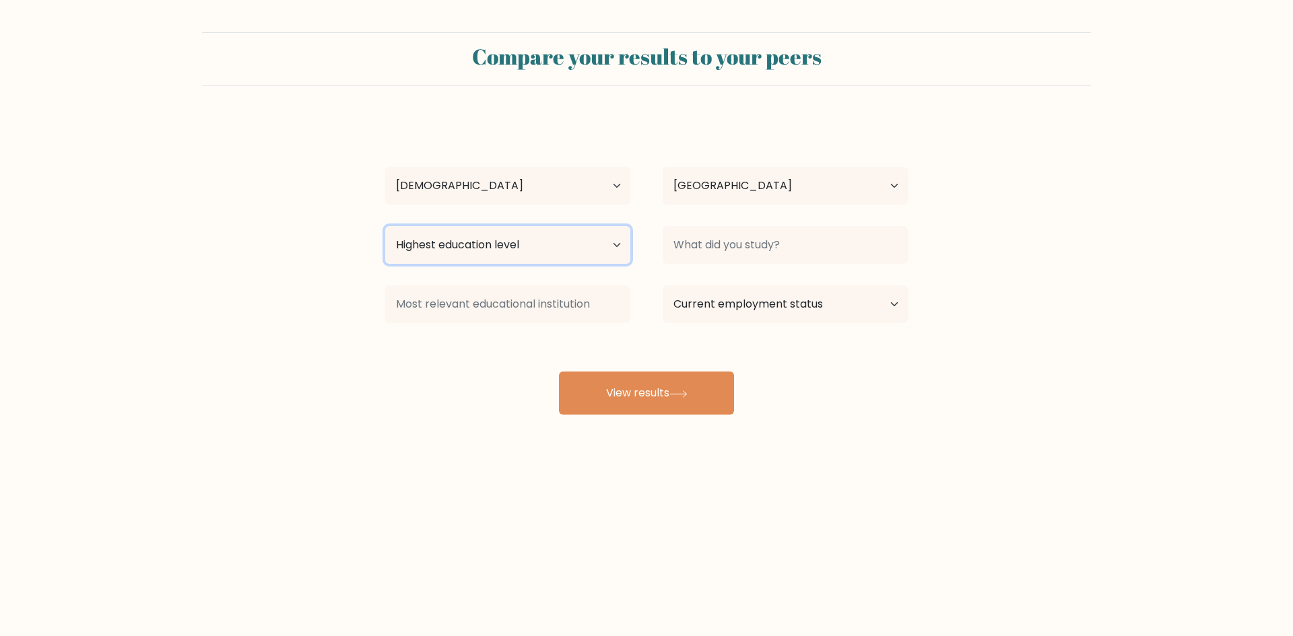
select select "bachelors_degree"
click at [385, 226] on select "Highest education level No schooling Primary Lower Secondary Upper Secondary Oc…" at bounding box center [507, 245] width 245 height 38
click at [706, 310] on select "Current employment status Employed Student Retired Other / prefer not to answer" at bounding box center [784, 304] width 245 height 38
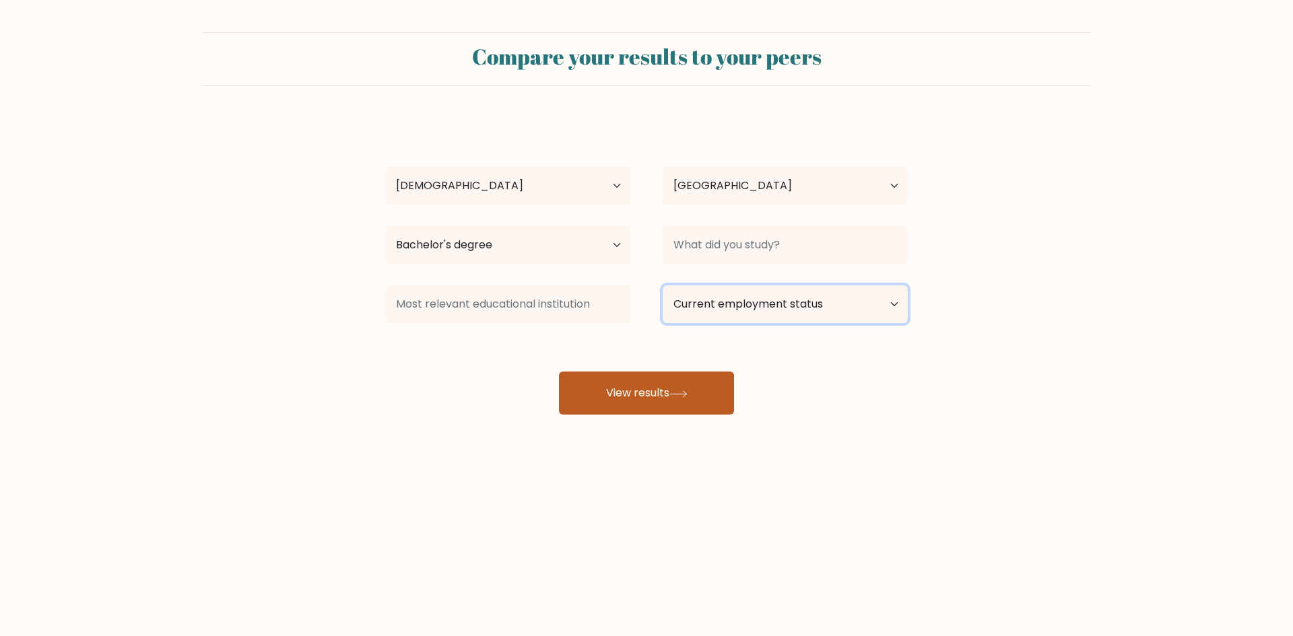
select select "other"
click at [662, 285] on select "Current employment status Employed Student Retired Other / prefer not to answer" at bounding box center [784, 304] width 245 height 38
click at [604, 389] on button "View results" at bounding box center [646, 393] width 175 height 43
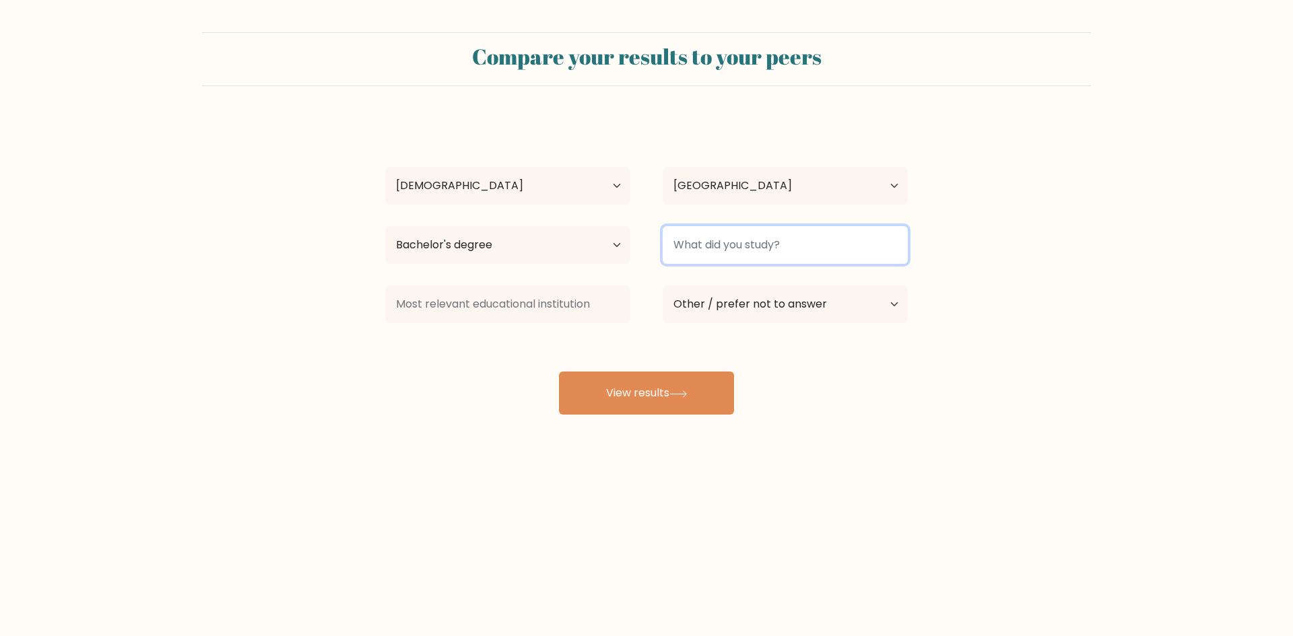
click at [692, 254] on input at bounding box center [784, 245] width 245 height 38
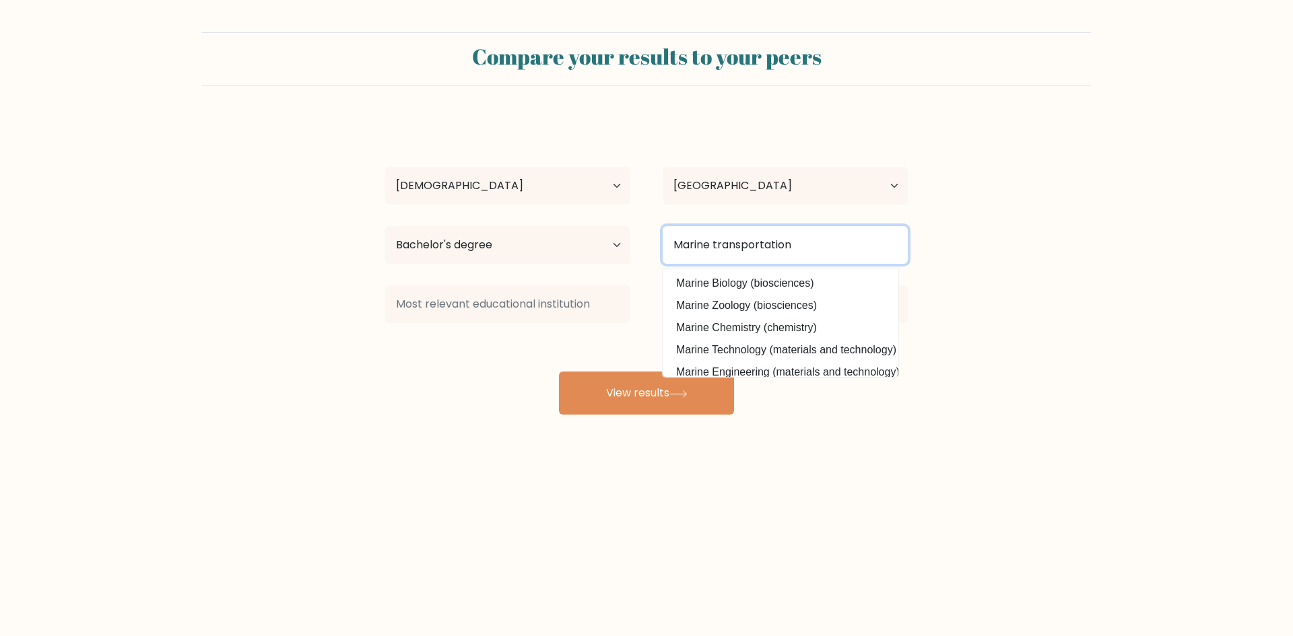
type input "Marine transportation"
click at [559, 372] on button "View results" at bounding box center [646, 393] width 175 height 43
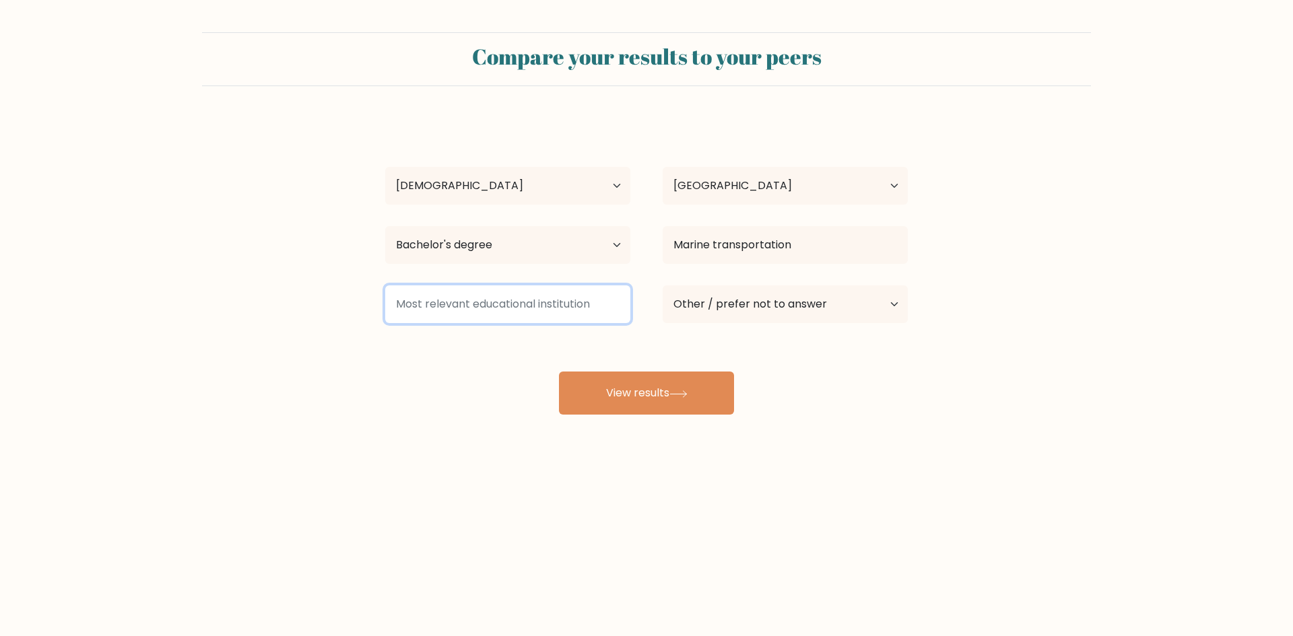
type input "S"
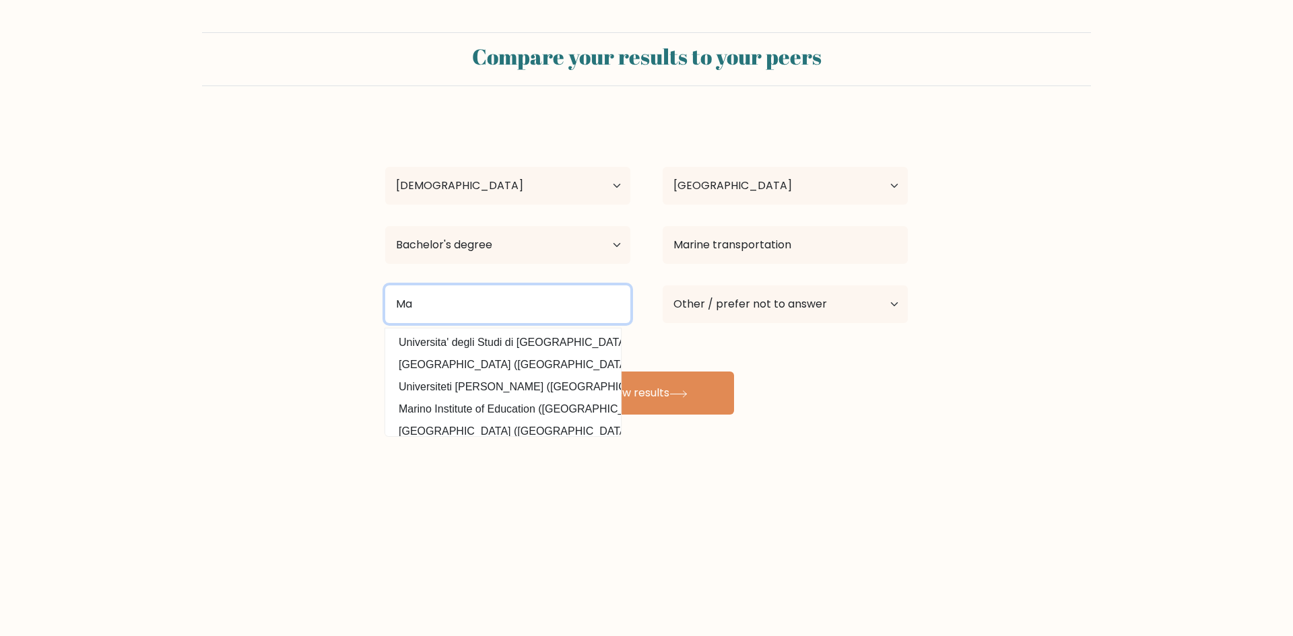
type input "M"
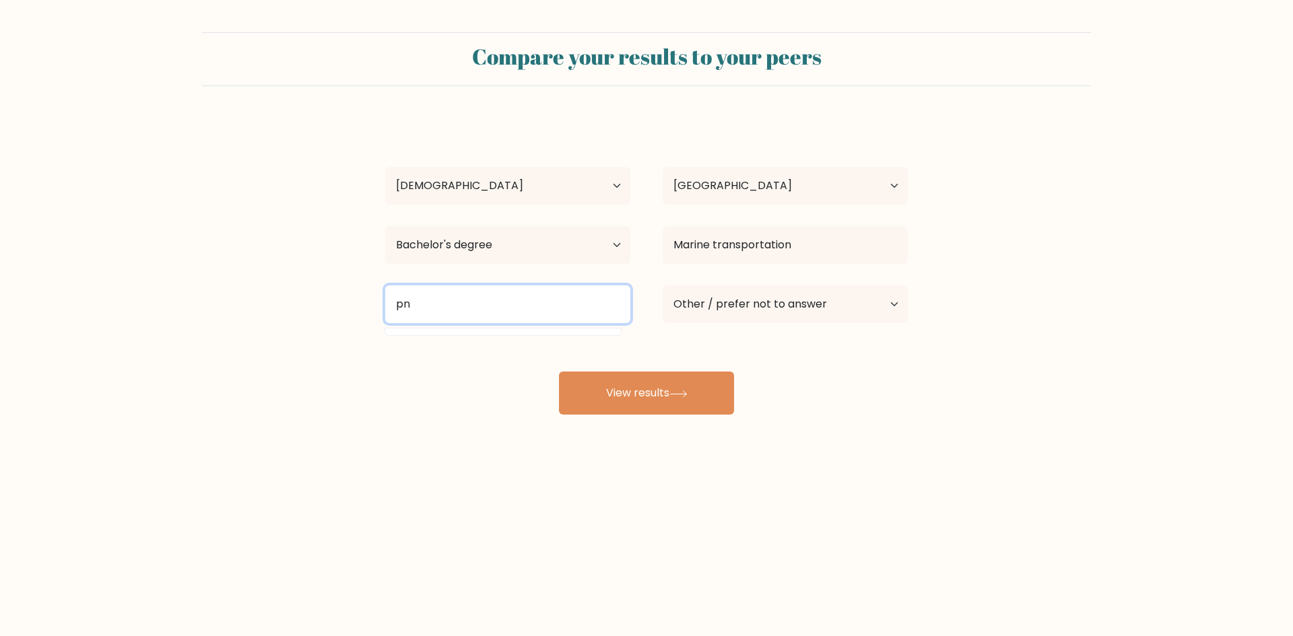
type input "p"
type input "PNTC"
click at [559, 372] on button "View results" at bounding box center [646, 393] width 175 height 43
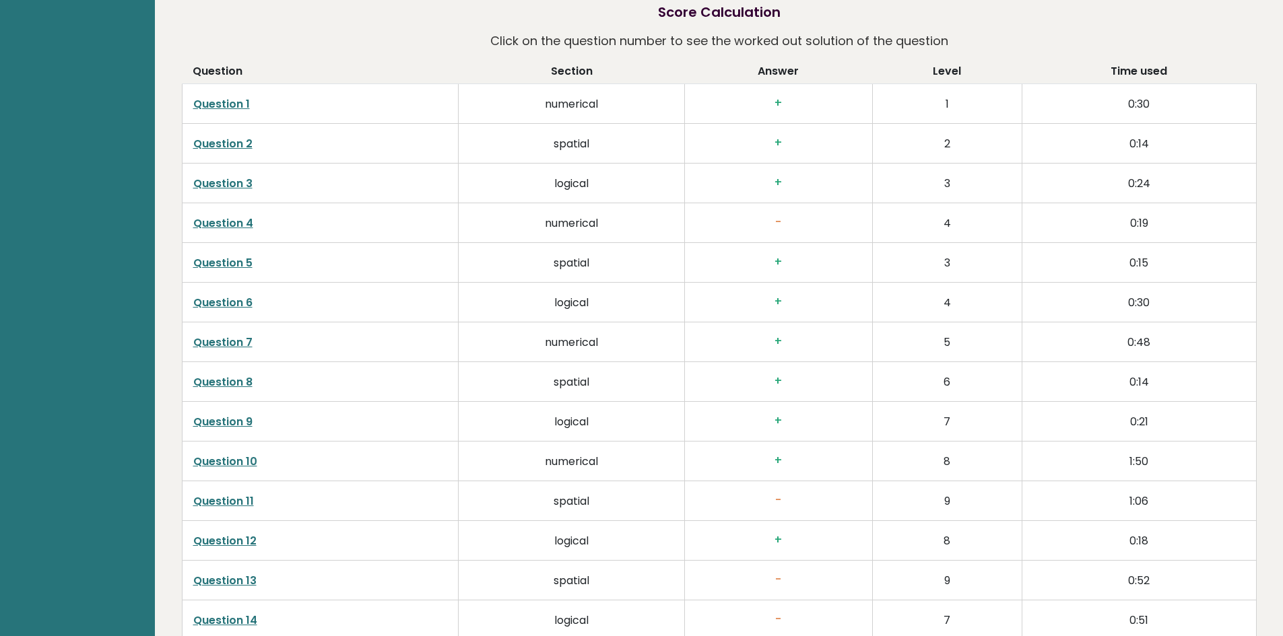
scroll to position [2223, 0]
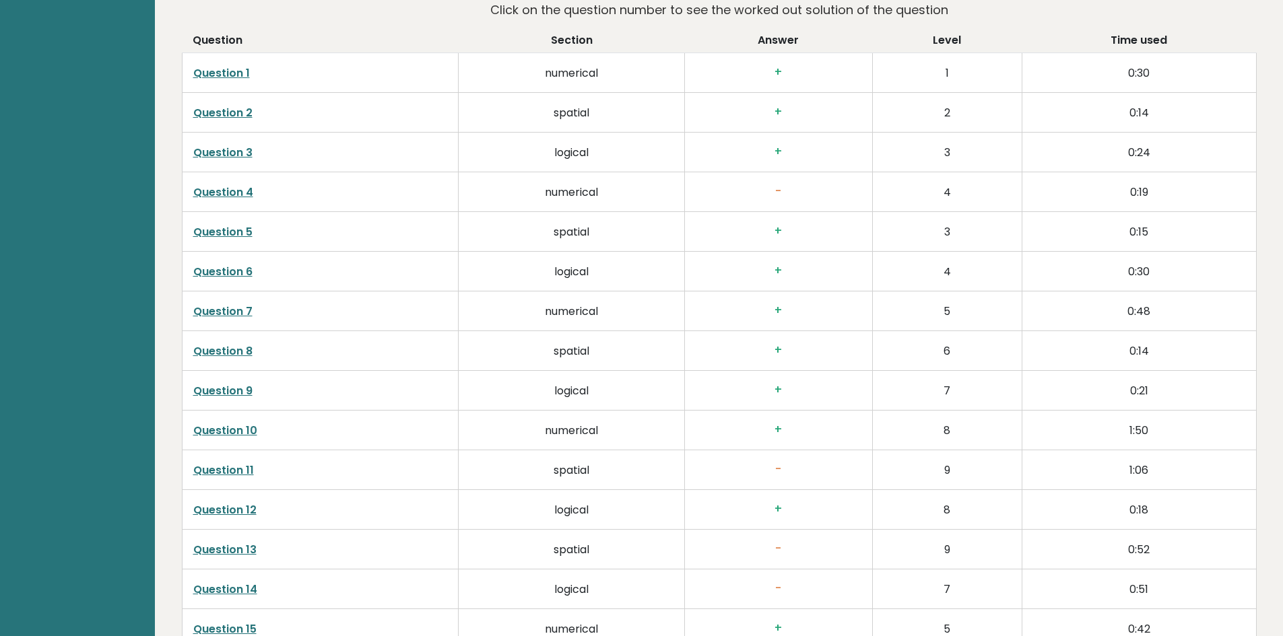
click at [790, 195] on h3 "-" at bounding box center [778, 191] width 166 height 14
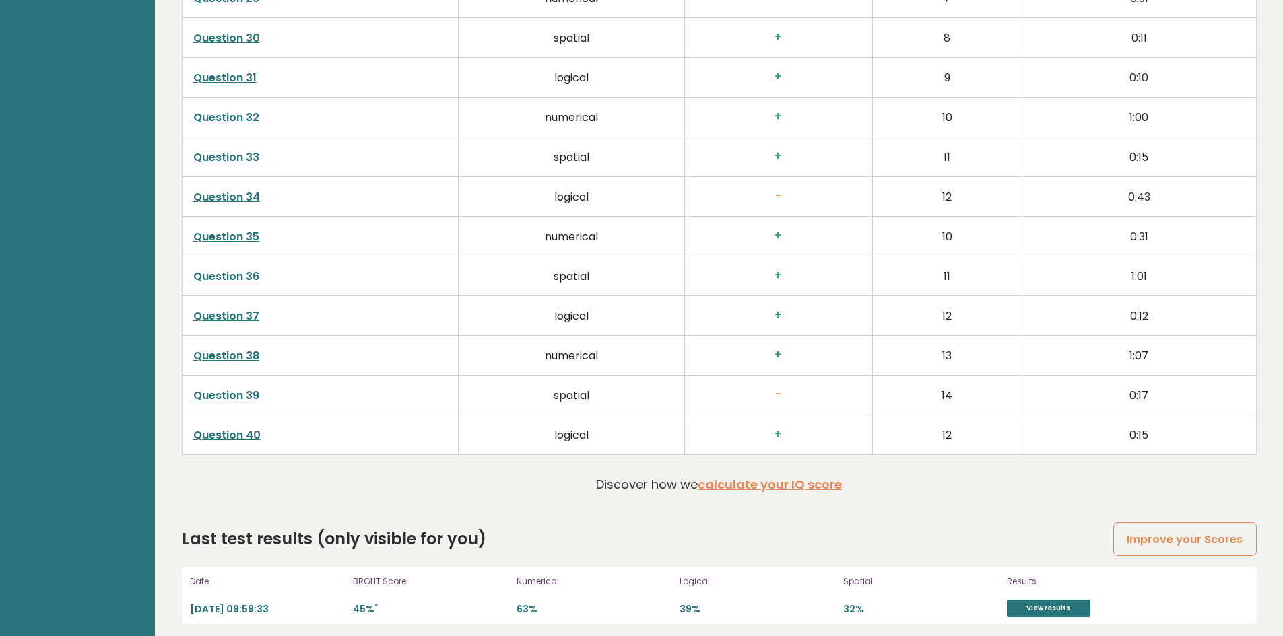
scroll to position [3418, 0]
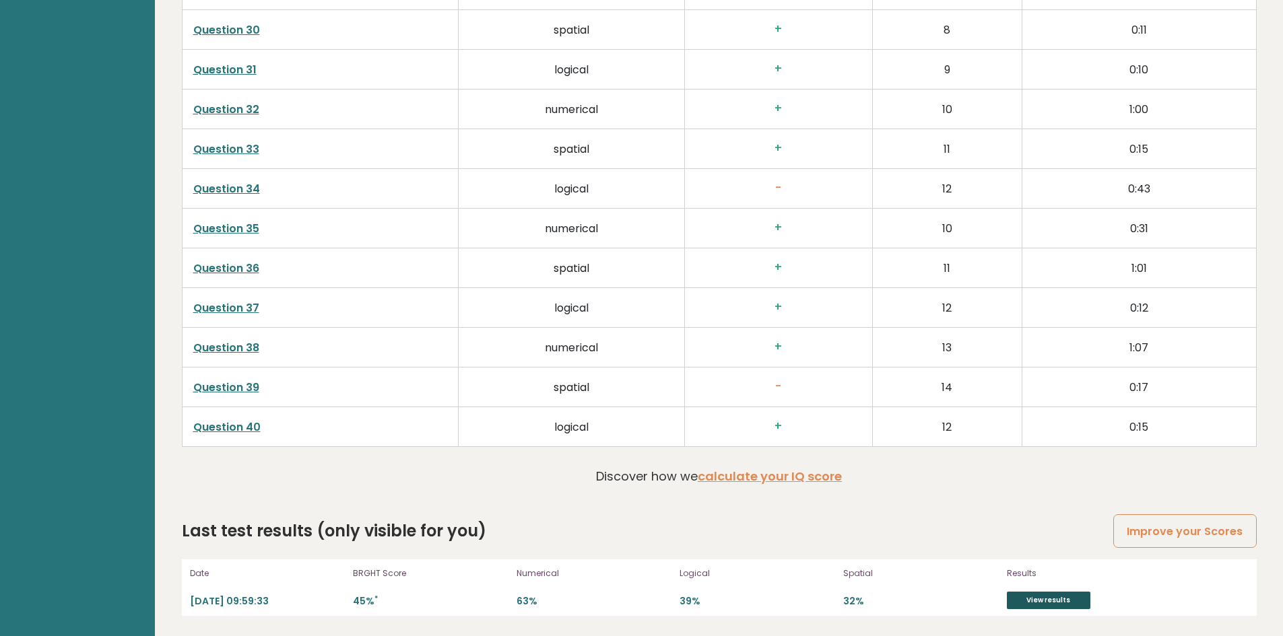
click at [1028, 609] on link "View results" at bounding box center [1048, 601] width 83 height 18
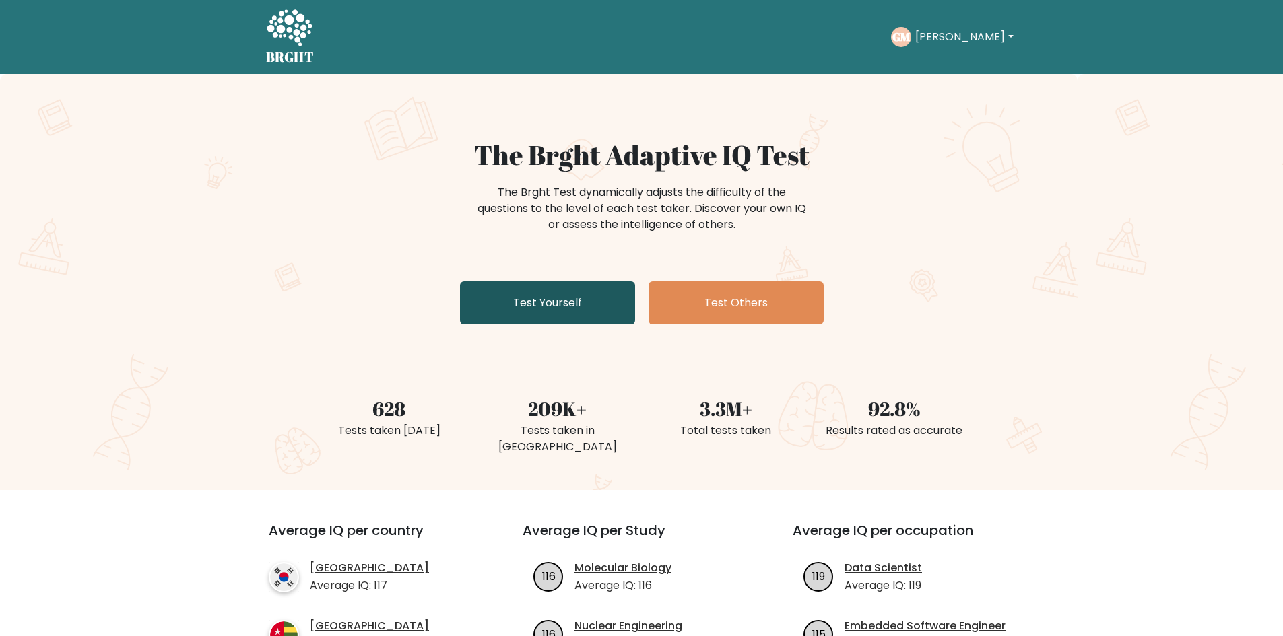
click at [522, 304] on link "Test Yourself" at bounding box center [547, 302] width 175 height 43
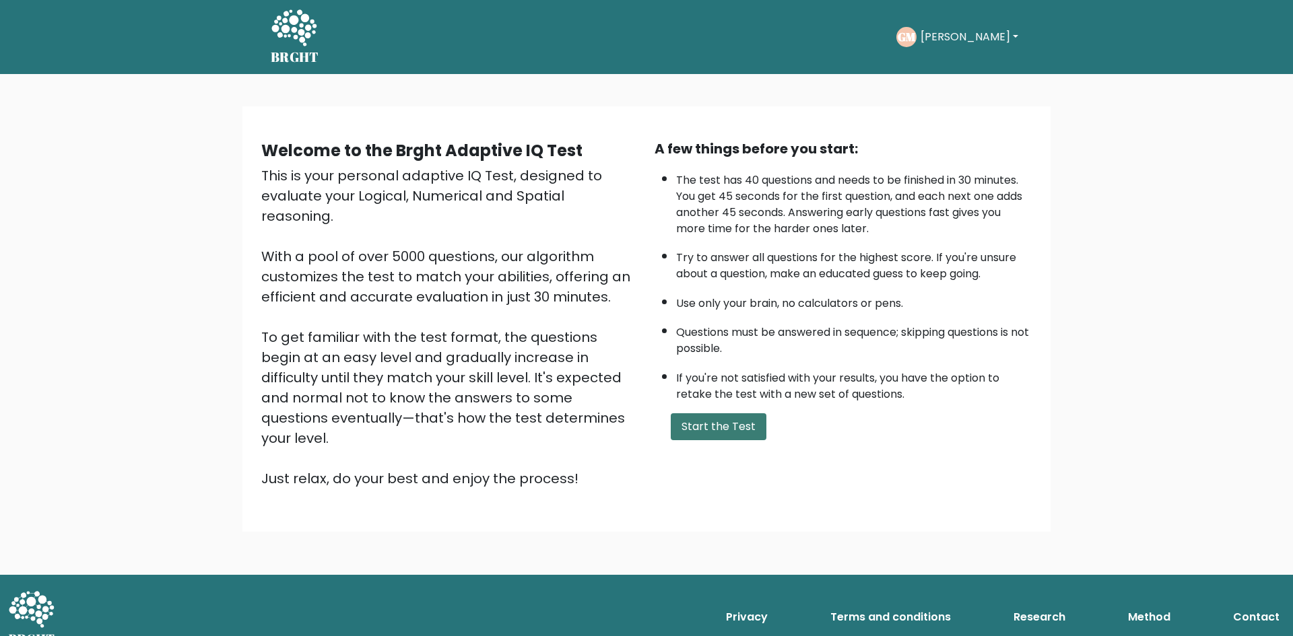
click at [741, 436] on button "Start the Test" at bounding box center [719, 426] width 96 height 27
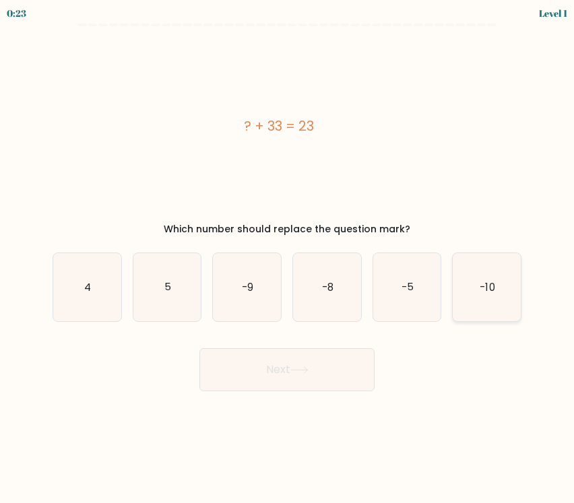
click at [463, 307] on icon "-10" at bounding box center [486, 287] width 68 height 68
click at [287, 259] on input "f. -10" at bounding box center [287, 255] width 1 height 7
radio input "true"
click at [302, 386] on button "Next" at bounding box center [286, 369] width 175 height 43
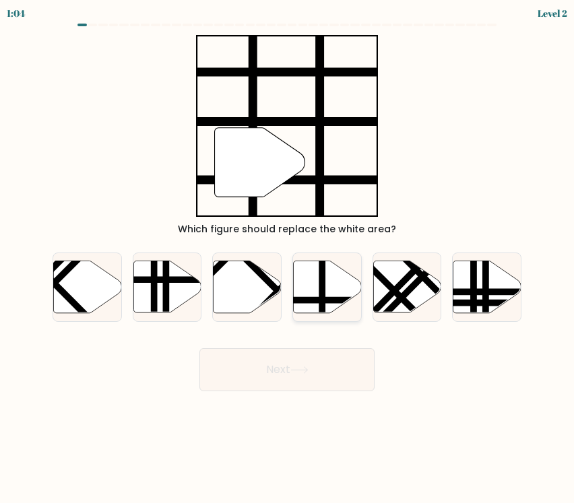
click at [312, 300] on line at bounding box center [347, 300] width 137 height 0
click at [287, 259] on input "d." at bounding box center [287, 255] width 1 height 7
radio input "true"
click at [322, 370] on button "Next" at bounding box center [286, 369] width 175 height 43
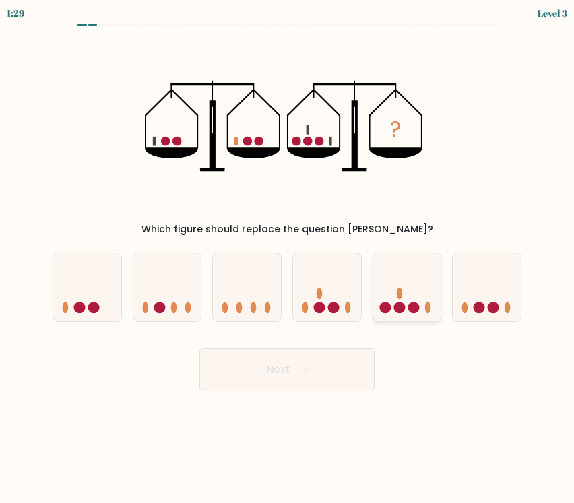
click at [401, 304] on circle at bounding box center [398, 307] width 11 height 11
click at [287, 259] on input "e." at bounding box center [287, 255] width 1 height 7
radio input "true"
click at [310, 391] on body "1:28 Level 3" at bounding box center [287, 251] width 574 height 503
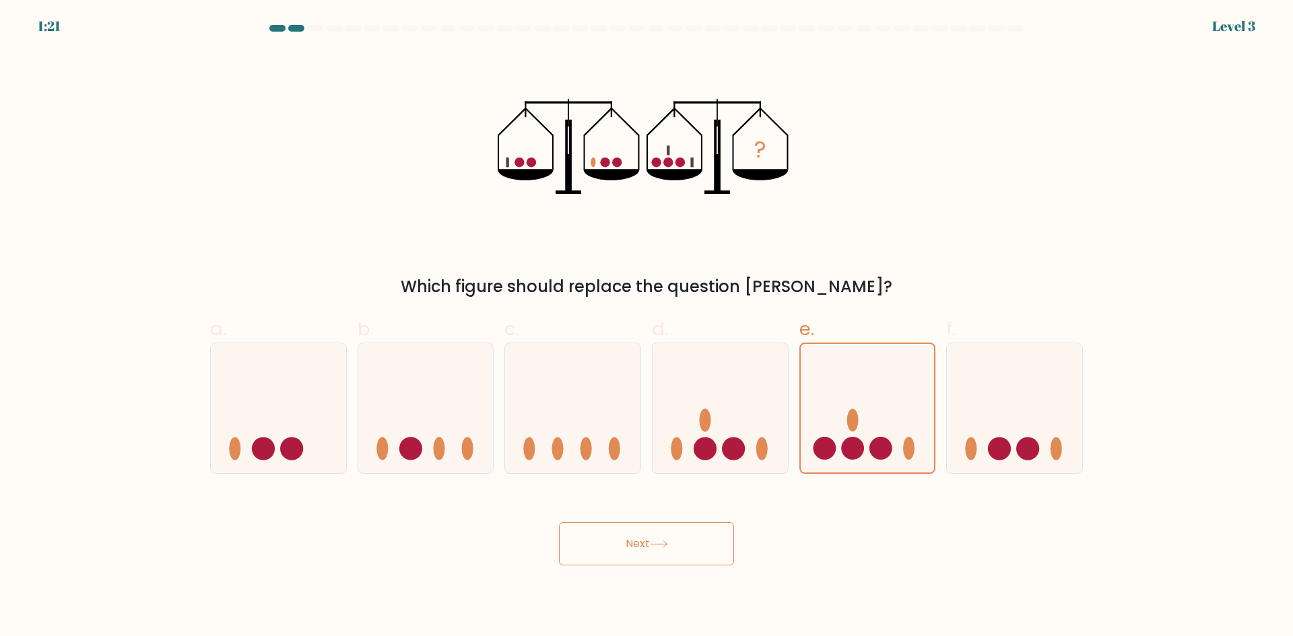
click at [625, 537] on button "Next" at bounding box center [646, 543] width 175 height 43
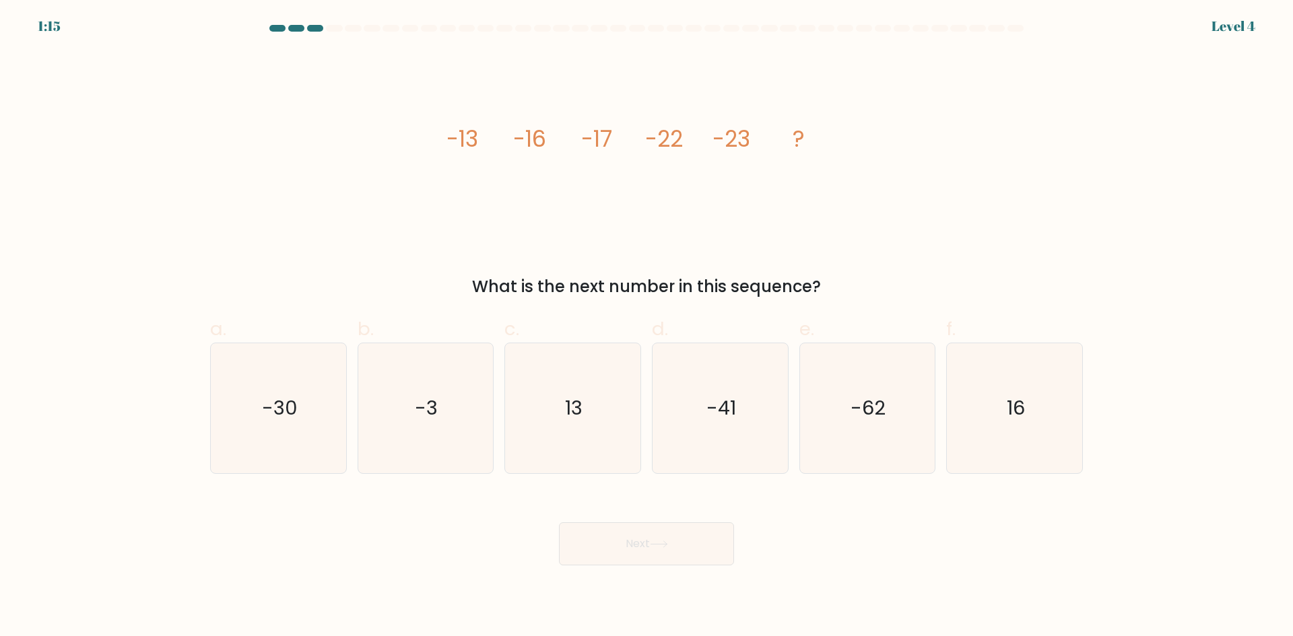
drag, startPoint x: 269, startPoint y: 448, endPoint x: 370, endPoint y: 483, distance: 107.5
click at [269, 450] on icon "-30" at bounding box center [278, 408] width 130 height 130
click at [646, 327] on input "a. -30" at bounding box center [646, 322] width 1 height 9
radio input "true"
click at [609, 541] on button "Next" at bounding box center [646, 543] width 175 height 43
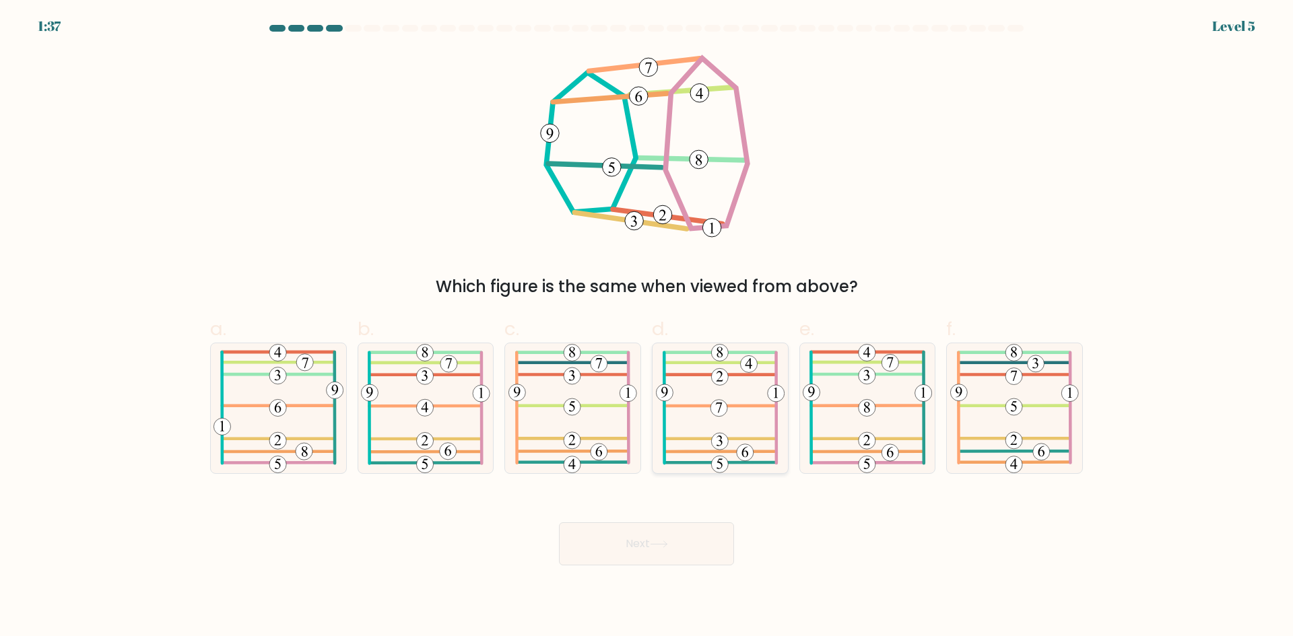
click at [703, 399] on icon at bounding box center [720, 408] width 129 height 130
click at [647, 327] on input "d." at bounding box center [646, 322] width 1 height 9
radio input "true"
click at [656, 559] on button "Next" at bounding box center [646, 543] width 175 height 43
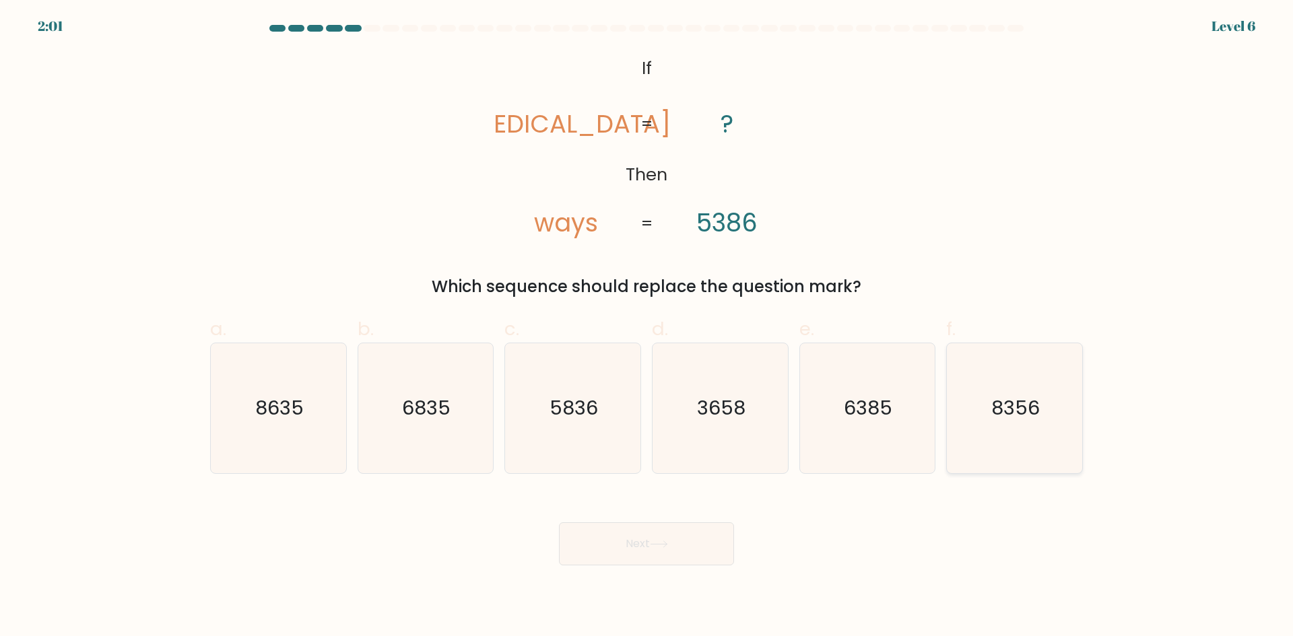
click at [1004, 439] on icon "8356" at bounding box center [1014, 408] width 130 height 130
click at [647, 327] on input "f. 8356" at bounding box center [646, 322] width 1 height 9
radio input "true"
click at [646, 559] on button "Next" at bounding box center [646, 543] width 175 height 43
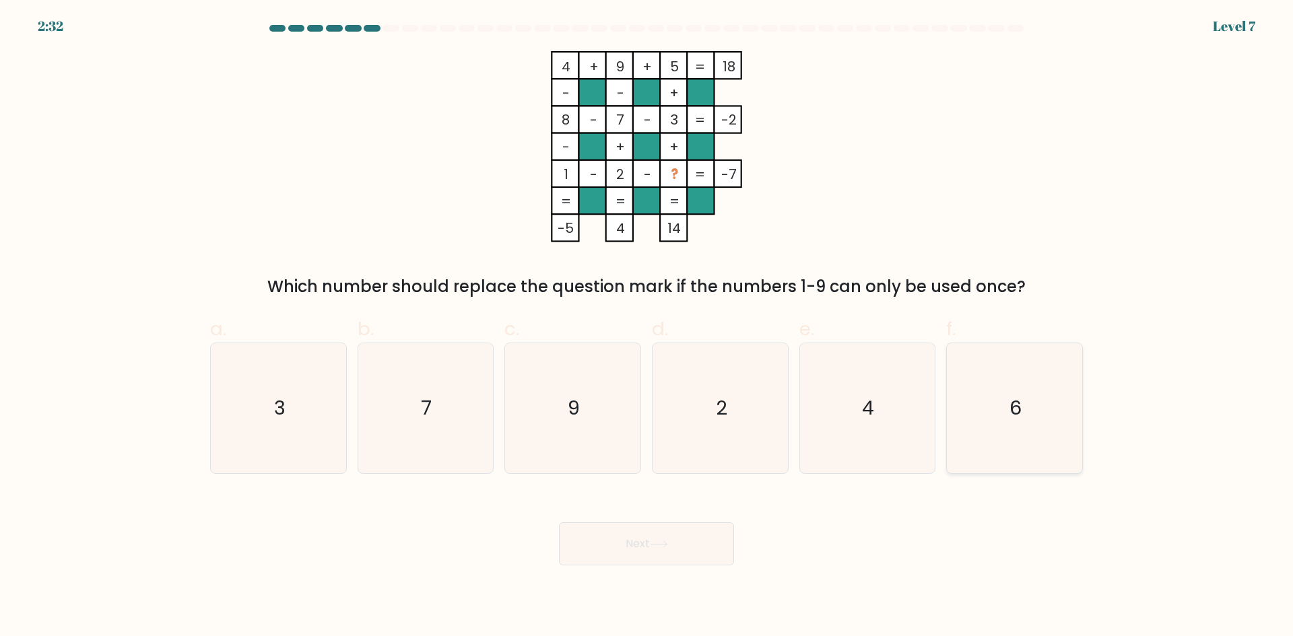
click at [981, 431] on icon "6" at bounding box center [1014, 408] width 130 height 130
click at [647, 327] on input "f. 6" at bounding box center [646, 322] width 1 height 9
radio input "true"
click at [663, 545] on icon at bounding box center [659, 544] width 18 height 7
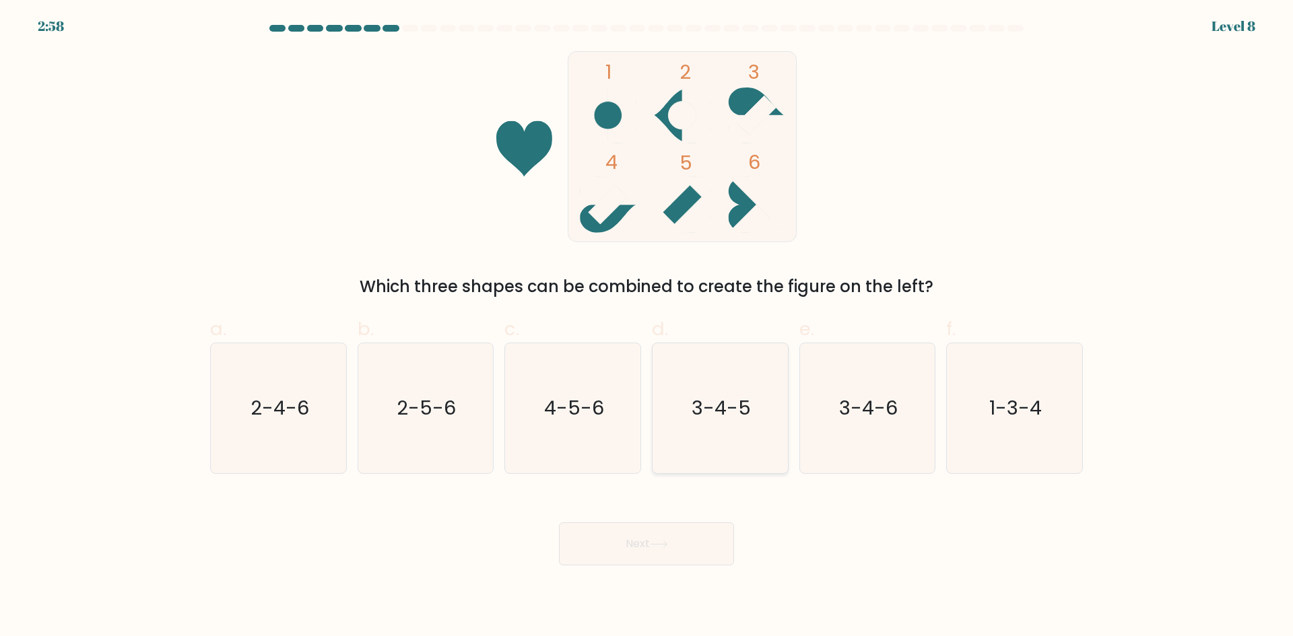
click at [744, 444] on icon "3-4-5" at bounding box center [720, 408] width 130 height 130
click at [647, 327] on input "d. 3-4-5" at bounding box center [646, 322] width 1 height 9
radio input "true"
click at [704, 543] on button "Next" at bounding box center [646, 543] width 175 height 43
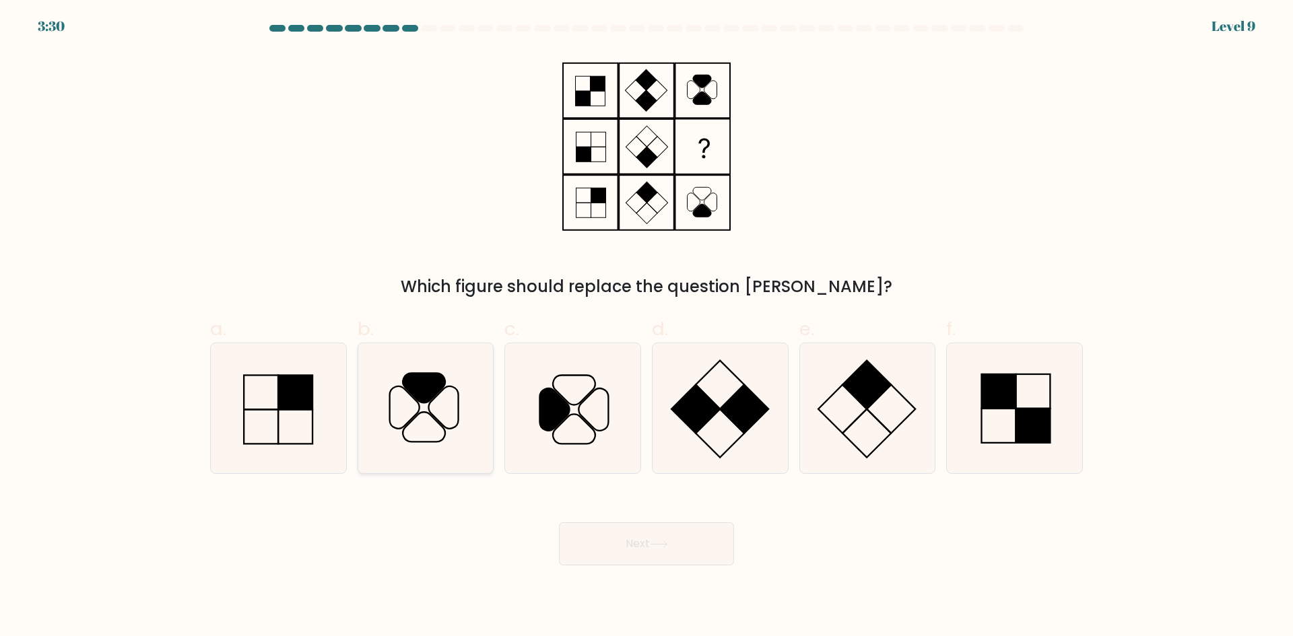
click at [416, 405] on icon at bounding box center [425, 408] width 130 height 130
click at [646, 327] on input "b." at bounding box center [646, 322] width 1 height 9
radio input "true"
click at [647, 551] on button "Next" at bounding box center [646, 543] width 175 height 43
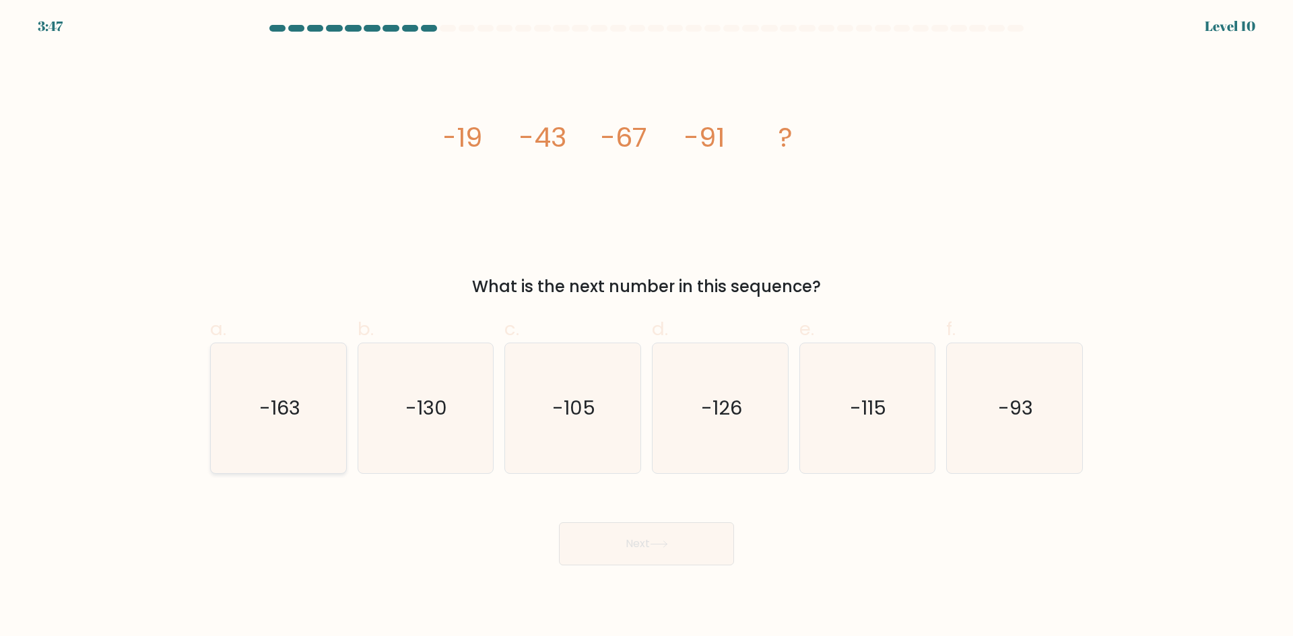
click at [288, 409] on text "-163" at bounding box center [279, 408] width 41 height 27
click at [646, 327] on input "a. -163" at bounding box center [646, 322] width 1 height 9
radio input "true"
click at [668, 559] on button "Next" at bounding box center [646, 543] width 175 height 43
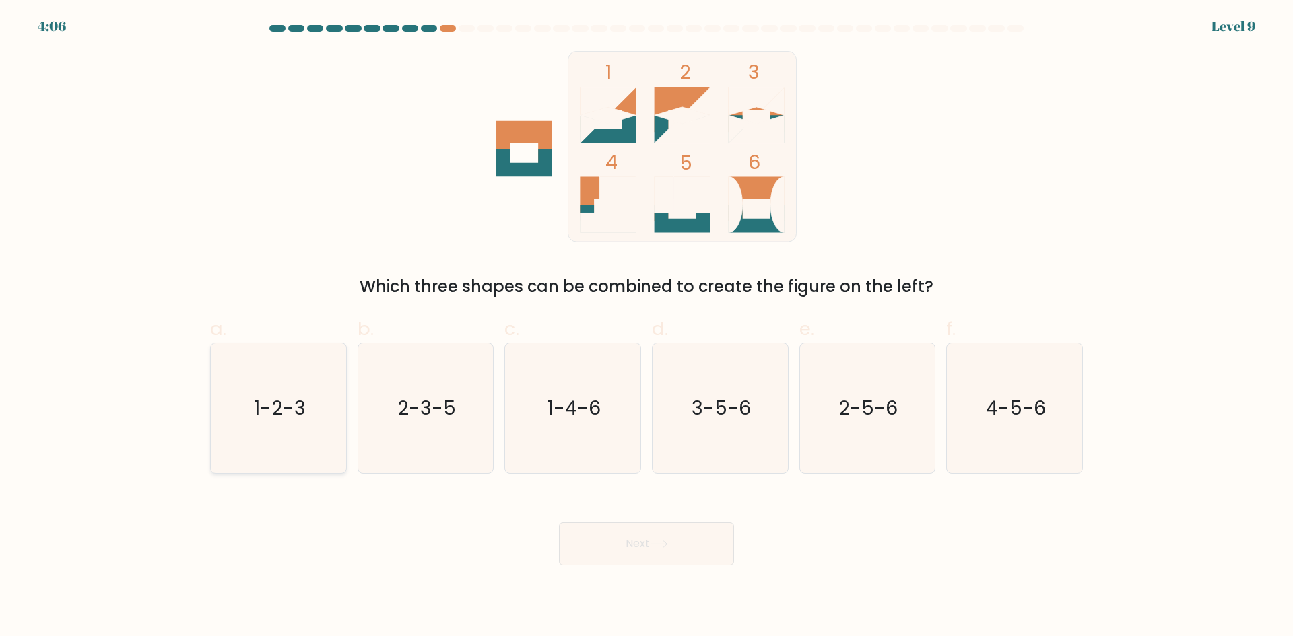
drag, startPoint x: 320, startPoint y: 451, endPoint x: 332, endPoint y: 446, distance: 12.6
click at [321, 450] on icon "1-2-3" at bounding box center [278, 408] width 130 height 130
click at [646, 327] on input "a. 1-2-3" at bounding box center [646, 322] width 1 height 9
radio input "true"
click at [668, 536] on button "Next" at bounding box center [646, 543] width 175 height 43
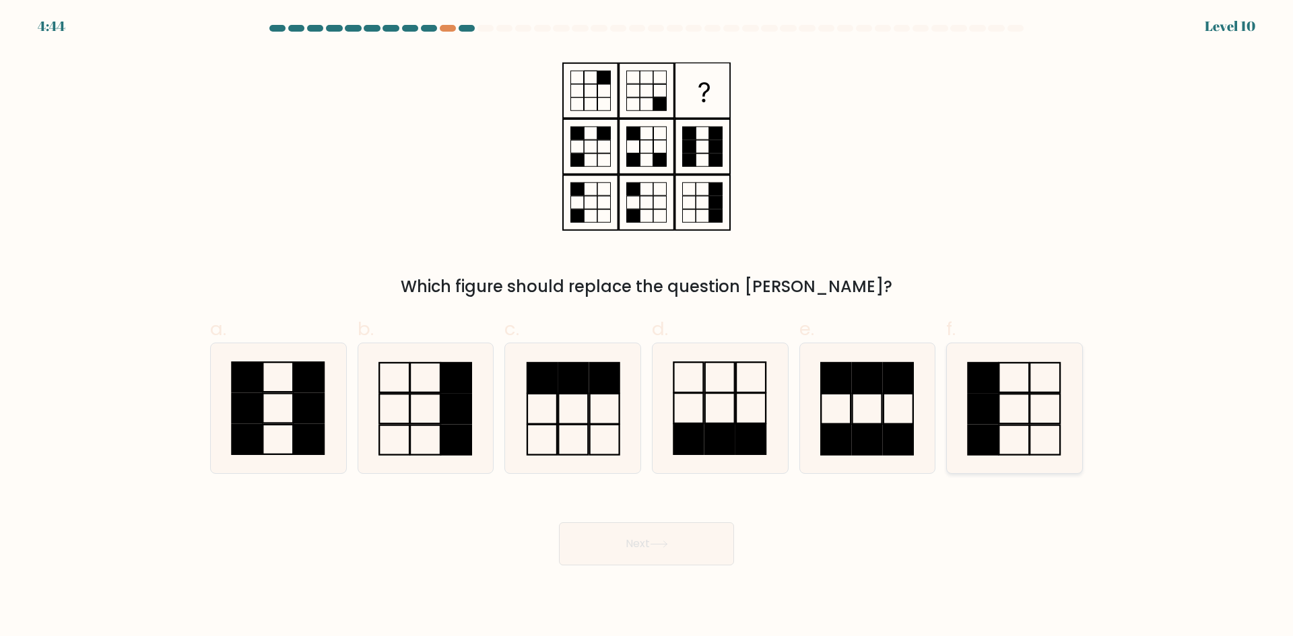
click at [984, 423] on rect at bounding box center [983, 409] width 30 height 30
click at [647, 327] on input "f." at bounding box center [646, 322] width 1 height 9
radio input "true"
click at [667, 551] on button "Next" at bounding box center [646, 543] width 175 height 43
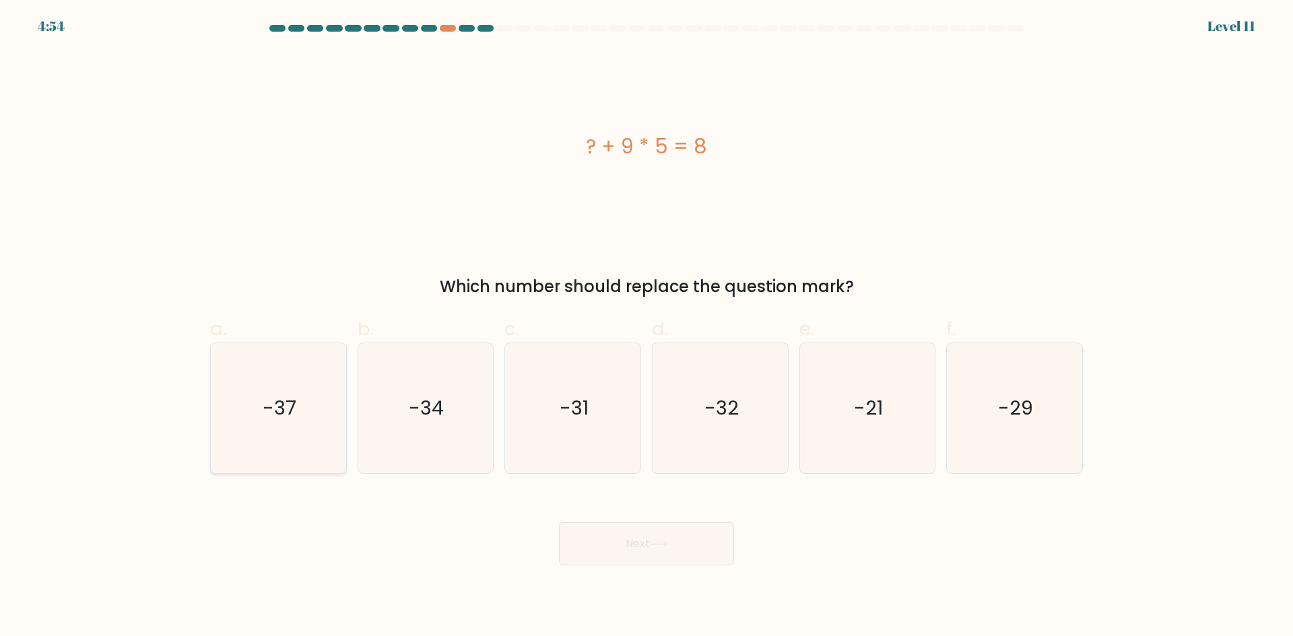
click at [276, 432] on icon "-37" at bounding box center [278, 408] width 130 height 130
click at [646, 327] on input "a. -37" at bounding box center [646, 322] width 1 height 9
radio input "true"
click at [626, 557] on button "Next" at bounding box center [646, 543] width 175 height 43
click at [658, 552] on button "Next" at bounding box center [646, 543] width 175 height 43
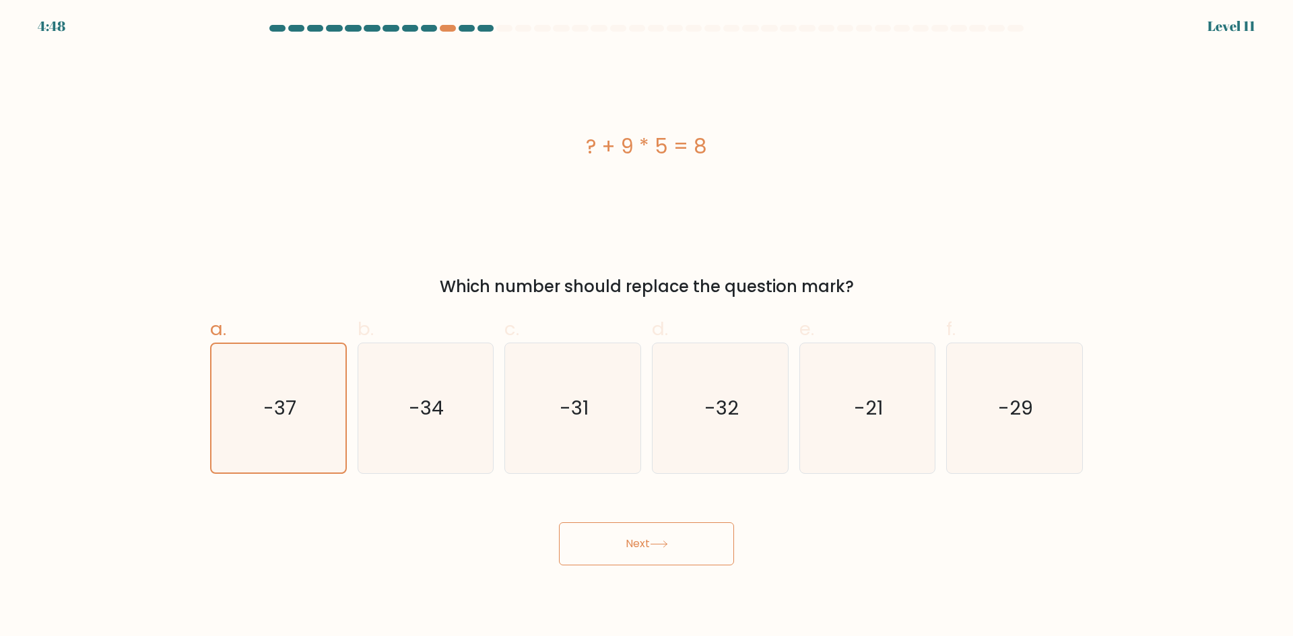
click at [658, 557] on button "Next" at bounding box center [646, 543] width 175 height 43
click at [546, 170] on div "? + 9 * 5 = 8" at bounding box center [646, 146] width 873 height 191
click at [660, 162] on div "? + 9 * 5 = 8" at bounding box center [646, 146] width 873 height 191
click at [730, 193] on div "? + 9 * 5 = 8" at bounding box center [646, 146] width 873 height 191
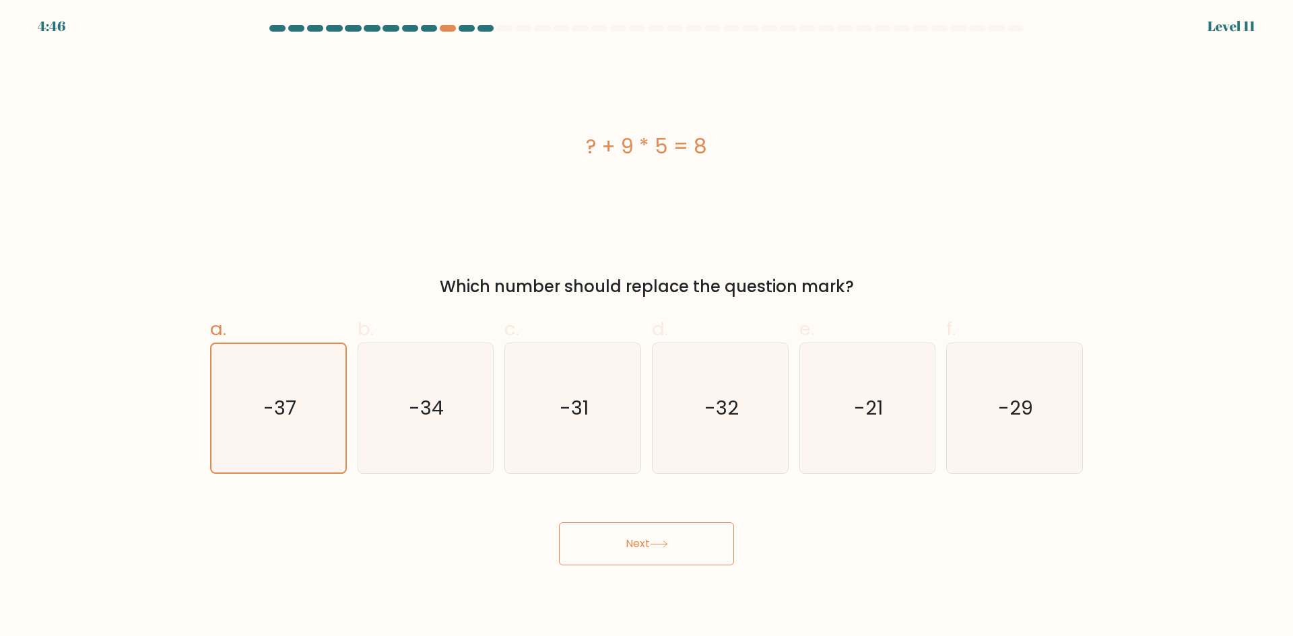
click at [732, 193] on div "? + 9 * 5 = 8" at bounding box center [646, 146] width 873 height 191
click at [658, 535] on button "Next" at bounding box center [646, 543] width 175 height 43
drag, startPoint x: 668, startPoint y: 533, endPoint x: 675, endPoint y: 533, distance: 6.8
click at [669, 533] on button "Next" at bounding box center [646, 543] width 175 height 43
drag, startPoint x: 686, startPoint y: 536, endPoint x: 523, endPoint y: 349, distance: 247.6
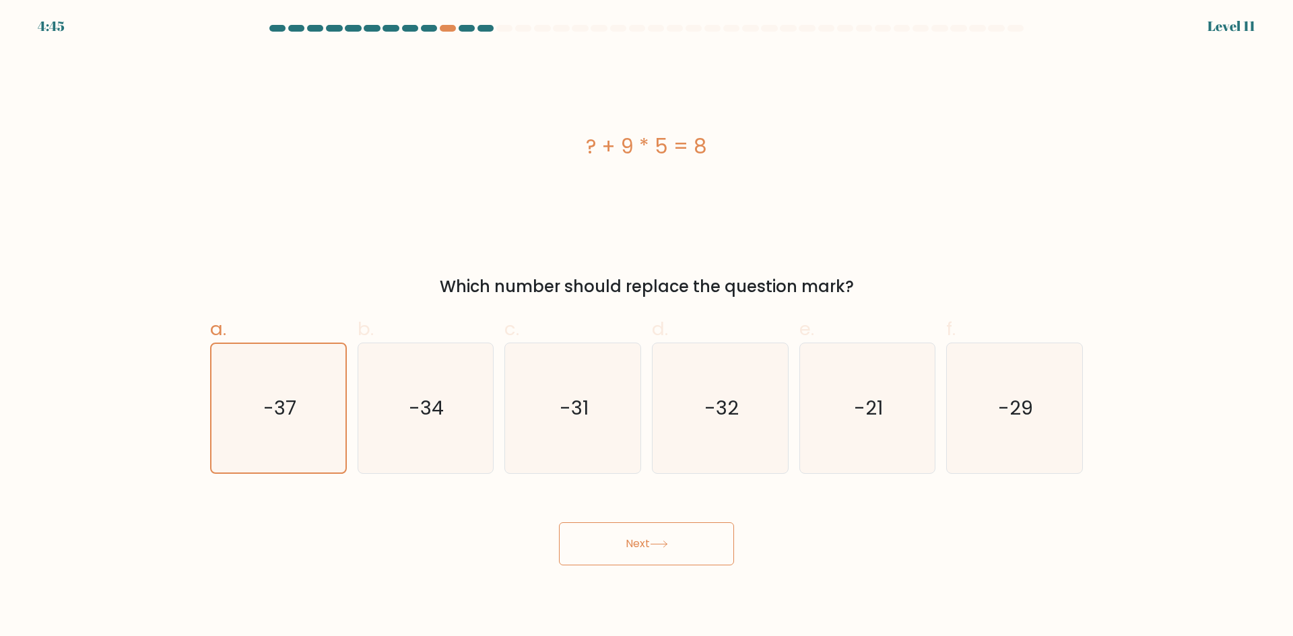
click at [686, 535] on button "Next" at bounding box center [646, 543] width 175 height 43
click at [300, 443] on icon "-37" at bounding box center [278, 408] width 130 height 130
click at [646, 327] on input "a. -37" at bounding box center [646, 322] width 1 height 9
radio input "true"
click at [597, 543] on button "Next" at bounding box center [646, 543] width 175 height 43
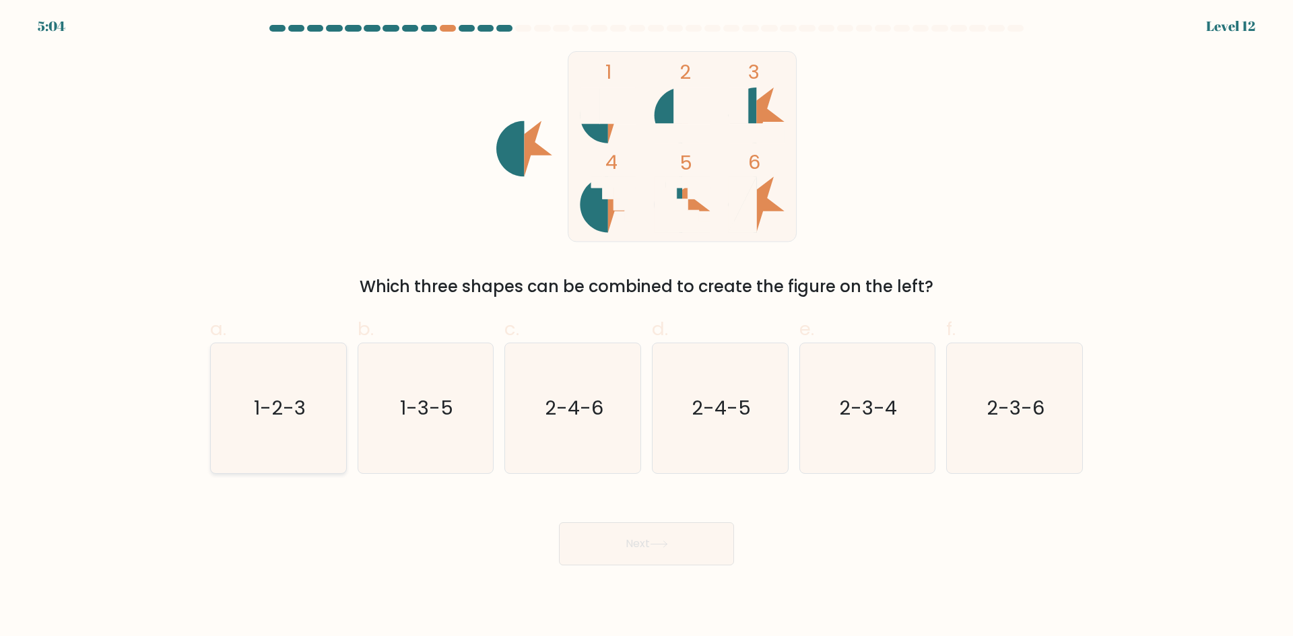
click at [296, 432] on icon "1-2-3" at bounding box center [278, 408] width 130 height 130
click at [646, 327] on input "a. 1-2-3" at bounding box center [646, 322] width 1 height 9
radio input "true"
drag, startPoint x: 619, startPoint y: 538, endPoint x: 627, endPoint y: 539, distance: 8.9
click at [620, 539] on button "Next" at bounding box center [646, 543] width 175 height 43
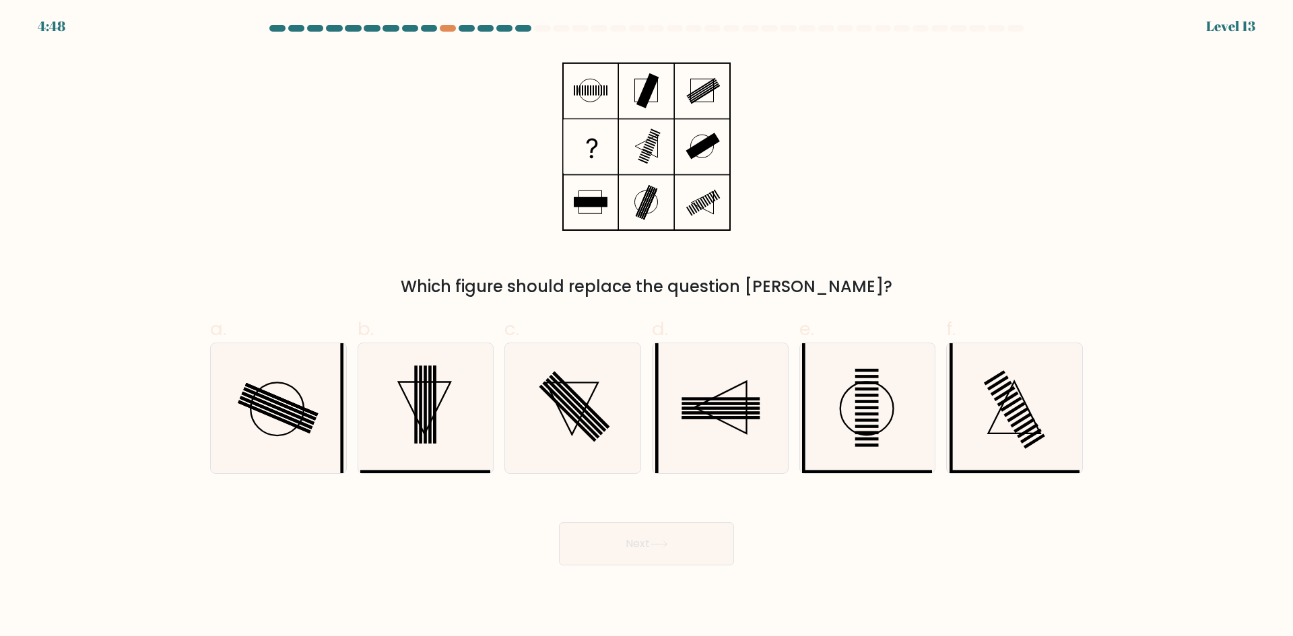
click at [651, 505] on div "Next" at bounding box center [646, 527] width 889 height 75
click at [1048, 419] on icon at bounding box center [1014, 408] width 130 height 130
click at [647, 327] on input "f." at bounding box center [646, 322] width 1 height 9
radio input "true"
click at [709, 535] on button "Next" at bounding box center [646, 543] width 175 height 43
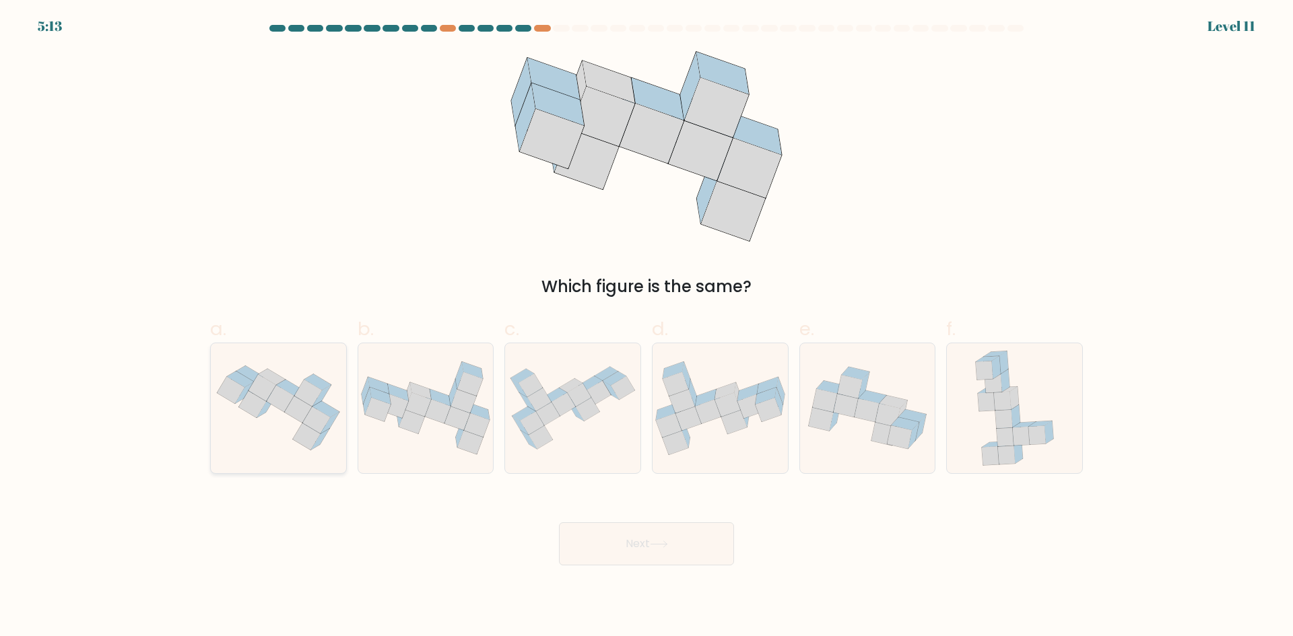
click at [269, 417] on icon at bounding box center [278, 408] width 135 height 101
click at [646, 327] on input "a." at bounding box center [646, 322] width 1 height 9
radio input "true"
click at [656, 545] on icon at bounding box center [659, 544] width 18 height 7
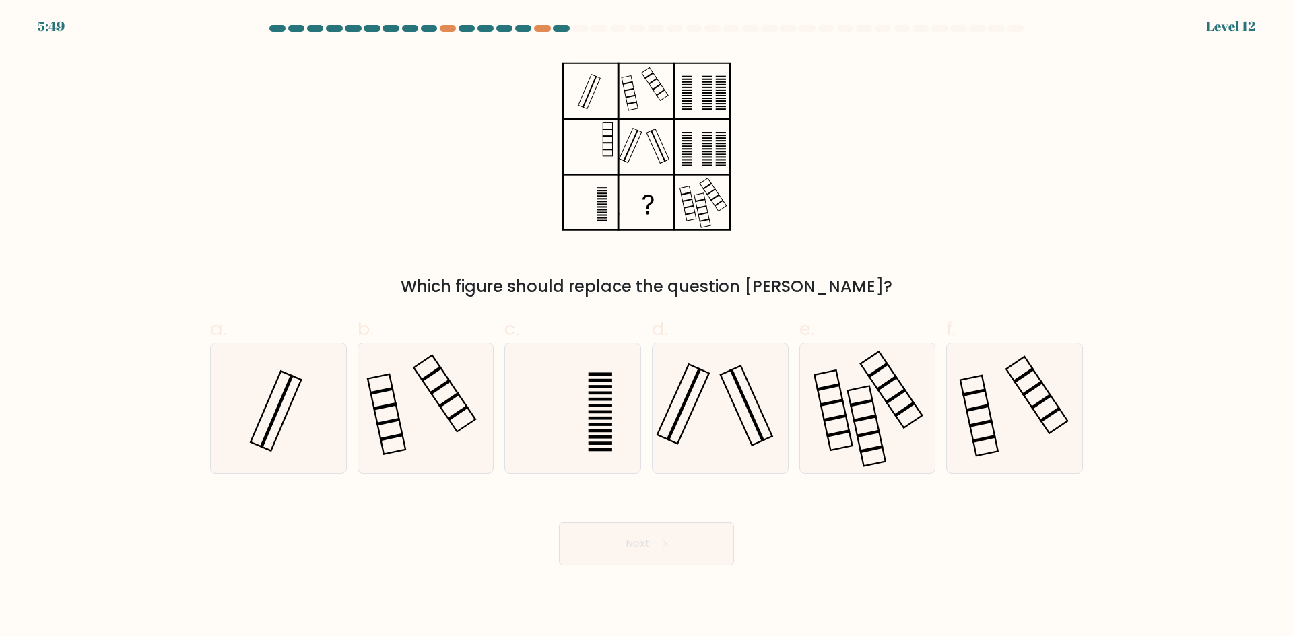
click at [541, 23] on div "5:49 Level 12" at bounding box center [646, 18] width 1293 height 36
click at [549, 26] on div at bounding box center [542, 28] width 16 height 7
click at [566, 28] on div at bounding box center [561, 28] width 16 height 7
drag, startPoint x: 963, startPoint y: 401, endPoint x: 927, endPoint y: 438, distance: 51.9
click at [963, 403] on icon at bounding box center [1014, 408] width 130 height 130
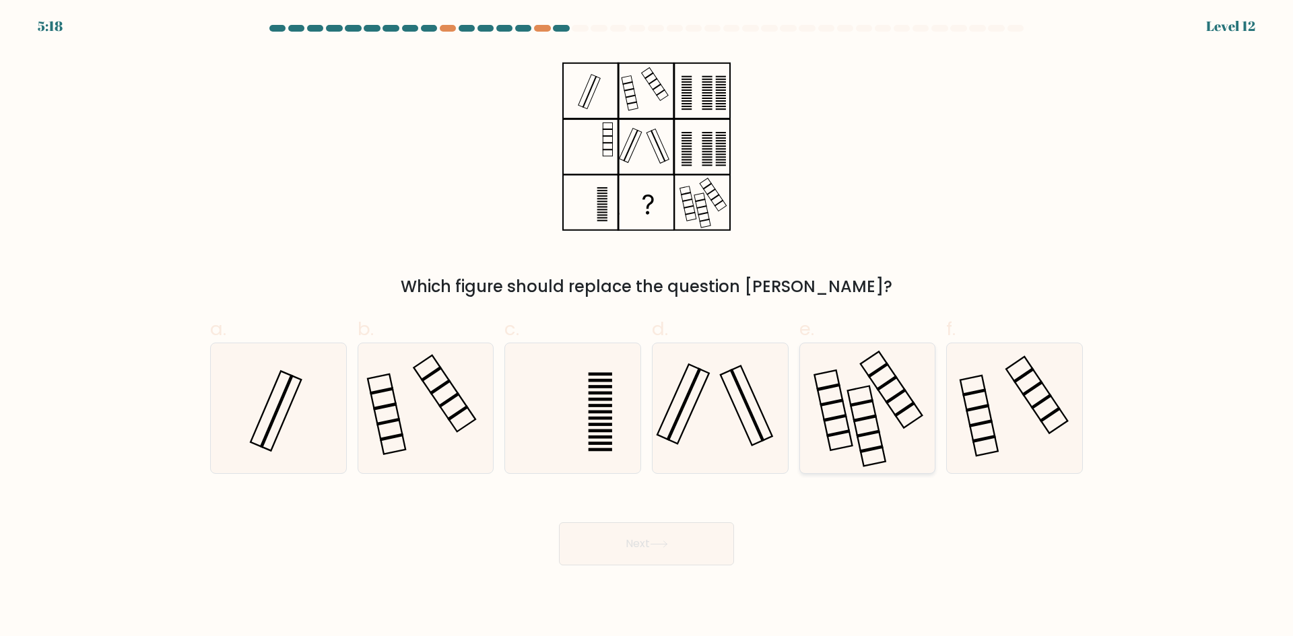
click at [647, 327] on input "f." at bounding box center [646, 322] width 1 height 9
radio input "true"
click at [718, 549] on button "Next" at bounding box center [646, 543] width 175 height 43
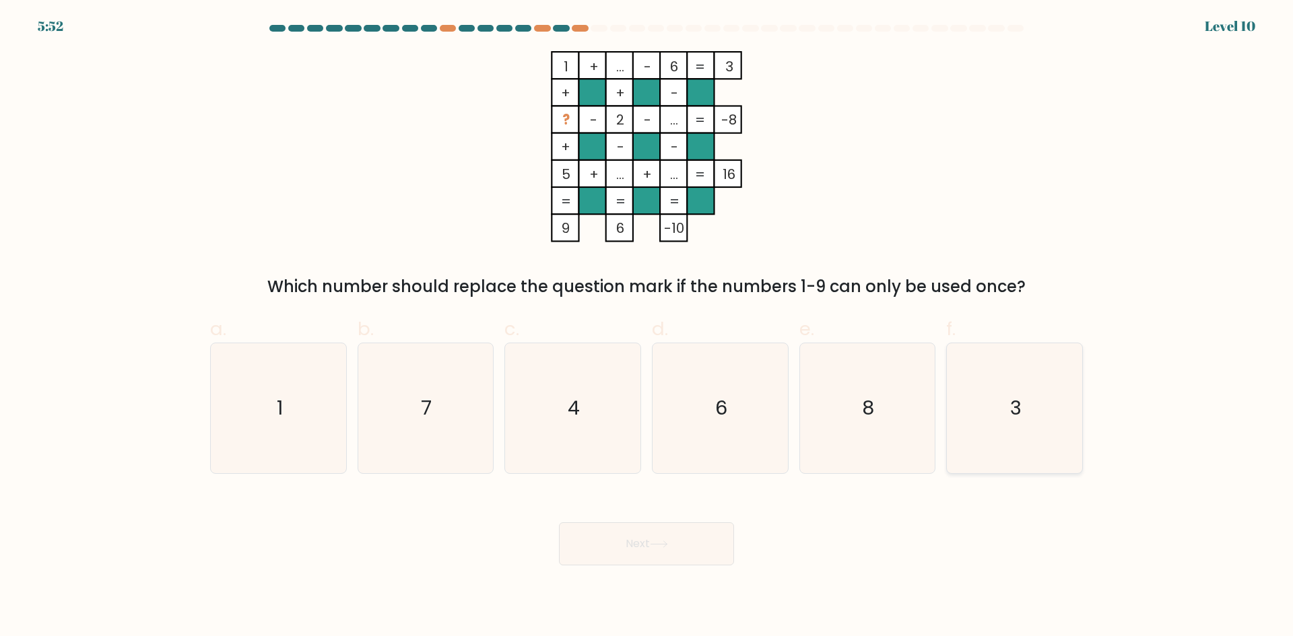
click at [1023, 424] on icon "3" at bounding box center [1014, 408] width 130 height 130
click at [647, 327] on input "f. 3" at bounding box center [646, 322] width 1 height 9
radio input "true"
click at [682, 545] on button "Next" at bounding box center [646, 543] width 175 height 43
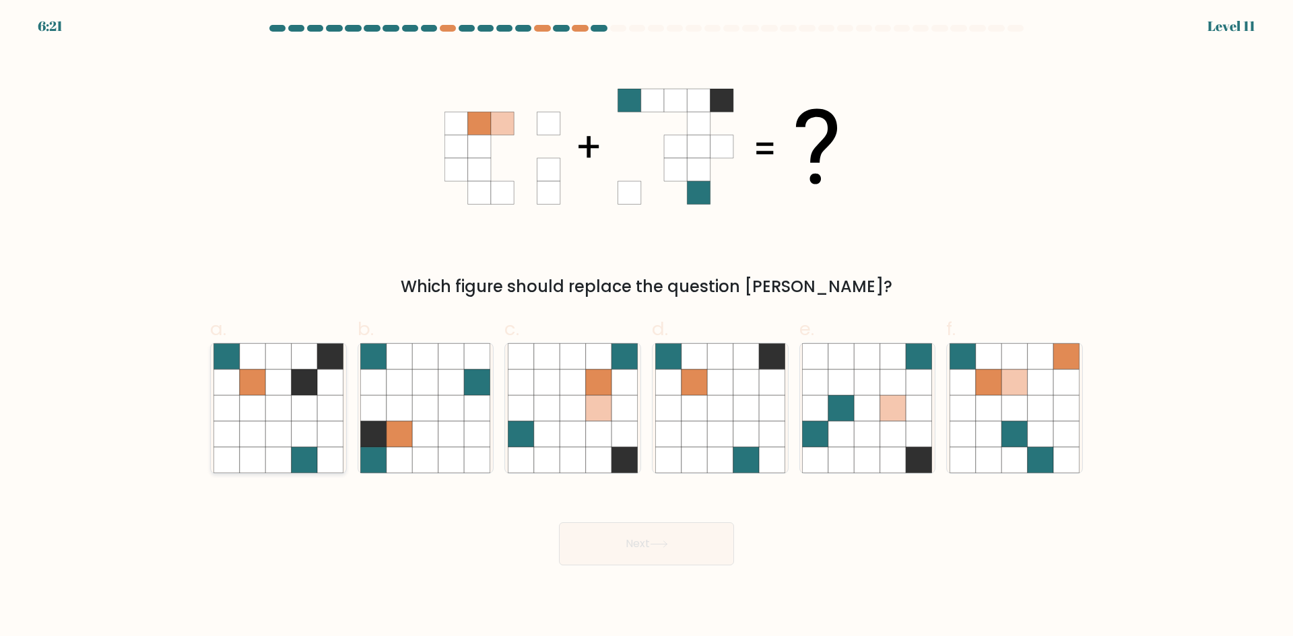
click at [290, 406] on icon at bounding box center [278, 408] width 26 height 26
click at [646, 327] on input "a." at bounding box center [646, 322] width 1 height 9
radio input "true"
click at [640, 554] on button "Next" at bounding box center [646, 543] width 175 height 43
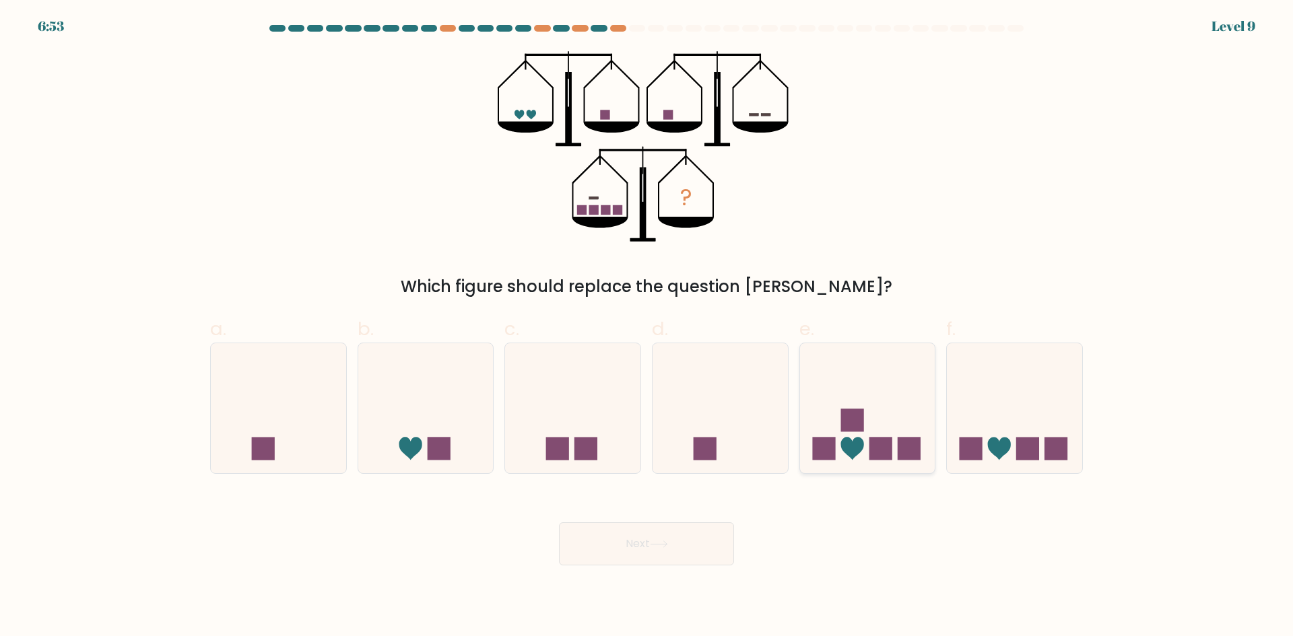
click at [865, 421] on icon at bounding box center [867, 408] width 135 height 112
click at [647, 327] on input "e." at bounding box center [646, 322] width 1 height 9
radio input "true"
click at [690, 557] on button "Next" at bounding box center [646, 543] width 175 height 43
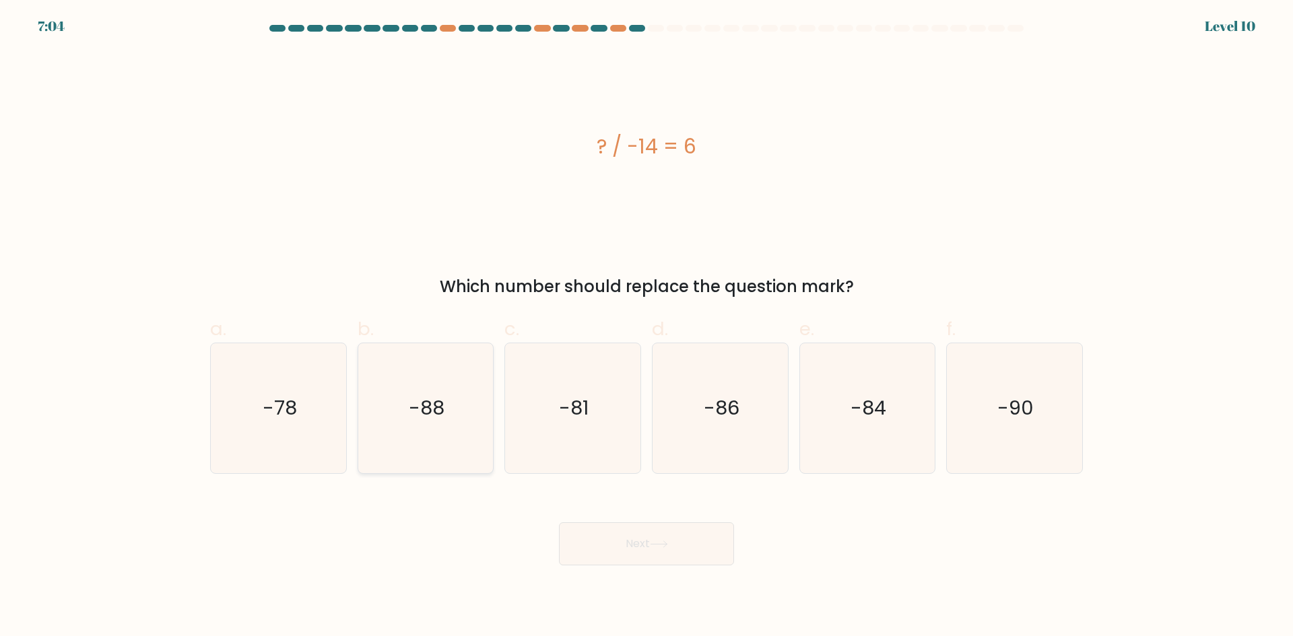
click at [401, 409] on icon "-88" at bounding box center [425, 408] width 130 height 130
click at [646, 327] on input "b. -88" at bounding box center [646, 322] width 1 height 9
radio input "true"
click at [615, 550] on button "Next" at bounding box center [646, 543] width 175 height 43
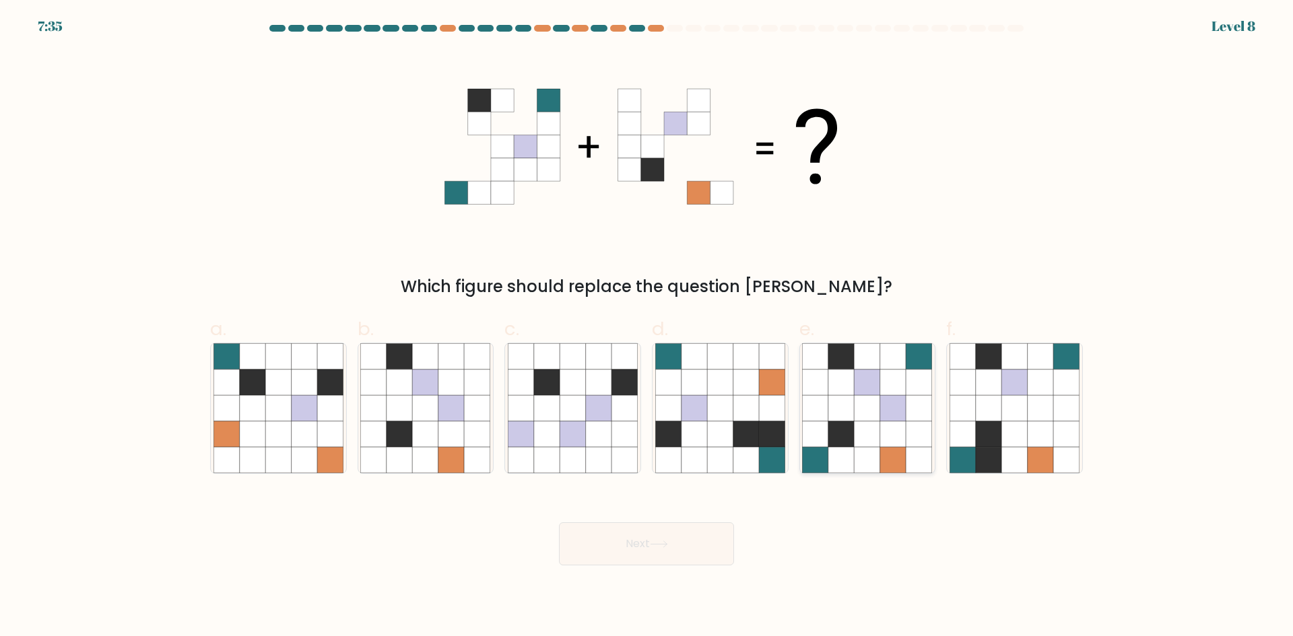
click at [886, 432] on icon at bounding box center [893, 434] width 26 height 26
click at [647, 327] on input "e." at bounding box center [646, 322] width 1 height 9
radio input "true"
drag, startPoint x: 638, startPoint y: 557, endPoint x: 627, endPoint y: 557, distance: 10.8
click at [638, 556] on button "Next" at bounding box center [646, 543] width 175 height 43
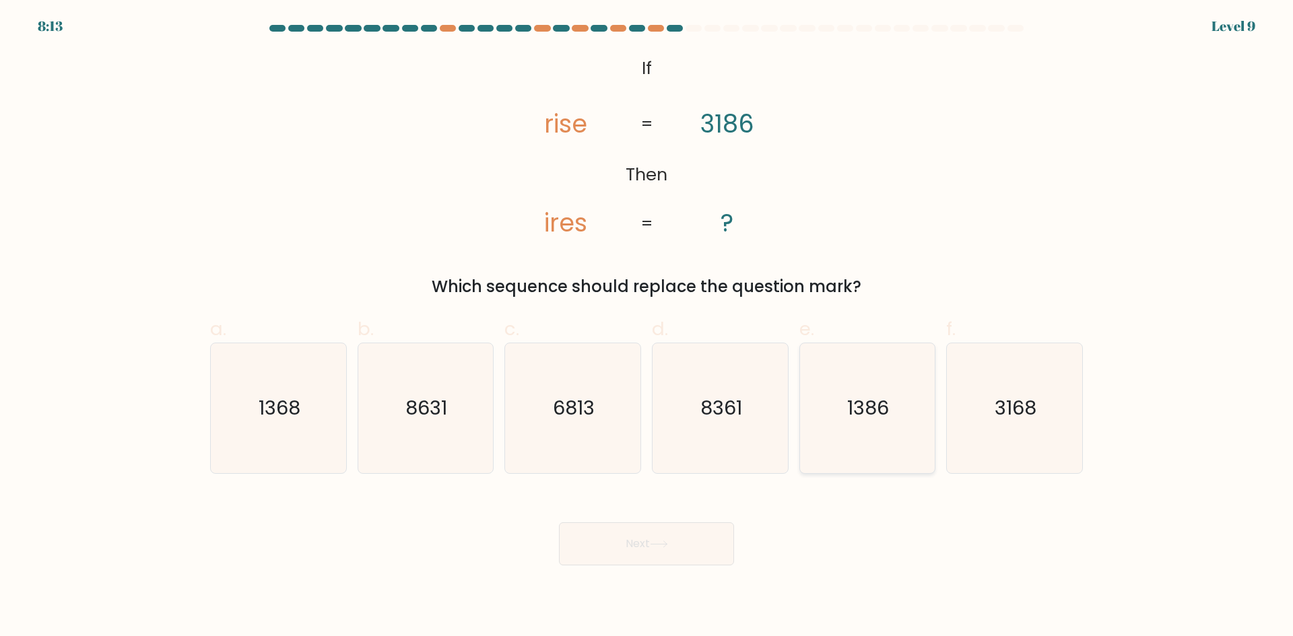
click at [834, 462] on icon "1386" at bounding box center [867, 408] width 130 height 130
click at [647, 327] on input "e. 1386" at bounding box center [646, 322] width 1 height 9
radio input "true"
click at [288, 454] on icon "1368" at bounding box center [278, 408] width 130 height 130
click at [646, 327] on input "a. 1368" at bounding box center [646, 322] width 1 height 9
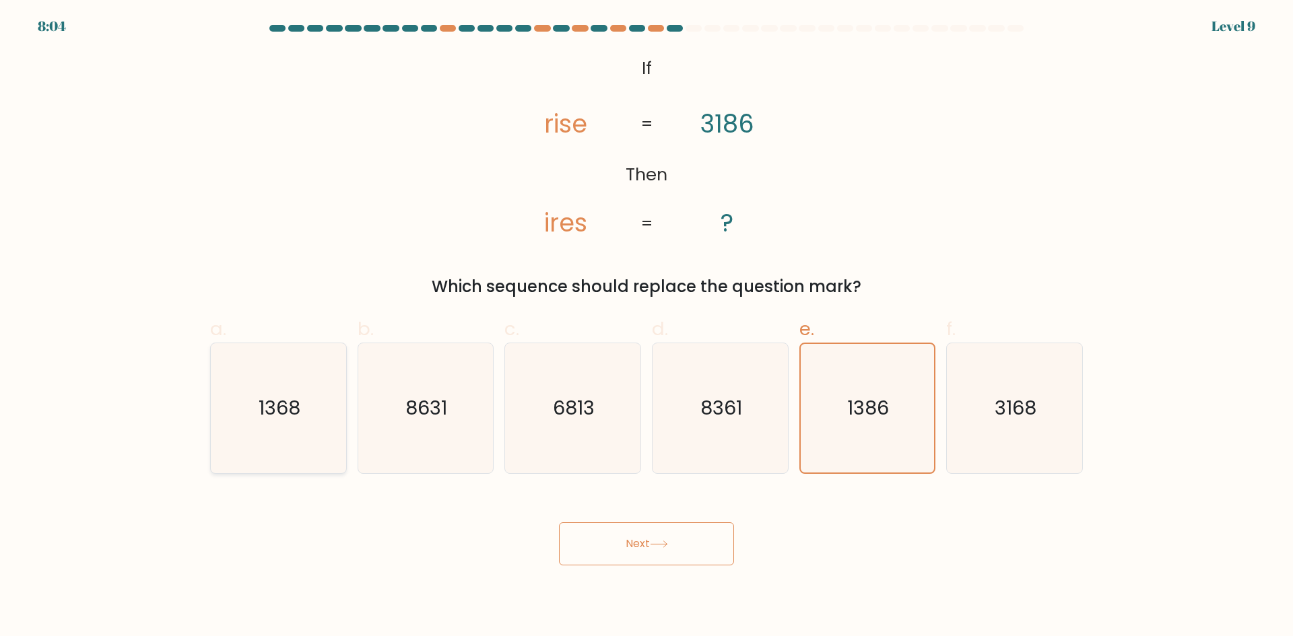
radio input "true"
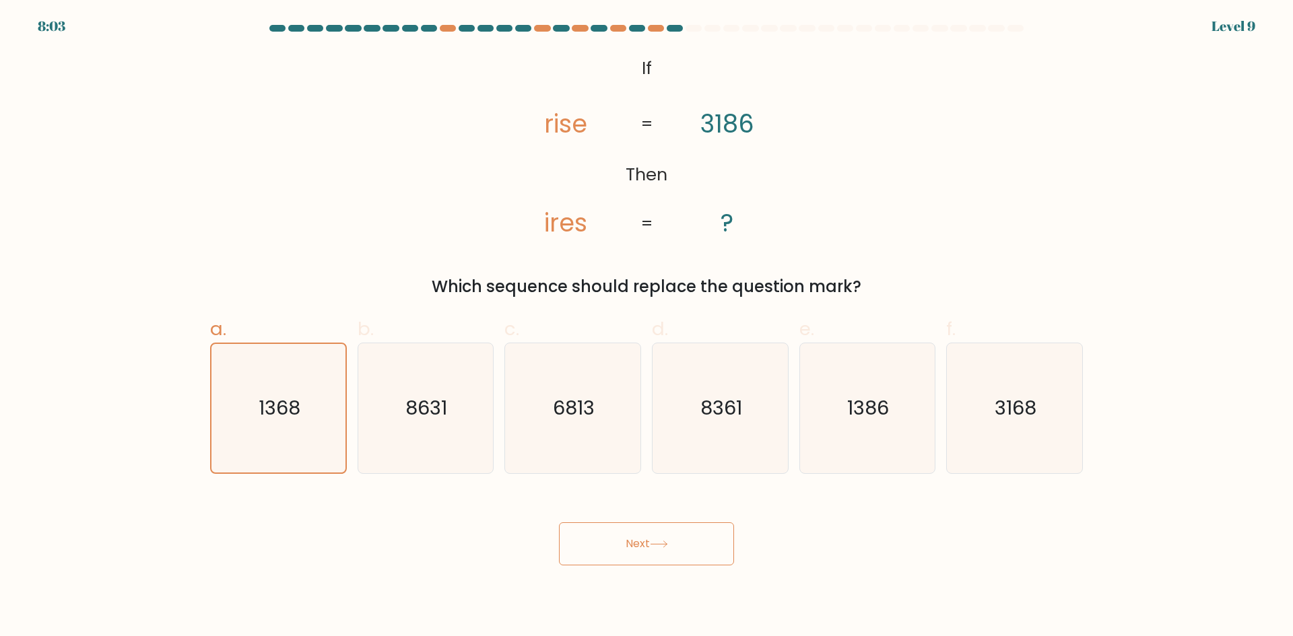
click at [615, 550] on button "Next" at bounding box center [646, 543] width 175 height 43
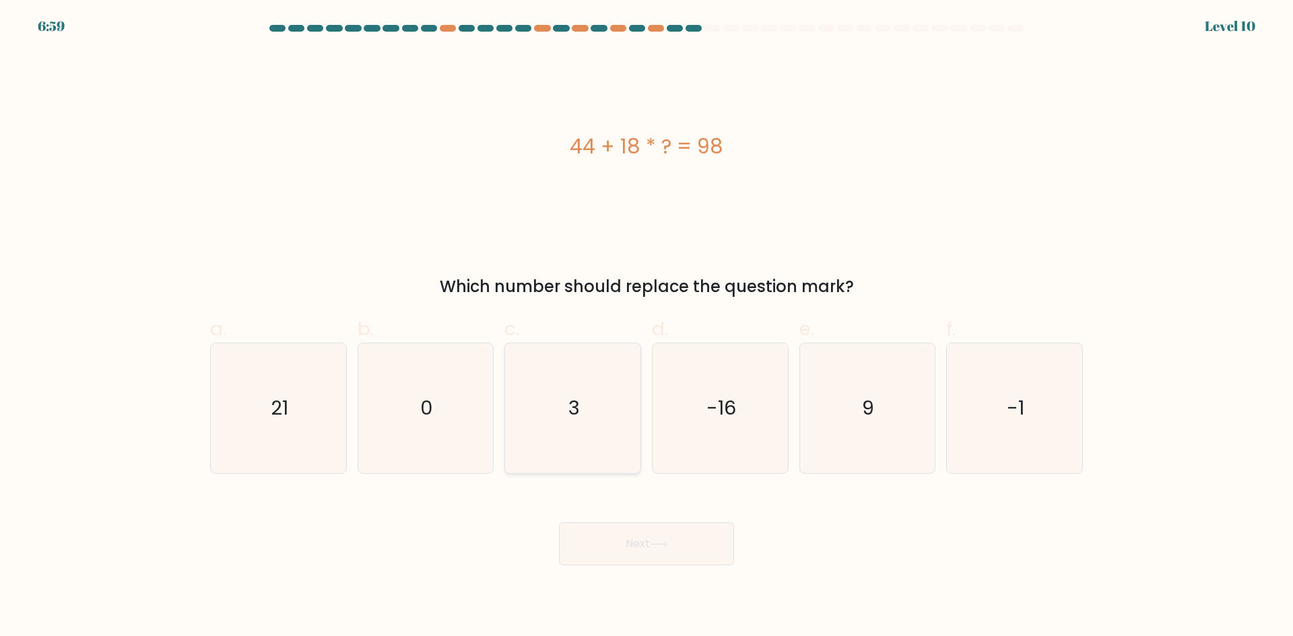
click at [541, 423] on icon "3" at bounding box center [573, 408] width 130 height 130
click at [646, 327] on input "c. 3" at bounding box center [646, 322] width 1 height 9
radio input "true"
click at [635, 538] on button "Next" at bounding box center [646, 543] width 175 height 43
click at [667, 563] on button "Next" at bounding box center [646, 543] width 175 height 43
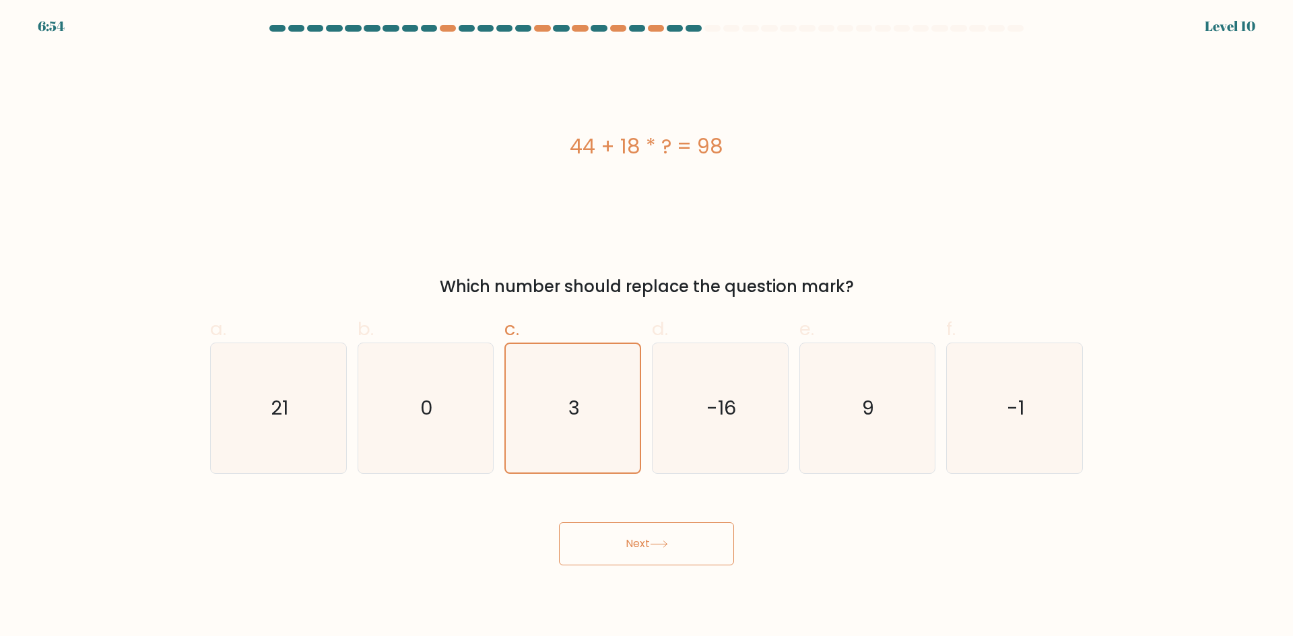
click at [696, 559] on button "Next" at bounding box center [646, 543] width 175 height 43
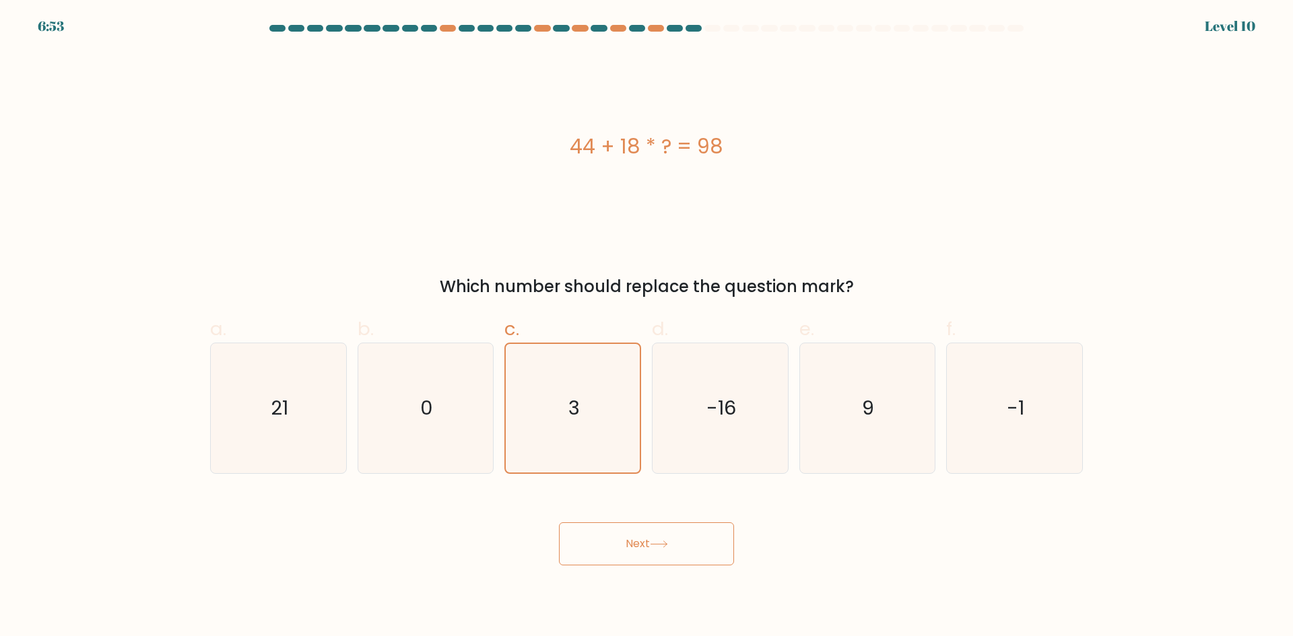
click at [698, 559] on button "Next" at bounding box center [646, 543] width 175 height 43
drag, startPoint x: 706, startPoint y: 552, endPoint x: 526, endPoint y: 386, distance: 244.9
click at [707, 551] on button "Next" at bounding box center [646, 543] width 175 height 43
drag, startPoint x: 606, startPoint y: 438, endPoint x: 629, endPoint y: 483, distance: 50.6
click at [607, 438] on icon "3" at bounding box center [573, 408] width 130 height 130
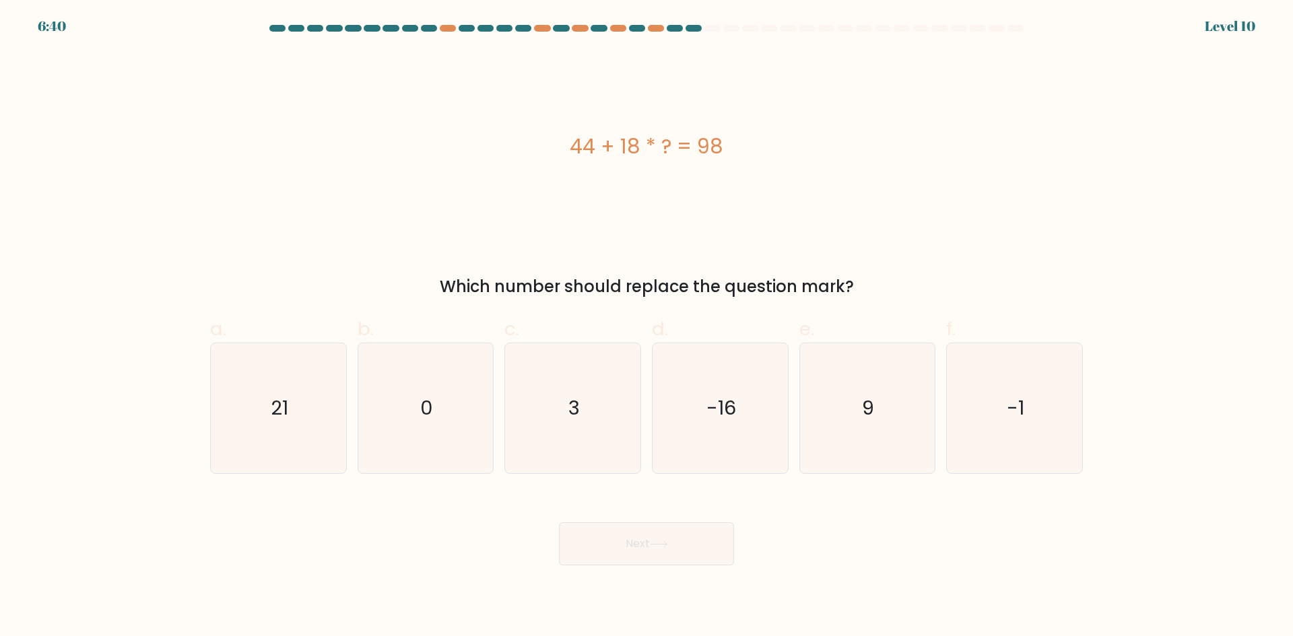
click at [646, 327] on input "c. 3" at bounding box center [646, 322] width 1 height 9
radio input "true"
click at [615, 539] on button "Next" at bounding box center [646, 543] width 175 height 43
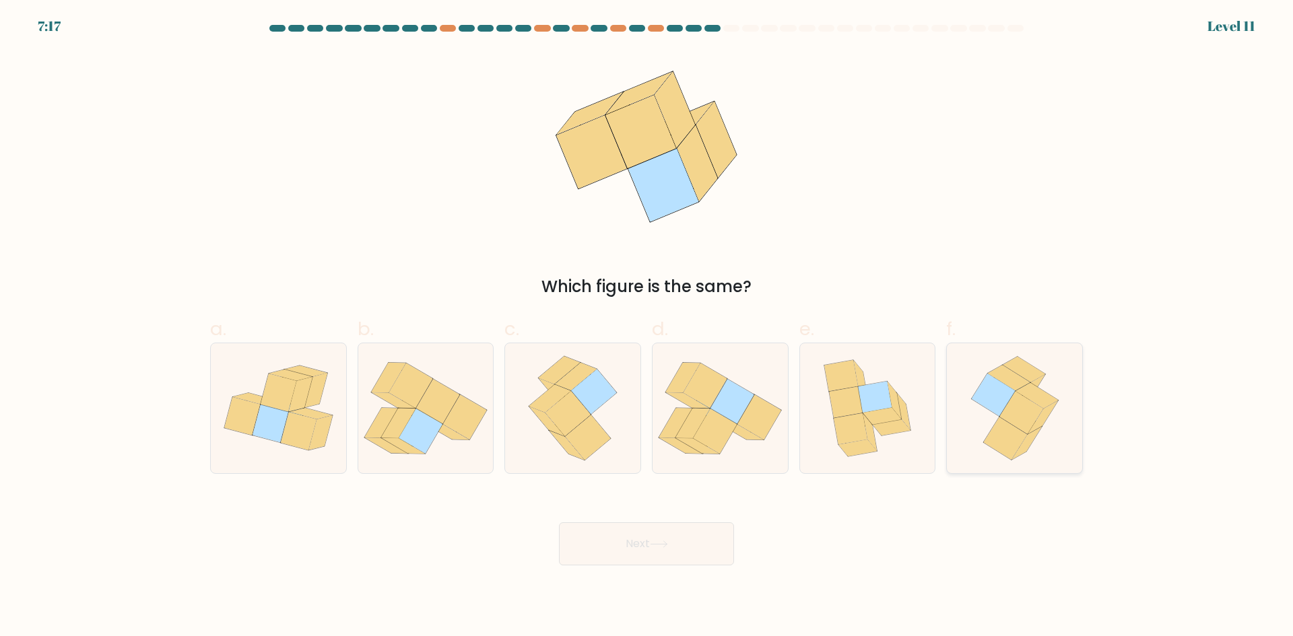
drag, startPoint x: 994, startPoint y: 417, endPoint x: 961, endPoint y: 435, distance: 37.7
click at [997, 417] on icon at bounding box center [1014, 408] width 106 height 130
click at [647, 327] on input "f." at bounding box center [646, 322] width 1 height 9
radio input "true"
click at [701, 539] on button "Next" at bounding box center [646, 543] width 175 height 43
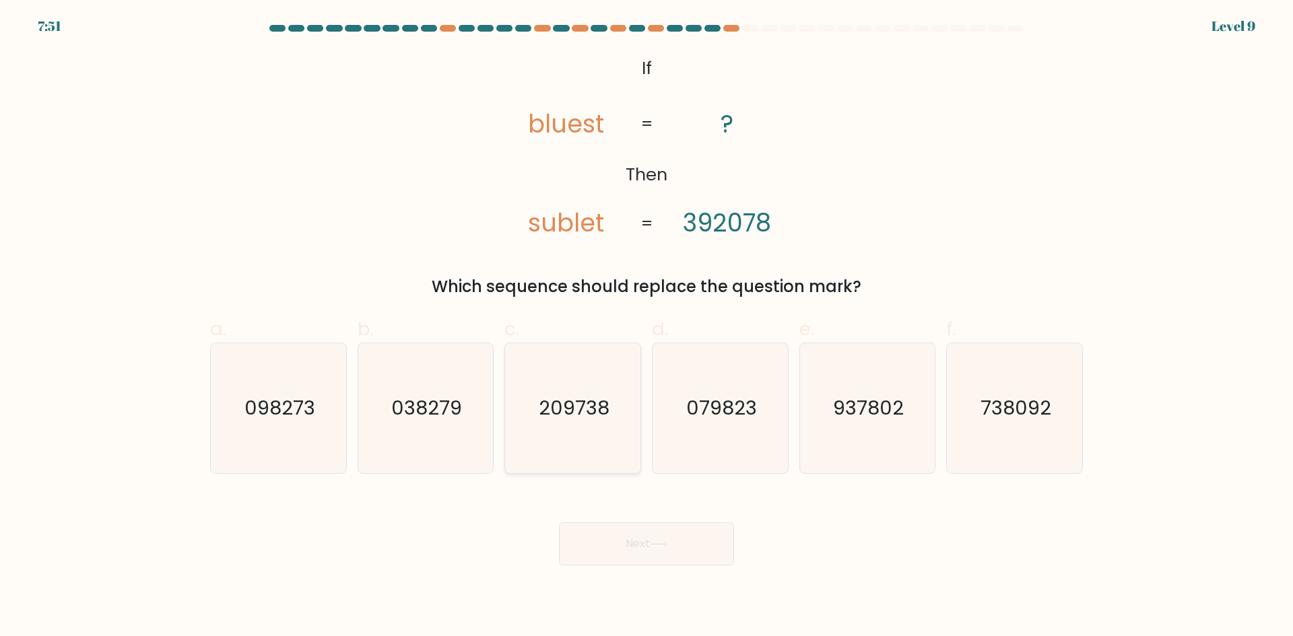
click at [575, 433] on icon "209738" at bounding box center [573, 408] width 130 height 130
click at [646, 327] on input "c. 209738" at bounding box center [646, 322] width 1 height 9
radio input "true"
click at [613, 525] on button "Next" at bounding box center [646, 543] width 175 height 43
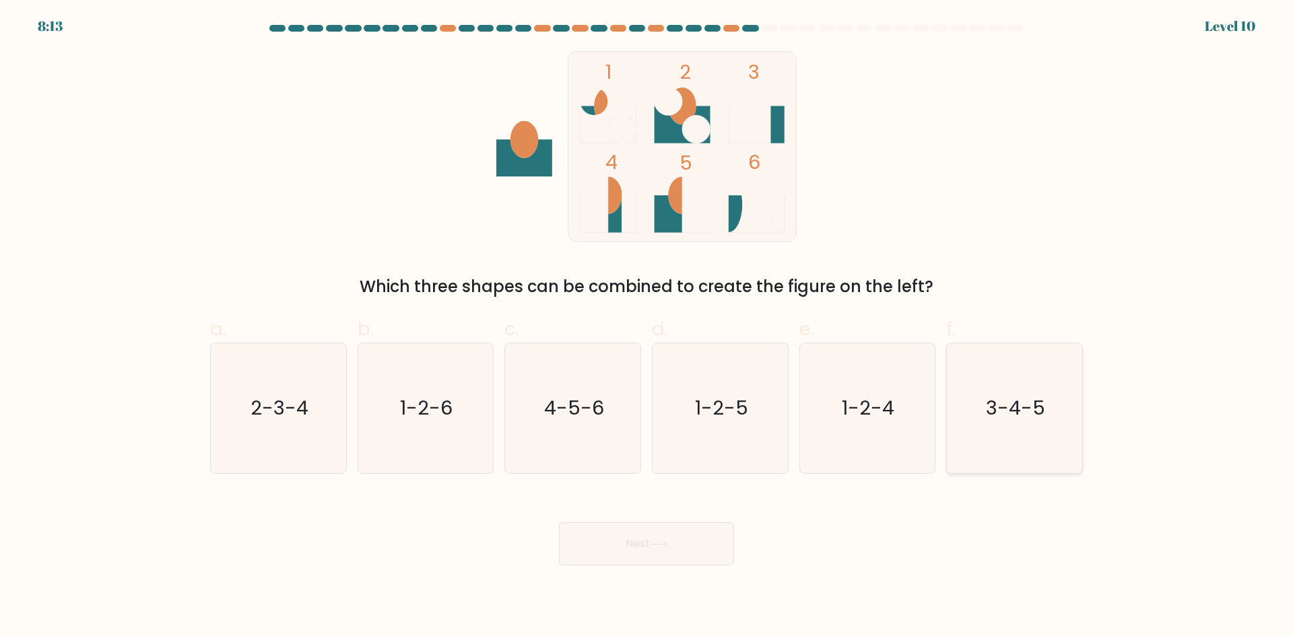
click at [992, 443] on icon "3-4-5" at bounding box center [1014, 408] width 130 height 130
click at [647, 327] on input "f. 3-4-5" at bounding box center [646, 322] width 1 height 9
radio input "true"
click at [684, 545] on button "Next" at bounding box center [646, 543] width 175 height 43
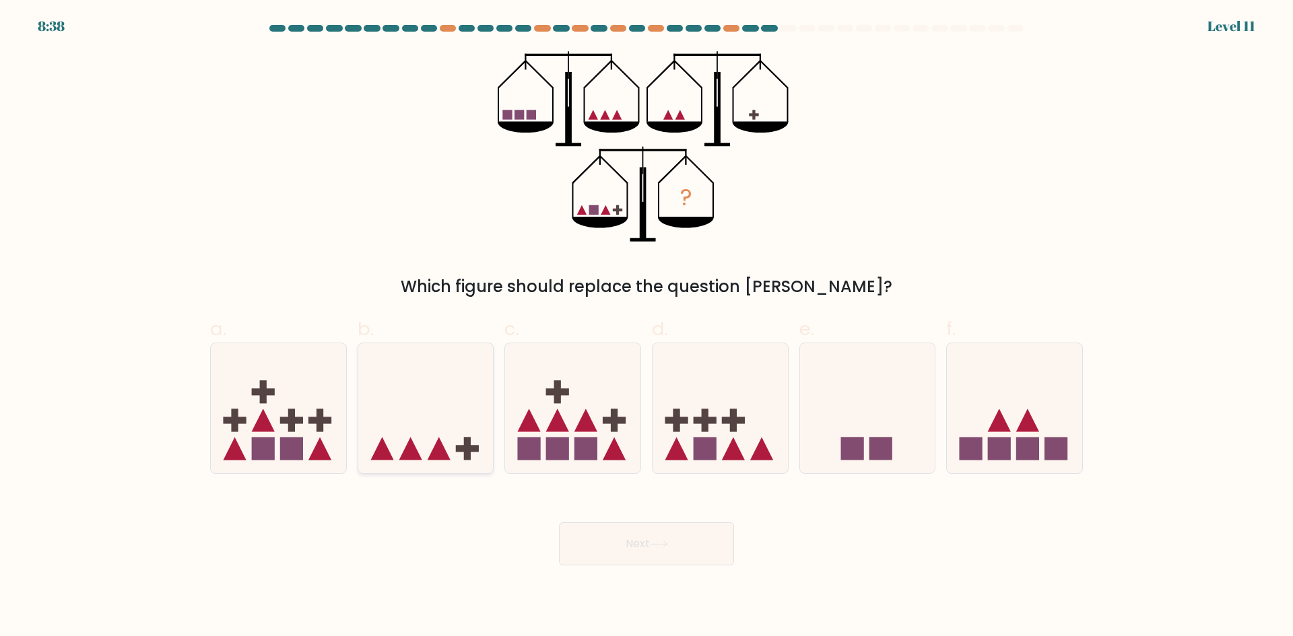
click at [451, 428] on icon at bounding box center [425, 408] width 135 height 112
click at [646, 327] on input "b." at bounding box center [646, 322] width 1 height 9
radio input "true"
click at [626, 543] on button "Next" at bounding box center [646, 543] width 175 height 43
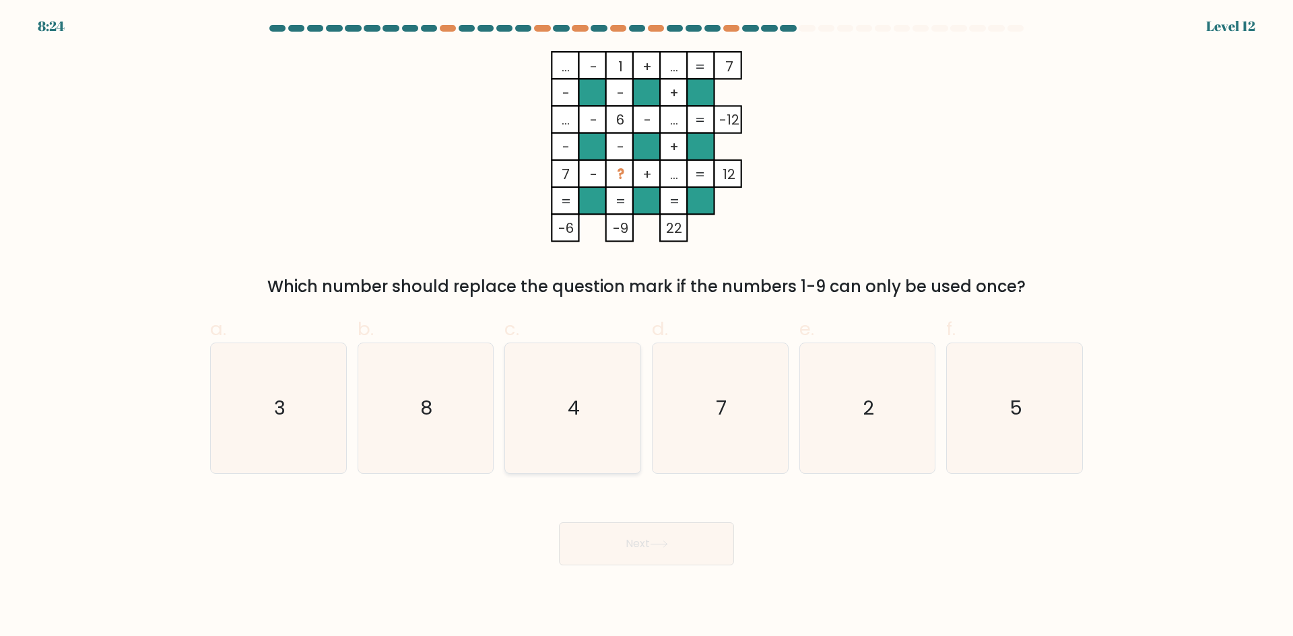
click at [544, 422] on icon "4" at bounding box center [573, 408] width 130 height 130
click at [646, 327] on input "c. 4" at bounding box center [646, 322] width 1 height 9
radio input "true"
click at [613, 566] on body "8:23 Level 12" at bounding box center [646, 318] width 1293 height 636
click at [609, 548] on button "Next" at bounding box center [646, 543] width 175 height 43
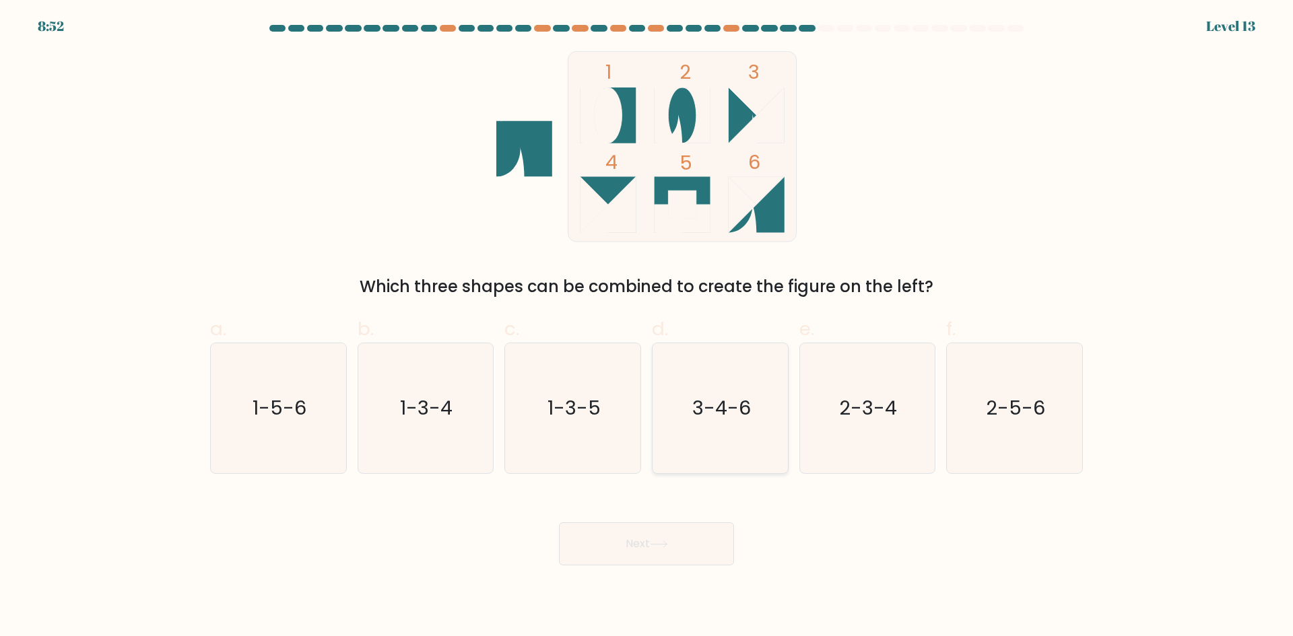
drag, startPoint x: 761, startPoint y: 417, endPoint x: 702, endPoint y: 466, distance: 76.0
click at [760, 417] on icon "3-4-6" at bounding box center [720, 408] width 130 height 130
click at [647, 327] on input "d. 3-4-6" at bounding box center [646, 322] width 1 height 9
radio input "true"
click at [640, 546] on button "Next" at bounding box center [646, 543] width 175 height 43
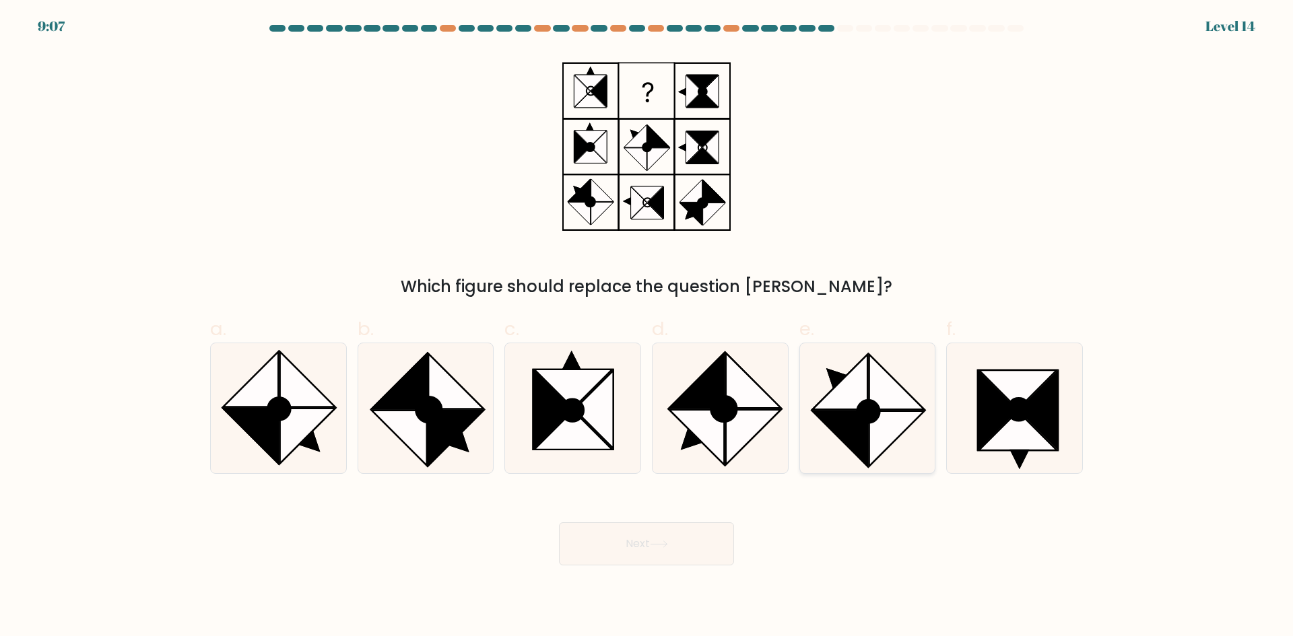
click at [870, 409] on circle at bounding box center [869, 412] width 30 height 30
click at [647, 327] on input "e." at bounding box center [646, 322] width 1 height 9
radio input "true"
click at [647, 561] on button "Next" at bounding box center [646, 543] width 175 height 43
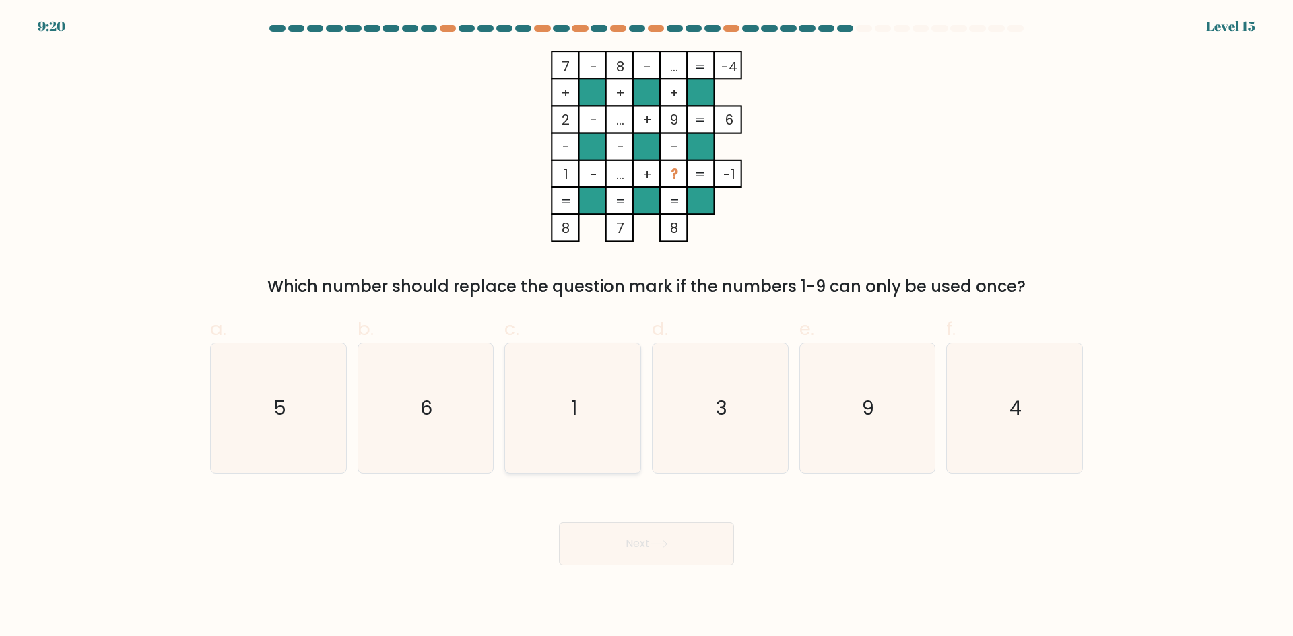
click at [555, 428] on icon "1" at bounding box center [573, 408] width 130 height 130
click at [646, 327] on input "c. 1" at bounding box center [646, 322] width 1 height 9
radio input "true"
click at [637, 553] on button "Next" at bounding box center [646, 543] width 175 height 43
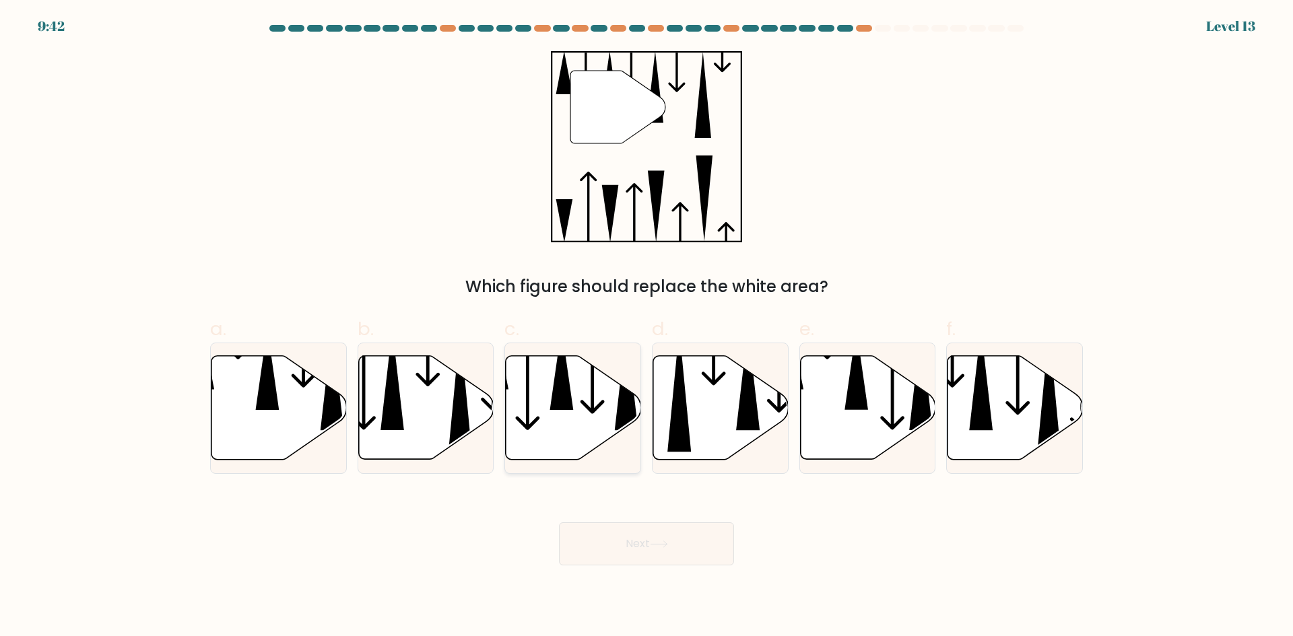
drag, startPoint x: 558, startPoint y: 444, endPoint x: 615, endPoint y: 465, distance: 60.9
click at [559, 444] on icon at bounding box center [573, 408] width 135 height 104
click at [646, 327] on input "c." at bounding box center [646, 322] width 1 height 9
radio input "true"
click at [656, 542] on icon at bounding box center [659, 544] width 18 height 7
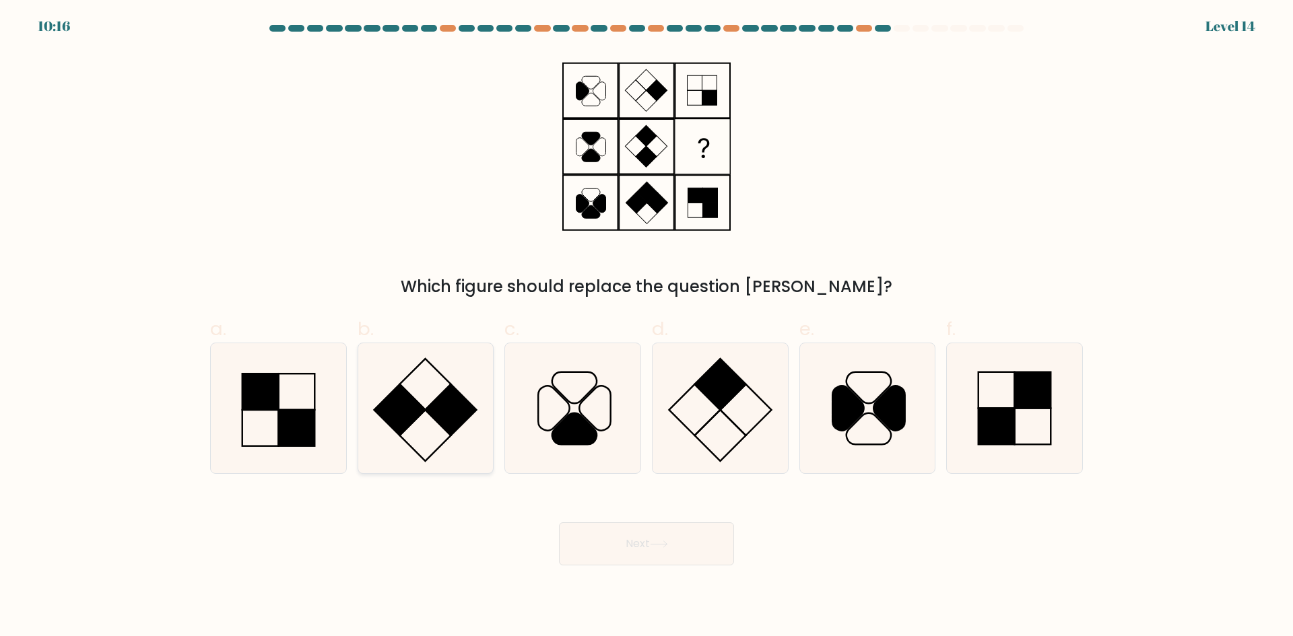
drag, startPoint x: 312, startPoint y: 418, endPoint x: 372, endPoint y: 452, distance: 69.3
click at [310, 421] on rect at bounding box center [296, 428] width 36 height 36
click at [646, 327] on input "a." at bounding box center [646, 322] width 1 height 9
radio input "true"
click at [589, 556] on button "Next" at bounding box center [646, 543] width 175 height 43
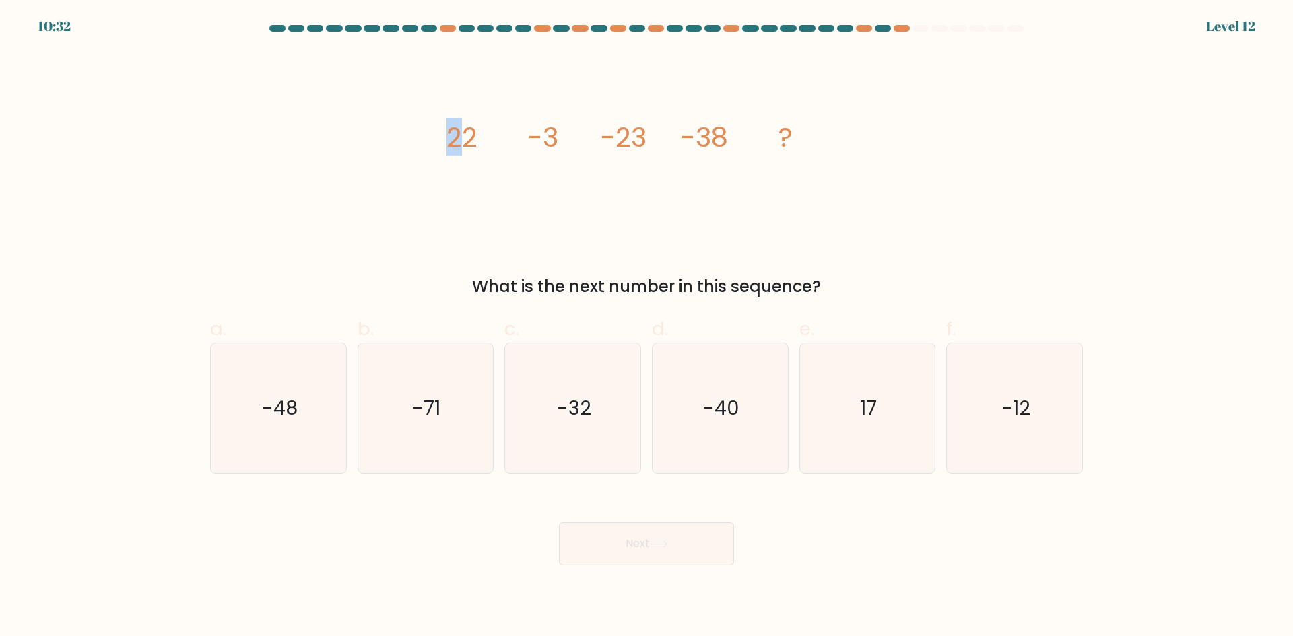
click at [452, 222] on icon "image/svg+xml 22 -3 -23 -38 ?" at bounding box center [646, 146] width 404 height 191
click at [384, 219] on div "image/svg+xml 22 -3 -23 -38 ? What is the next number in this sequence?" at bounding box center [646, 175] width 889 height 248
click at [299, 448] on icon "-48" at bounding box center [278, 408] width 130 height 130
click at [646, 327] on input "a. -48" at bounding box center [646, 322] width 1 height 9
radio input "true"
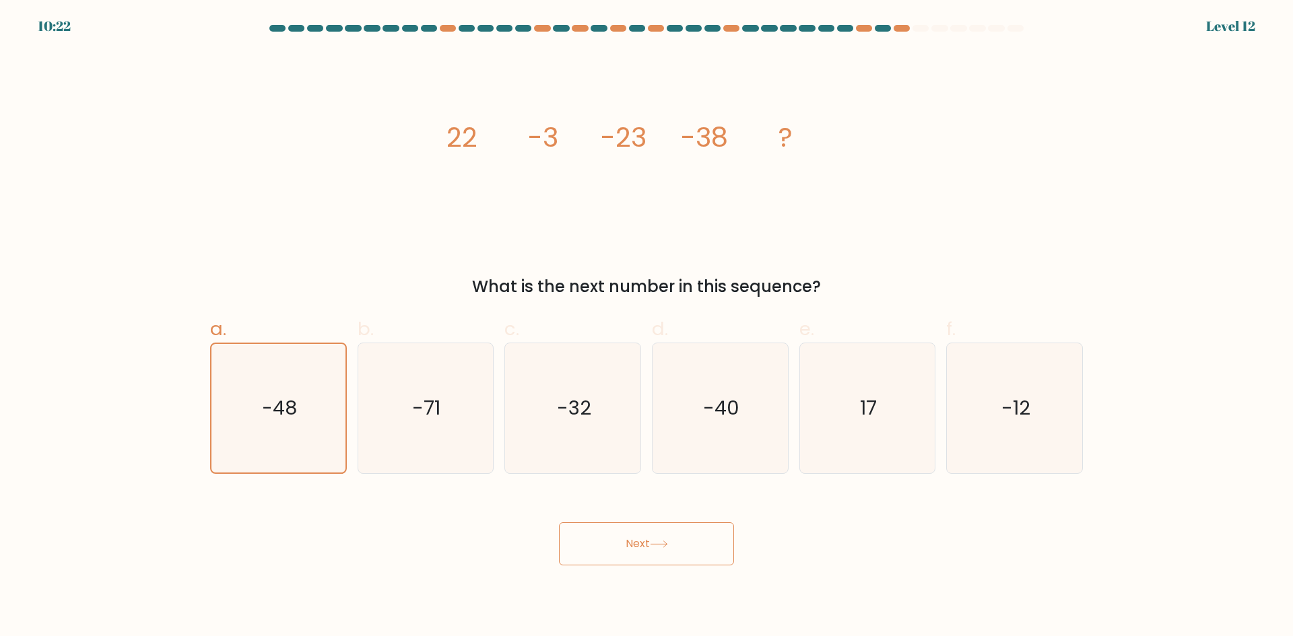
click at [640, 548] on button "Next" at bounding box center [646, 543] width 175 height 43
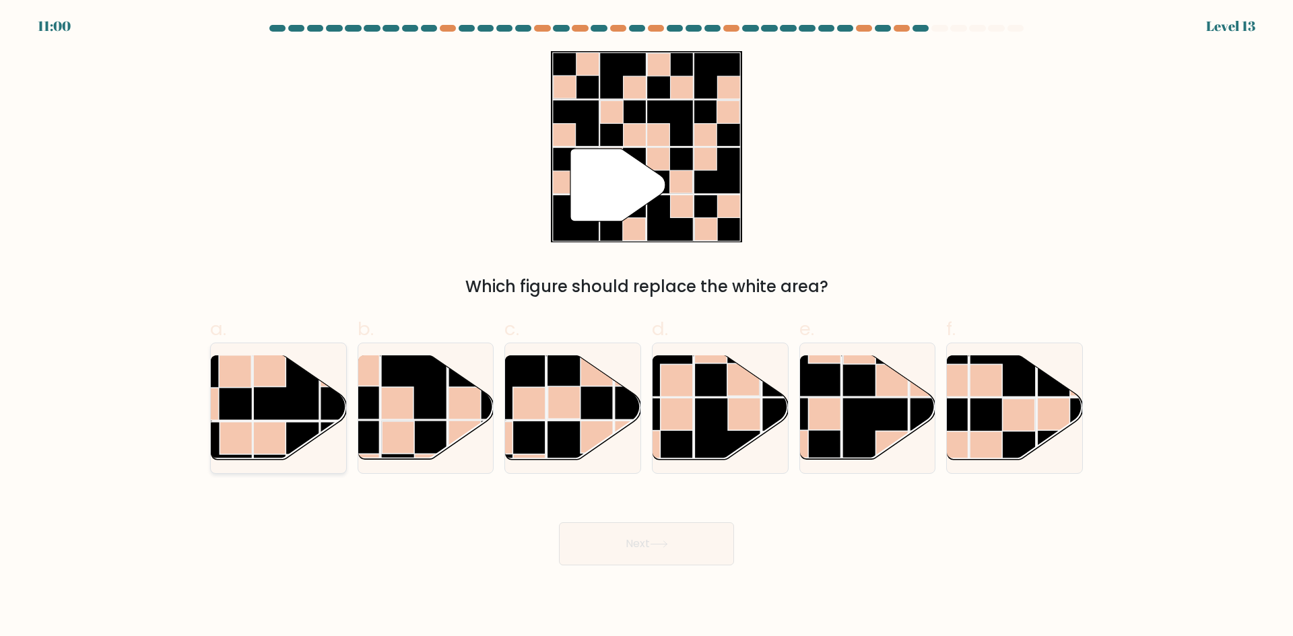
click at [197, 393] on form at bounding box center [646, 295] width 1293 height 541
click at [253, 412] on rect at bounding box center [286, 387] width 66 height 66
click at [646, 327] on input "a." at bounding box center [646, 322] width 1 height 9
radio input "true"
click at [673, 551] on button "Next" at bounding box center [646, 543] width 175 height 43
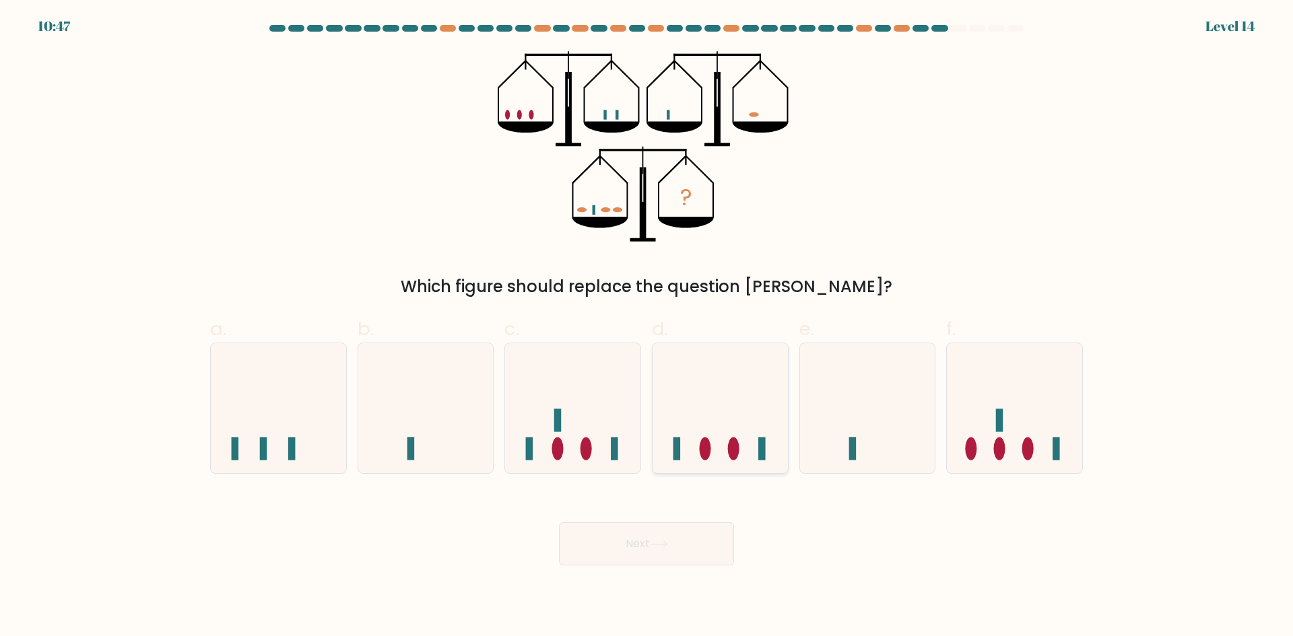
click at [740, 419] on icon at bounding box center [719, 408] width 135 height 112
click at [647, 327] on input "d." at bounding box center [646, 322] width 1 height 9
radio input "true"
click at [682, 559] on button "Next" at bounding box center [646, 543] width 175 height 43
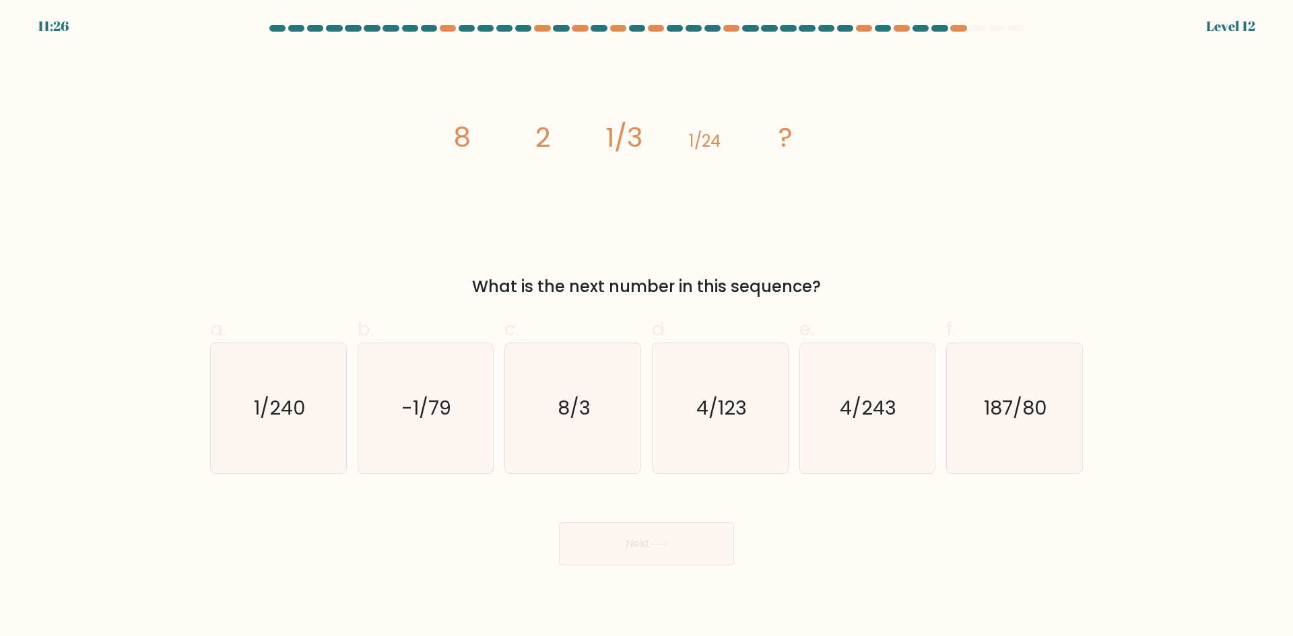
drag, startPoint x: 232, startPoint y: 230, endPoint x: 320, endPoint y: 195, distance: 95.8
click at [233, 229] on div "image/svg+xml 8 2 1/3 1/24 ? What is the next number in this sequence?" at bounding box center [646, 175] width 889 height 248
drag, startPoint x: 410, startPoint y: 98, endPoint x: 799, endPoint y: 261, distance: 421.9
click at [829, 285] on div "image/svg+xml 8 2 1/3 1/24 ? What is the next number in this sequence?" at bounding box center [646, 175] width 889 height 248
click at [499, 133] on icon "image/svg+xml 8 2 1/3 1/24 ?" at bounding box center [646, 146] width 404 height 191
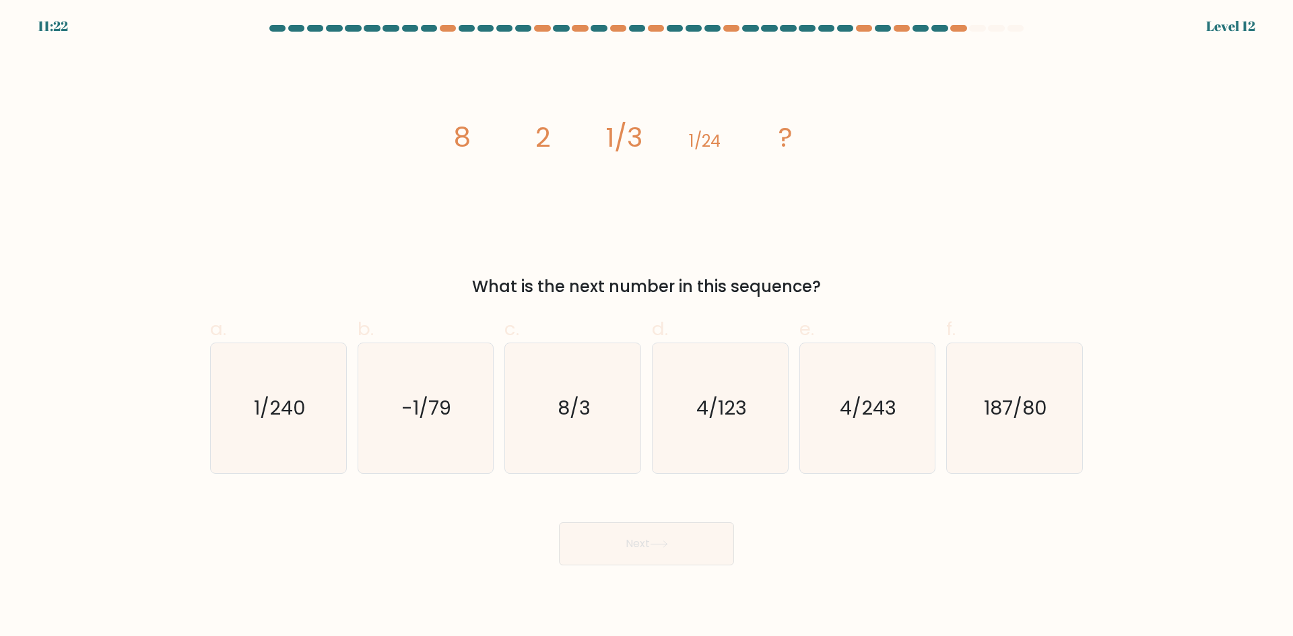
drag, startPoint x: 441, startPoint y: 117, endPoint x: 830, endPoint y: 278, distance: 421.1
click at [840, 283] on div "image/svg+xml 8 2 1/3 1/24 ? What is the next number in this sequence?" at bounding box center [646, 175] width 889 height 248
copy div "8 2 1/3 1/24 ? What is the next number in this sequence?"
drag, startPoint x: 458, startPoint y: 509, endPoint x: 501, endPoint y: 514, distance: 43.4
click at [458, 509] on div "Next" at bounding box center [646, 527] width 889 height 75
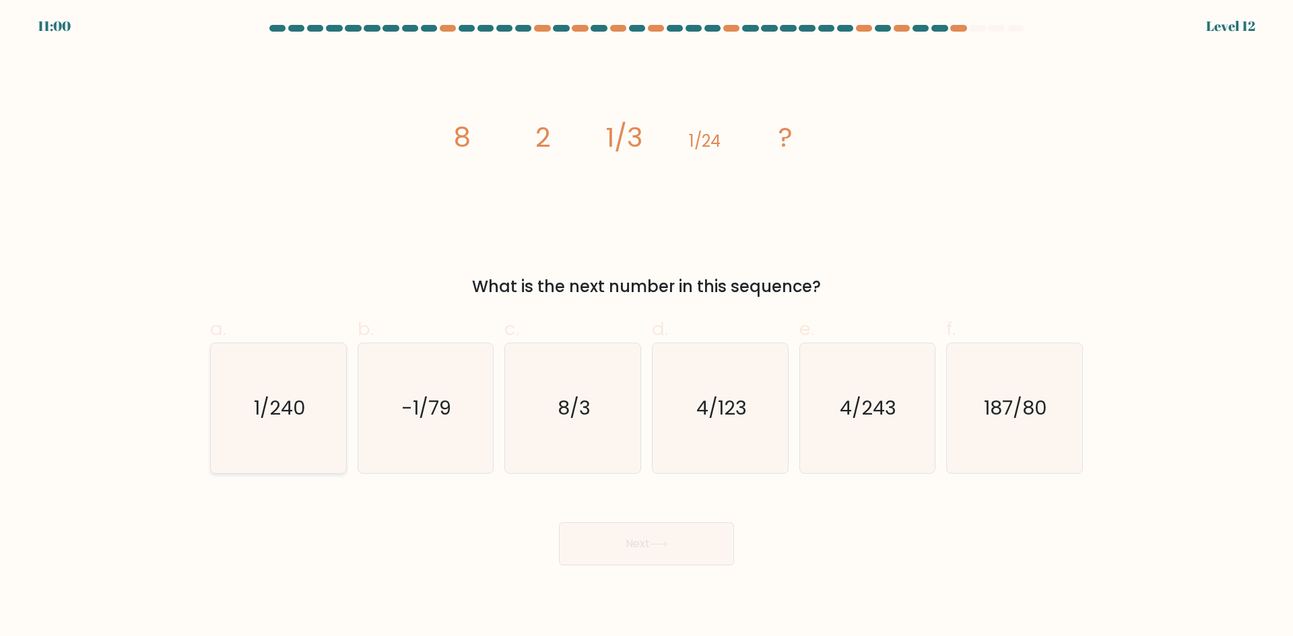
click at [288, 437] on icon "1/240" at bounding box center [278, 408] width 130 height 130
click at [646, 327] on input "a. 1/240" at bounding box center [646, 322] width 1 height 9
radio input "true"
click at [663, 546] on icon at bounding box center [659, 544] width 18 height 7
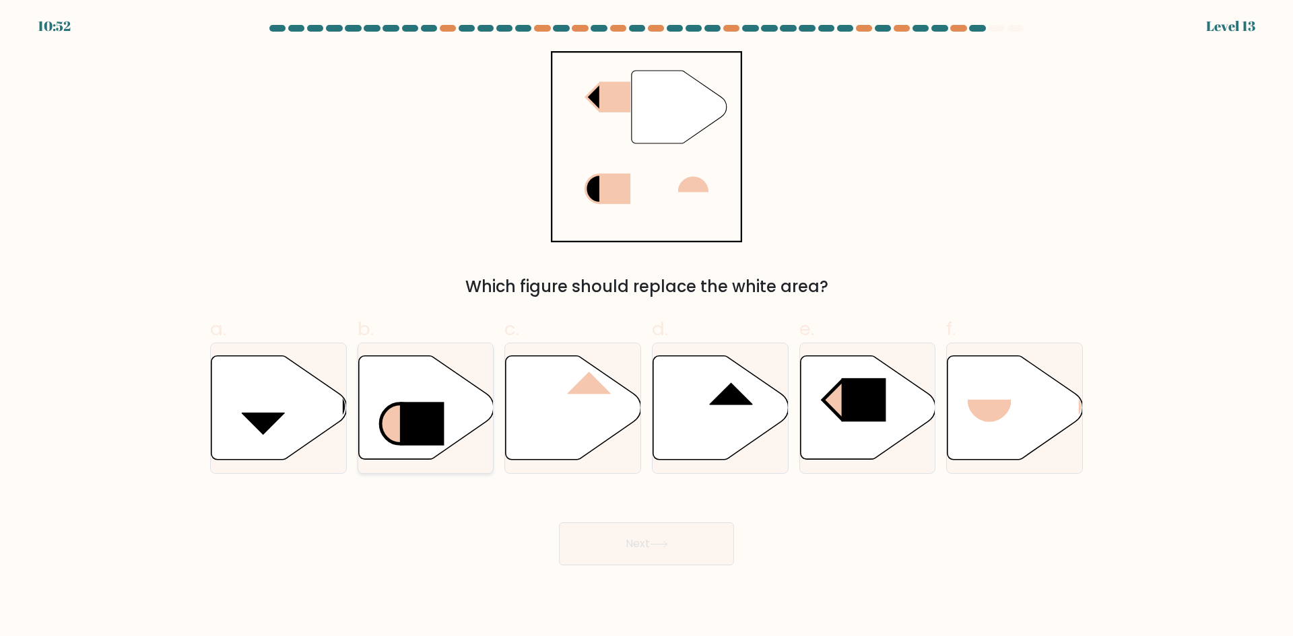
click at [433, 432] on rect at bounding box center [422, 424] width 44 height 44
click at [646, 327] on input "b." at bounding box center [646, 322] width 1 height 9
radio input "true"
click at [611, 540] on button "Next" at bounding box center [646, 543] width 175 height 43
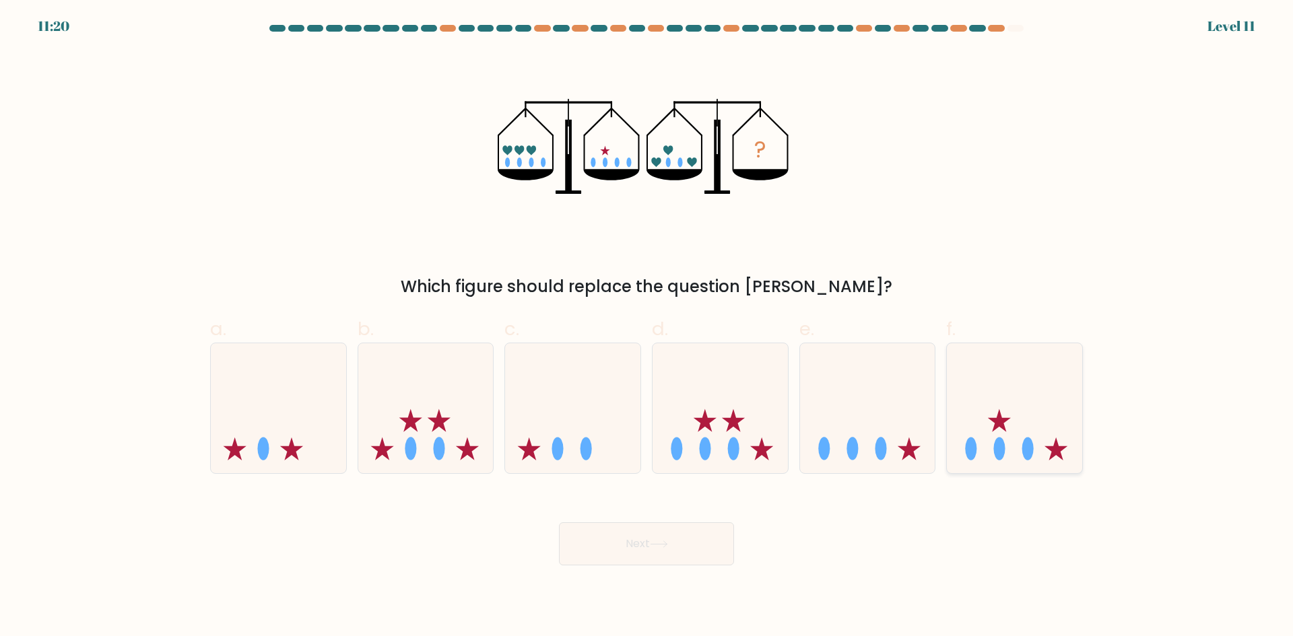
click at [1006, 450] on icon at bounding box center [1014, 408] width 135 height 112
click at [647, 327] on input "f." at bounding box center [646, 322] width 1 height 9
radio input "true"
click at [704, 540] on button "Next" at bounding box center [646, 543] width 175 height 43
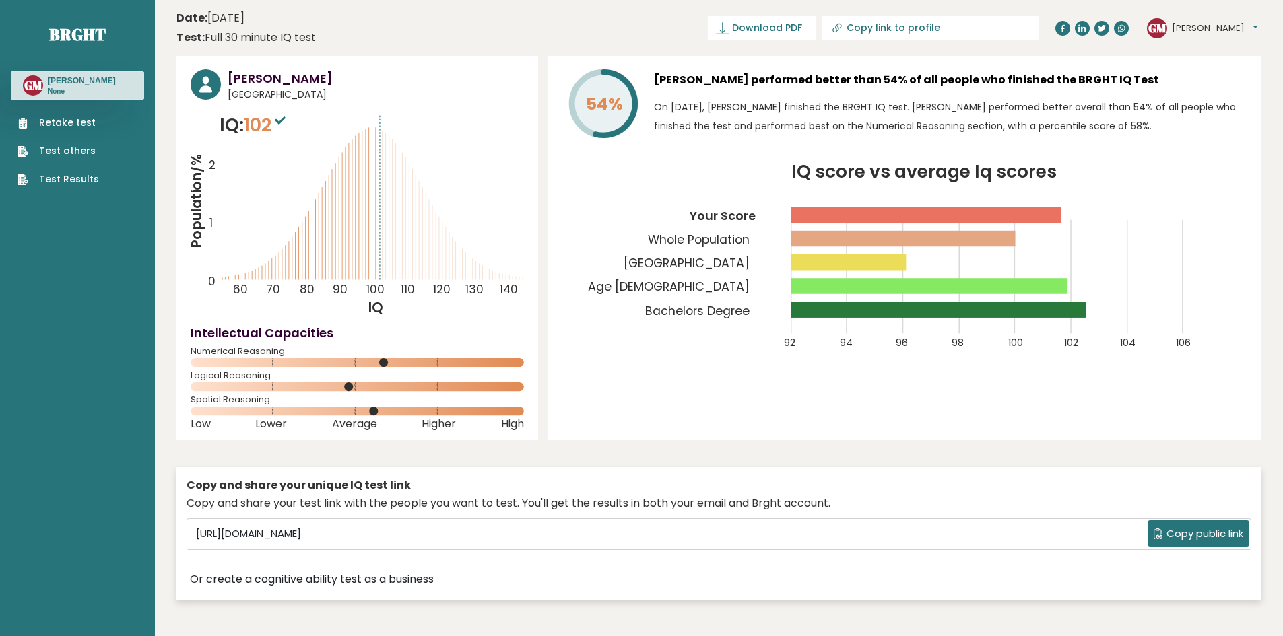
click at [278, 86] on h3 "Gary Macabare" at bounding box center [376, 78] width 296 height 18
click at [284, 81] on h3 "Gary Macabare" at bounding box center [376, 78] width 296 height 18
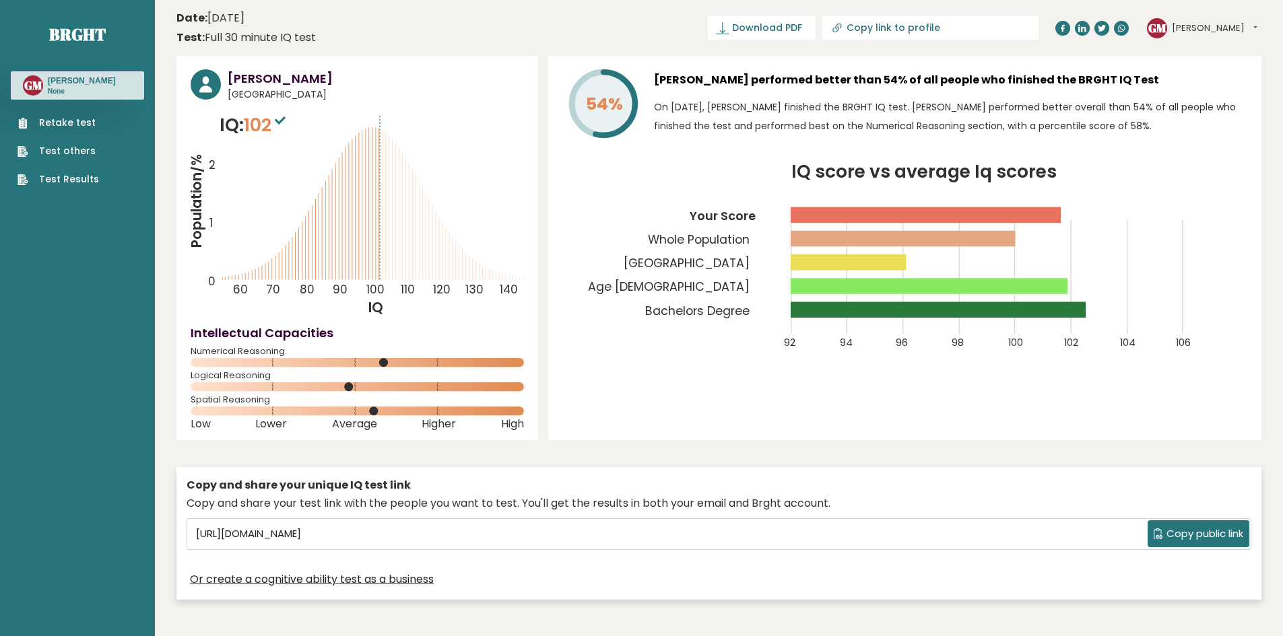
click at [281, 123] on icon at bounding box center [280, 120] width 11 height 8
drag, startPoint x: 232, startPoint y: 83, endPoint x: 304, endPoint y: 79, distance: 71.5
click at [304, 79] on h3 "Gary Macabare" at bounding box center [376, 78] width 296 height 18
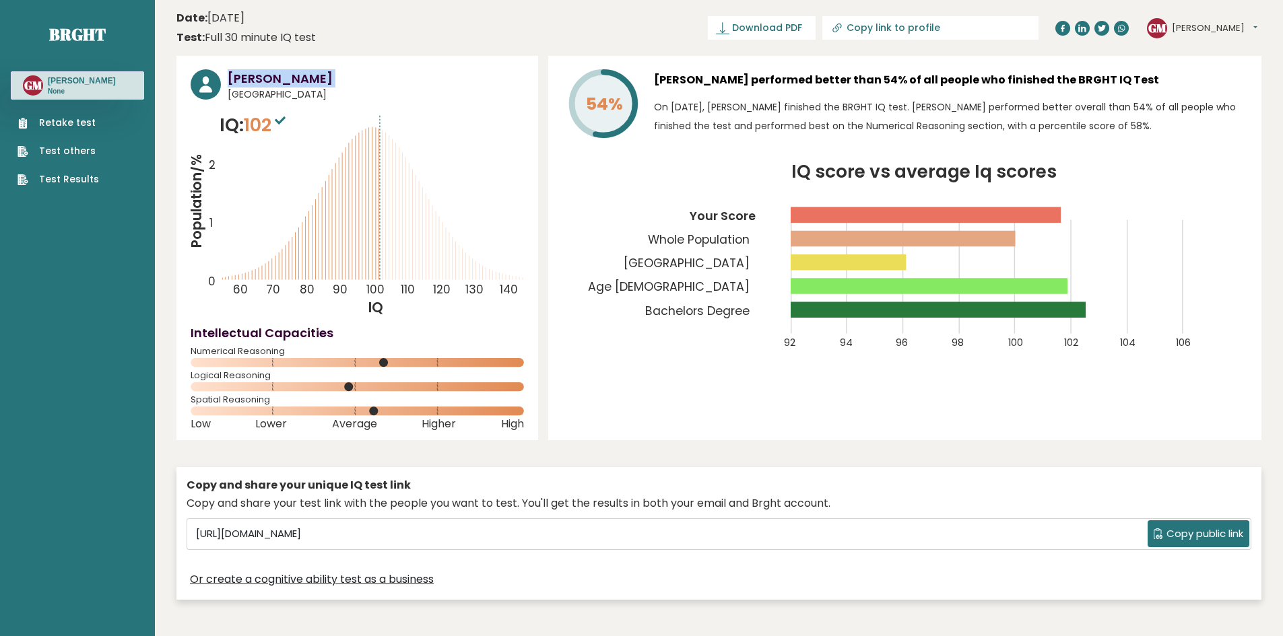
click at [304, 79] on h3 "Gary Macabare" at bounding box center [376, 78] width 296 height 18
click at [1168, 32] on div "GM Gary Dashboard Profile Settings Logout" at bounding box center [1202, 28] width 110 height 20
click at [1193, 33] on button "Gary" at bounding box center [1214, 28] width 86 height 13
click at [1217, 68] on link "Profile" at bounding box center [1206, 68] width 69 height 19
click at [1184, 31] on button "[PERSON_NAME]" at bounding box center [1214, 28] width 86 height 13
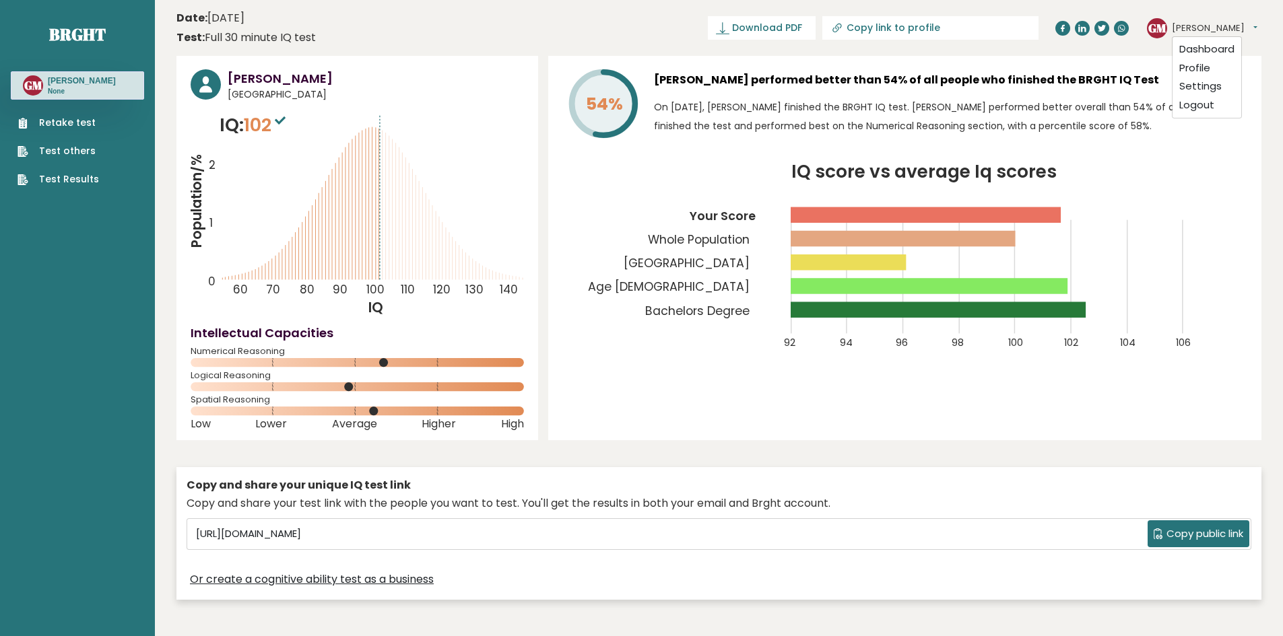
click at [1198, 28] on button "Gary" at bounding box center [1214, 28] width 86 height 13
click at [1212, 89] on link "Settings" at bounding box center [1206, 86] width 69 height 19
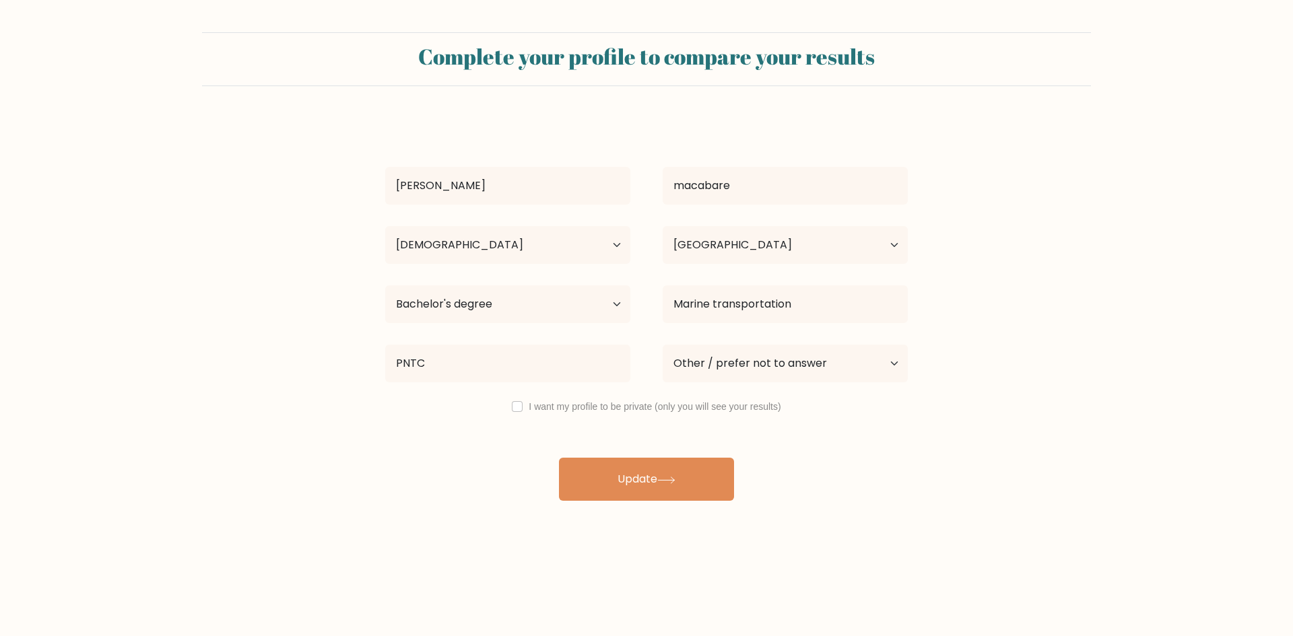
select select "25_34"
select select "PH"
select select "bachelors_degree"
select select "other"
click at [567, 186] on input "[PERSON_NAME]" at bounding box center [507, 186] width 245 height 38
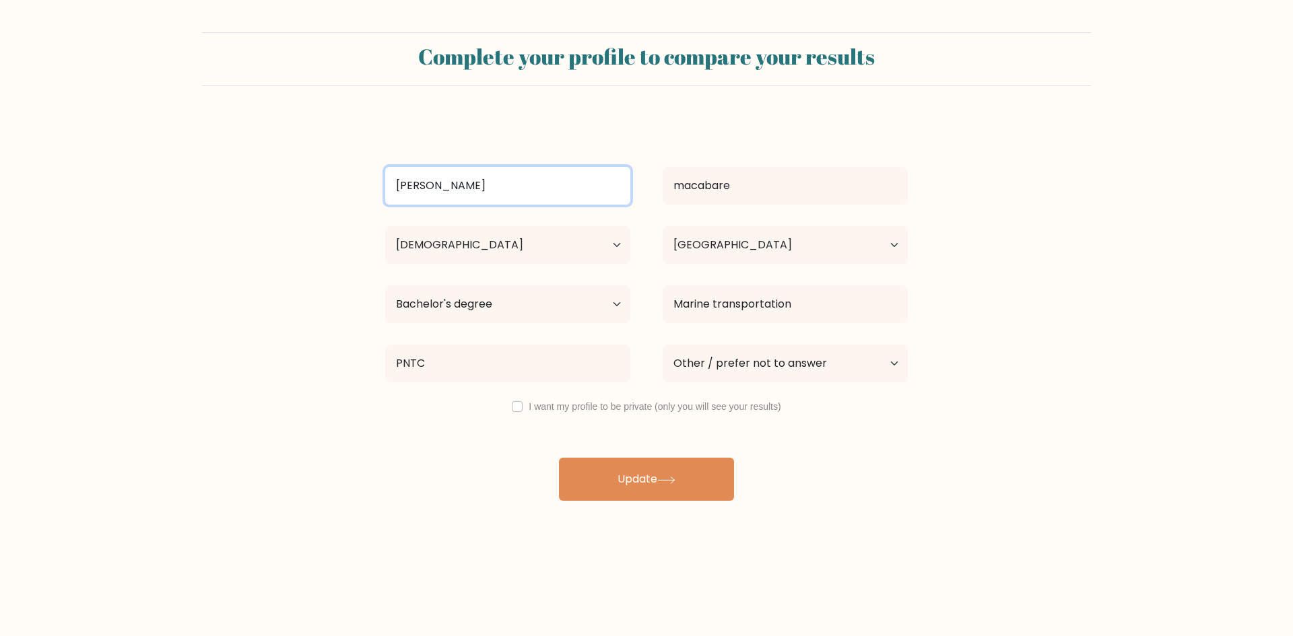
drag, startPoint x: 548, startPoint y: 191, endPoint x: 386, endPoint y: 193, distance: 162.3
click at [386, 193] on input "[PERSON_NAME]" at bounding box center [507, 186] width 245 height 38
type input "[PERSON_NAME]"
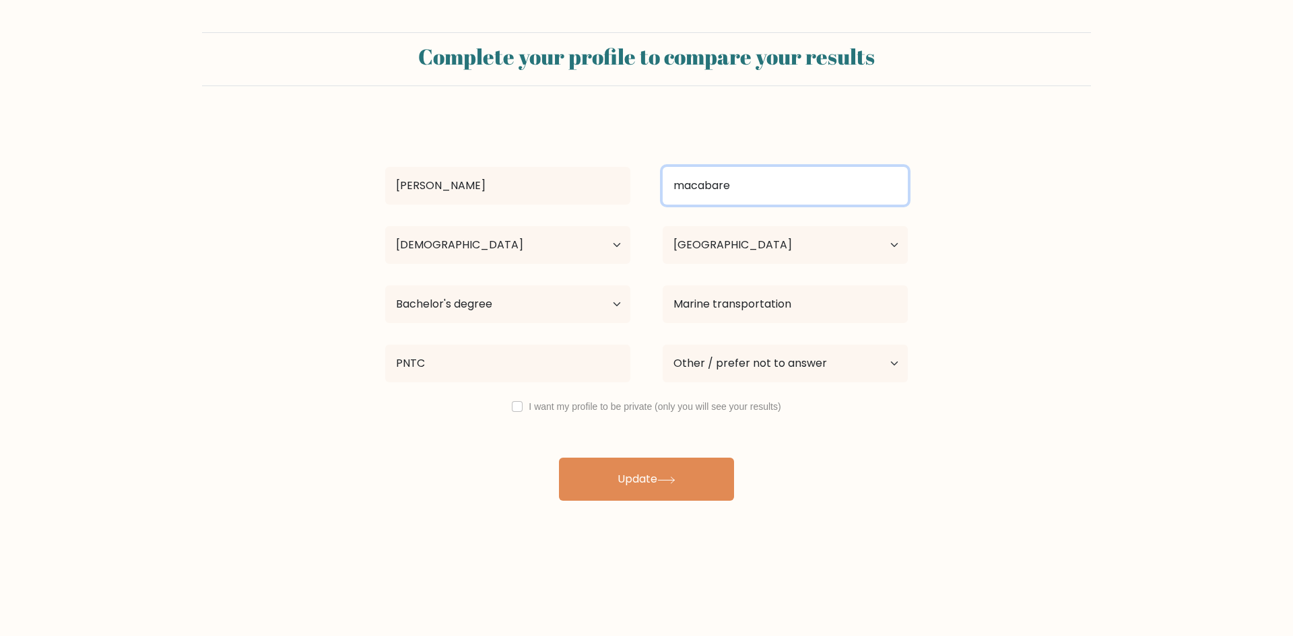
click at [721, 187] on input "macabare" at bounding box center [784, 186] width 245 height 38
type input "[PERSON_NAME]"
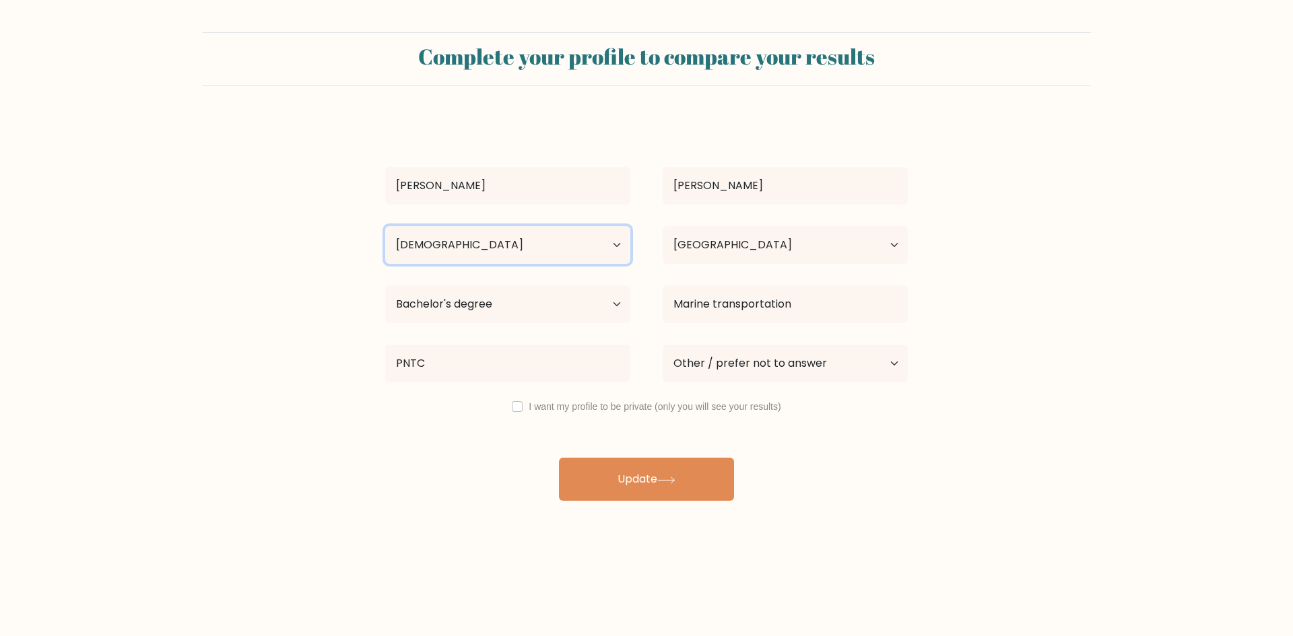
click at [551, 250] on select "Age Under [DEMOGRAPHIC_DATA] [DEMOGRAPHIC_DATA] [DEMOGRAPHIC_DATA] [DEMOGRAPHIC…" at bounding box center [507, 245] width 245 height 38
select select "18_24"
click at [385, 226] on select "Age Under [DEMOGRAPHIC_DATA] [DEMOGRAPHIC_DATA] [DEMOGRAPHIC_DATA] [DEMOGRAPHIC…" at bounding box center [507, 245] width 245 height 38
click at [563, 322] on select "Highest education level No schooling Primary Lower Secondary Upper Secondary Oc…" at bounding box center [507, 304] width 245 height 38
click at [385, 285] on select "Highest education level No schooling Primary Lower Secondary Upper Secondary Oc…" at bounding box center [507, 304] width 245 height 38
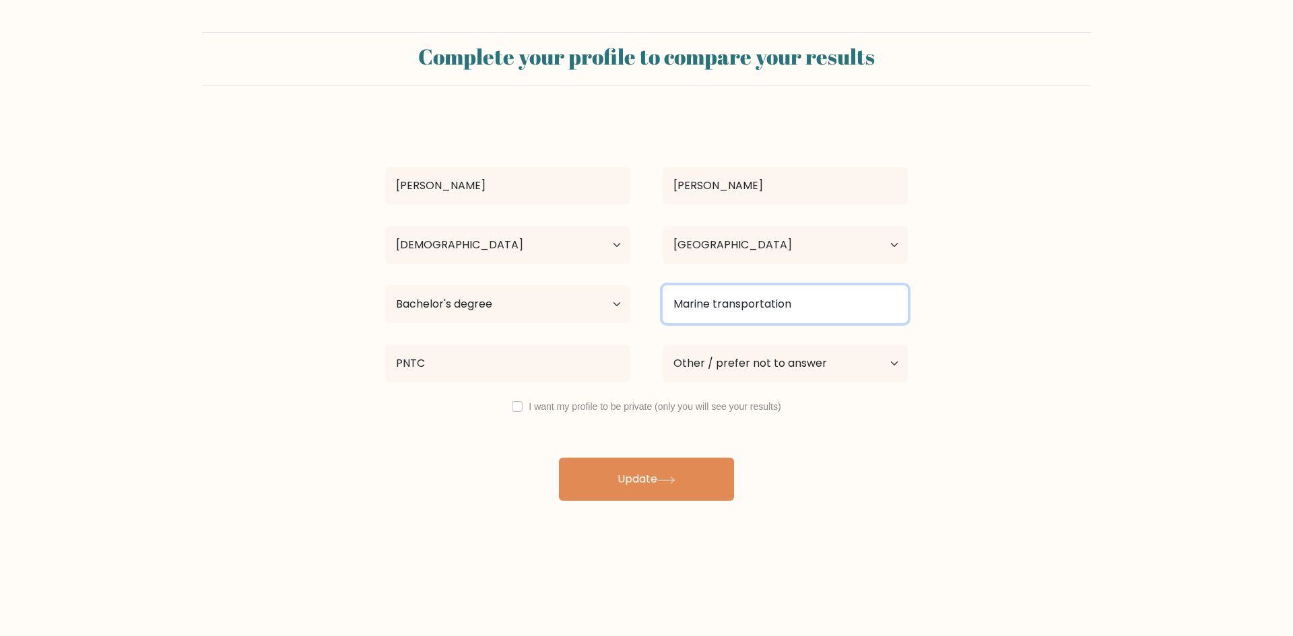
click at [700, 308] on input "Marine transportation" at bounding box center [784, 304] width 245 height 38
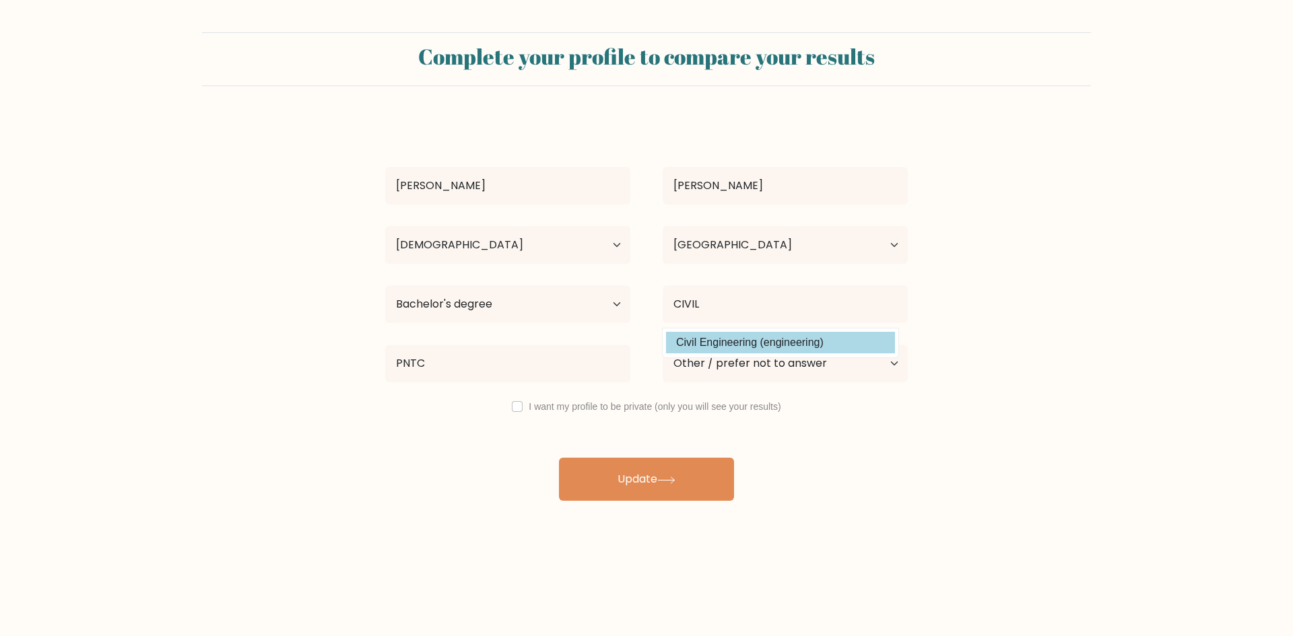
click at [727, 340] on option "Civil Engineering (engineering)" at bounding box center [780, 343] width 229 height 22
type input "Civil Engineering"
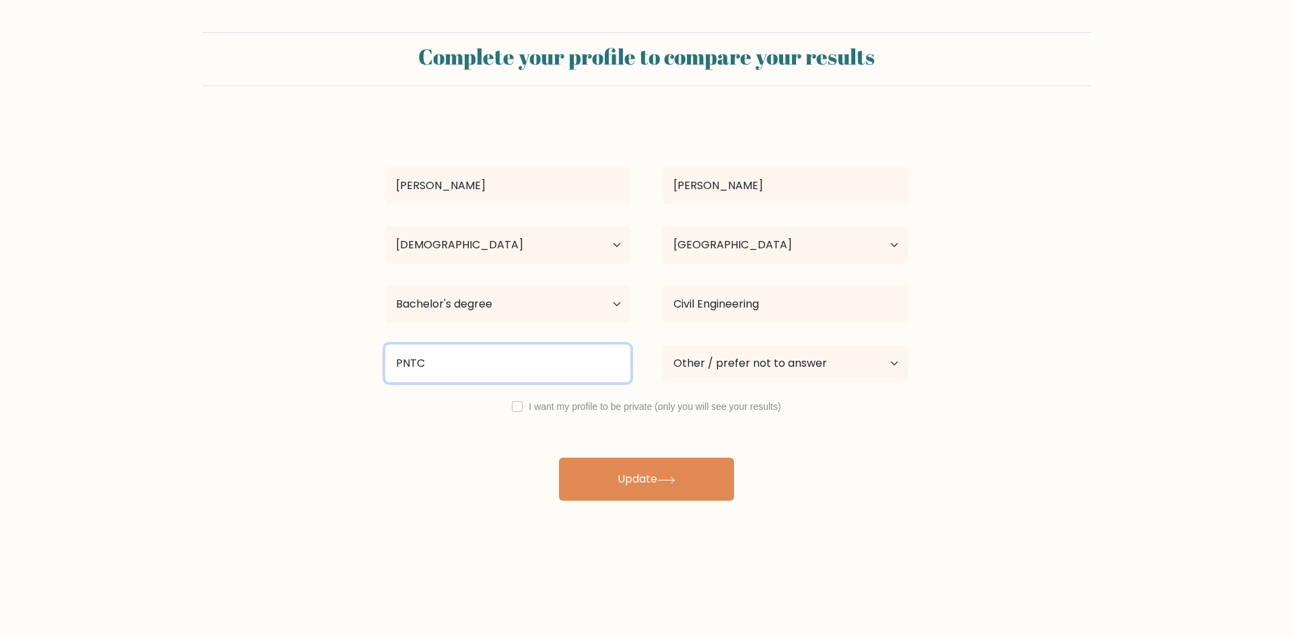
click at [551, 372] on input "PNTC" at bounding box center [507, 364] width 245 height 38
drag, startPoint x: 504, startPoint y: 376, endPoint x: 384, endPoint y: 384, distance: 120.2
click at [384, 384] on div "PNTC" at bounding box center [507, 363] width 277 height 48
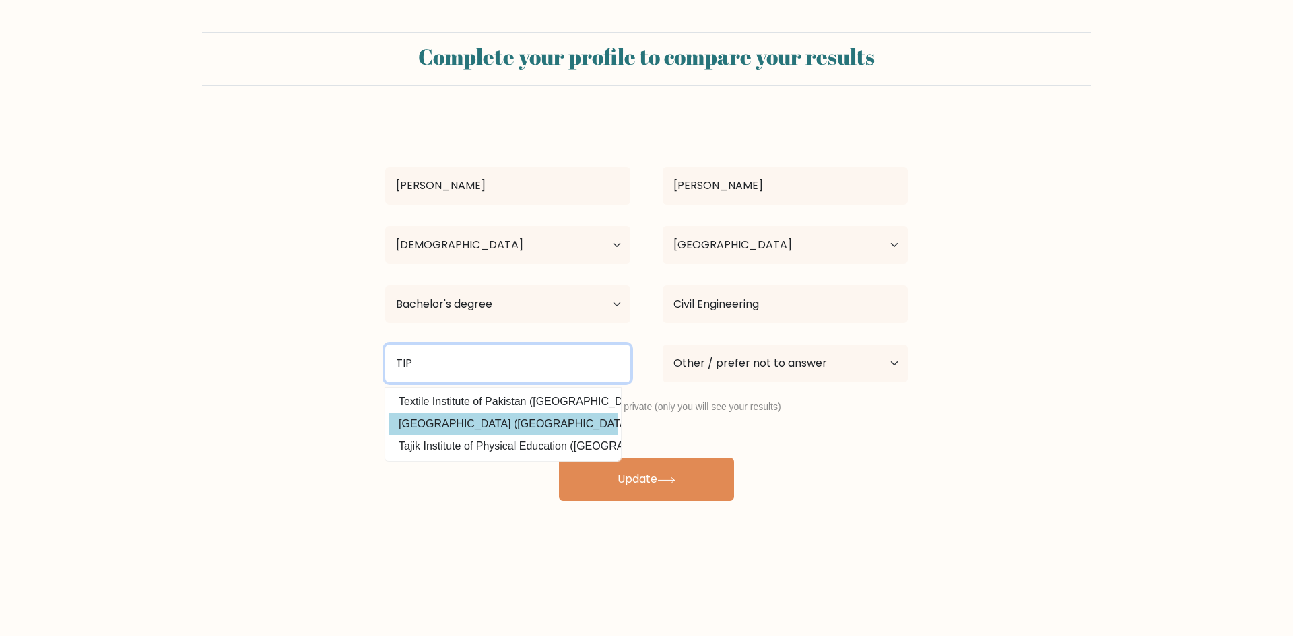
type input "TIP"
click at [436, 423] on div "[PERSON_NAME][GEOGRAPHIC_DATA] Age Under [DEMOGRAPHIC_DATA] [DEMOGRAPHIC_DATA] …" at bounding box center [646, 309] width 539 height 382
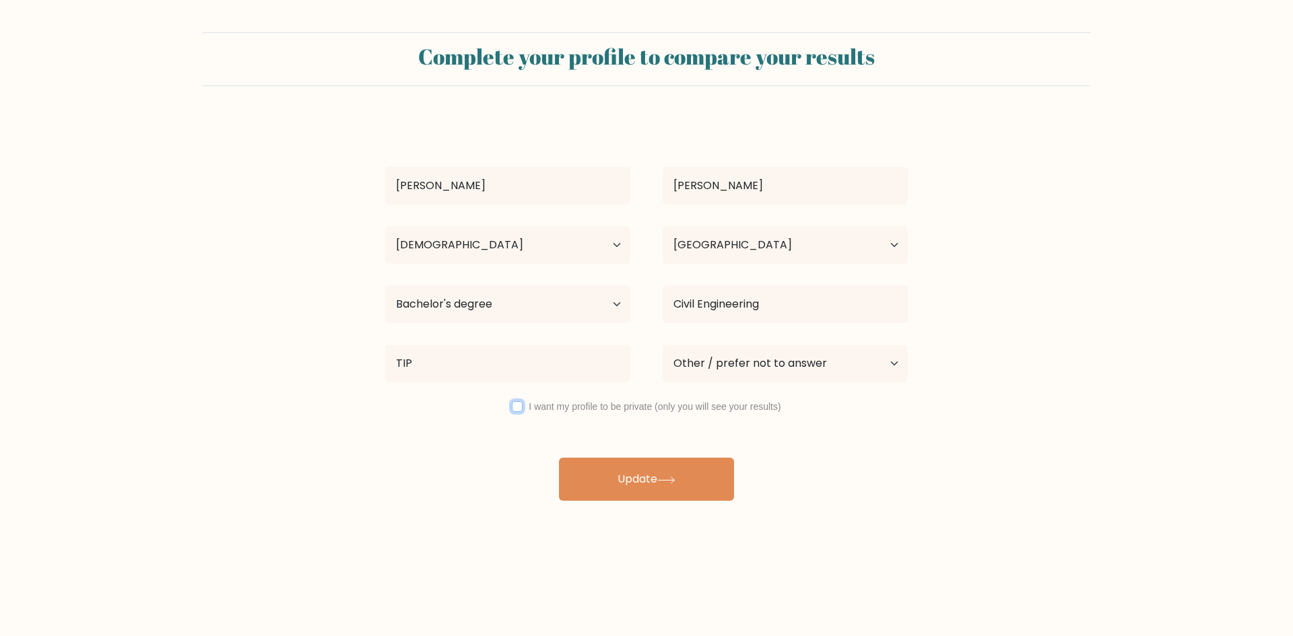
drag, startPoint x: 516, startPoint y: 410, endPoint x: 531, endPoint y: 426, distance: 21.9
click at [516, 410] on input "checkbox" at bounding box center [517, 406] width 11 height 11
checkbox input "true"
click at [601, 483] on button "Update" at bounding box center [646, 479] width 175 height 43
